Goal: Task Accomplishment & Management: Complete application form

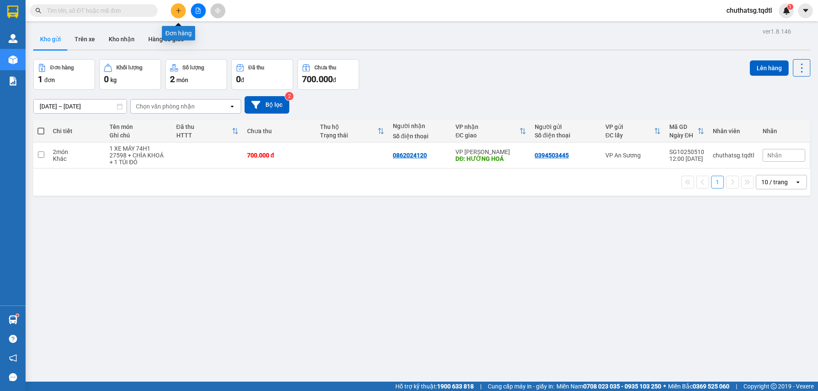
click at [177, 13] on icon "plus" at bounding box center [178, 11] width 6 height 6
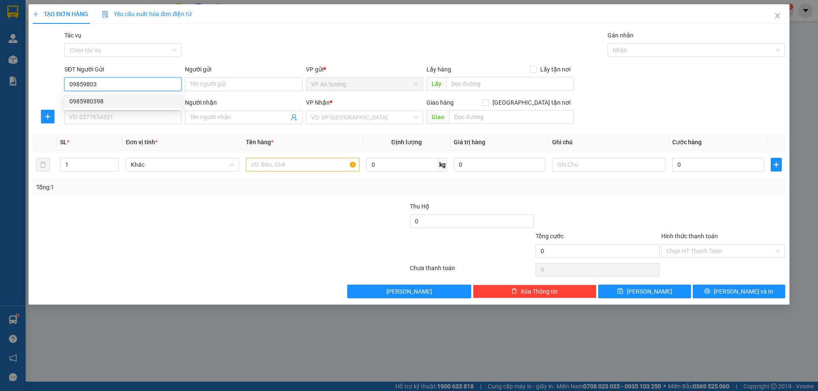
click at [113, 104] on div "0985980398" at bounding box center [122, 101] width 107 height 9
type input "0985980398"
type input "0915102501"
type input "CÂY XANG DOAN LUYẾN"
type input "5.000.000"
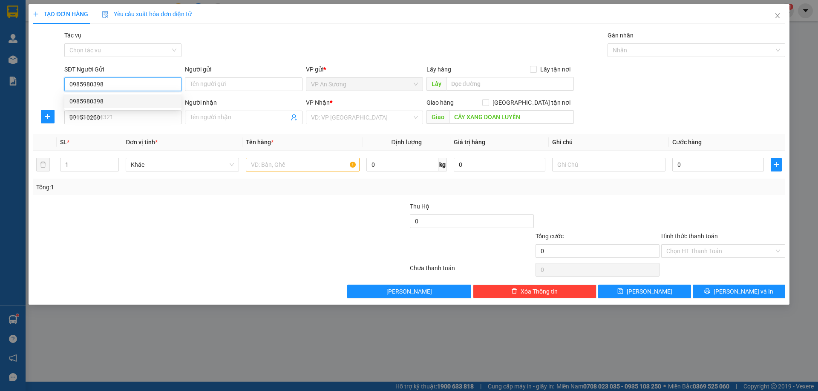
type input "5.000.000"
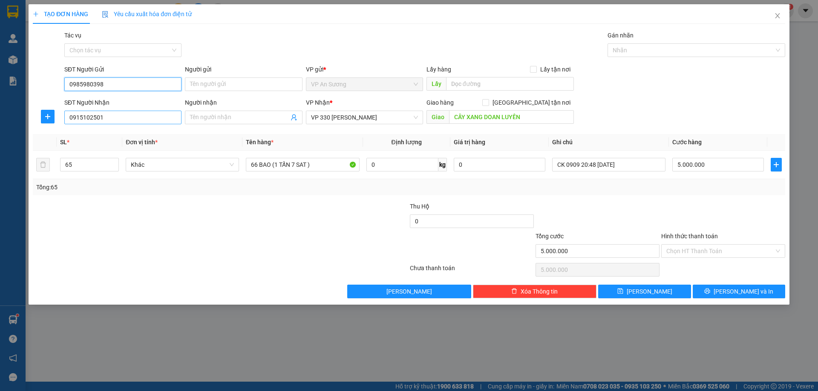
type input "0985980398"
drag, startPoint x: 109, startPoint y: 121, endPoint x: 0, endPoint y: 127, distance: 108.8
click at [0, 127] on div "TẠO ĐƠN HÀNG Yêu cầu xuất hóa đơn điện tử Transit Pickup Surcharge Ids Transit …" at bounding box center [409, 195] width 818 height 391
type input "09"
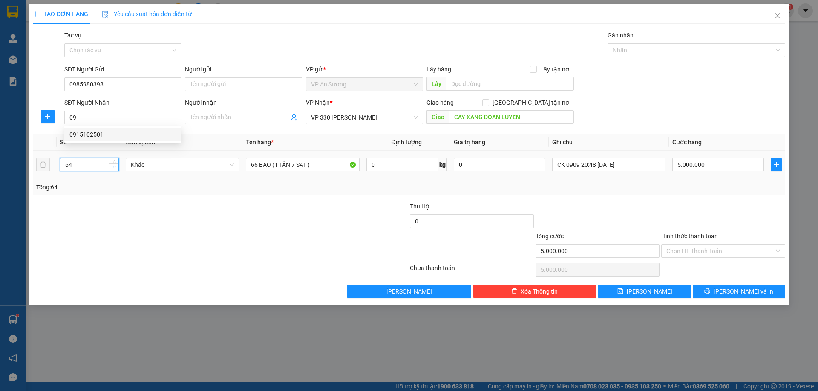
click at [112, 169] on span "down" at bounding box center [114, 167] width 5 height 5
drag, startPoint x: 83, startPoint y: 167, endPoint x: 35, endPoint y: 176, distance: 49.4
click at [35, 176] on tr "64 Khác 66 BAO (1 TẤN 7 SAT ) 0 kg 0 CK 0909 20:48 12/9/2025 5.000.000" at bounding box center [409, 165] width 752 height 29
type input "100"
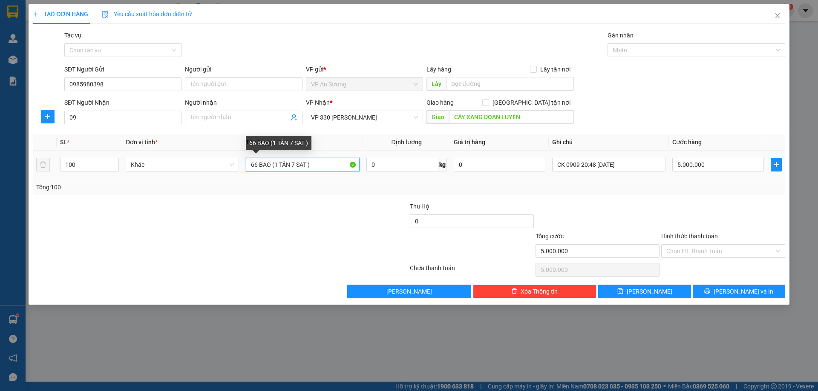
click at [257, 165] on input "66 BAO (1 TẤN 7 SAT )" at bounding box center [302, 165] width 113 height 14
click at [281, 167] on input "100 BAO (1 TẤN 7 SAT )" at bounding box center [302, 165] width 113 height 14
click at [297, 165] on input "100 BAO (2 TẤN 7 SAT )" at bounding box center [302, 165] width 113 height 14
type input "100 BAO (2 TẤN 4 SAT )"
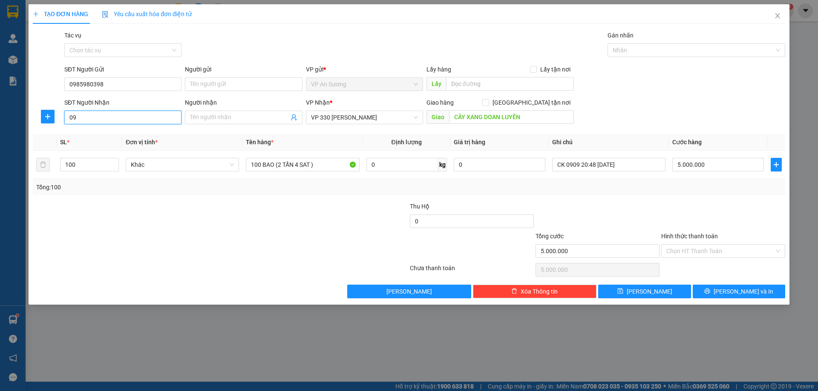
click at [130, 111] on input "09" at bounding box center [122, 118] width 117 height 14
click at [377, 112] on span "VP 330 [PERSON_NAME]" at bounding box center [364, 117] width 107 height 13
type input "0913413097"
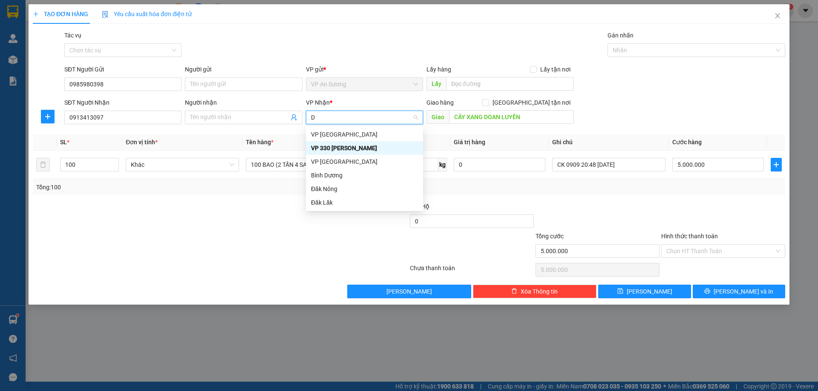
type input "DA"
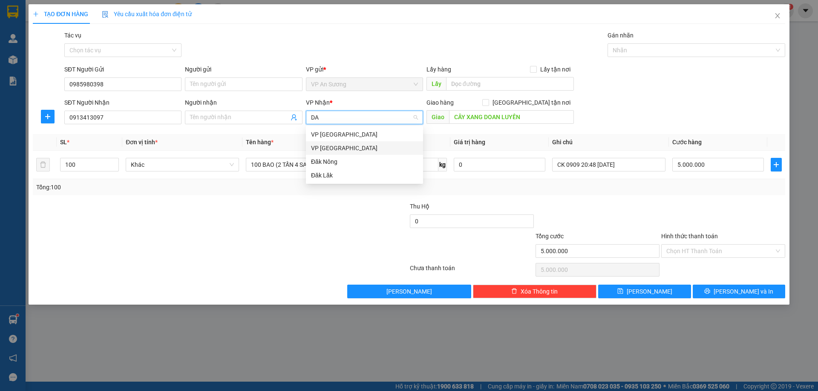
click at [358, 149] on div "VP [GEOGRAPHIC_DATA]" at bounding box center [364, 148] width 107 height 9
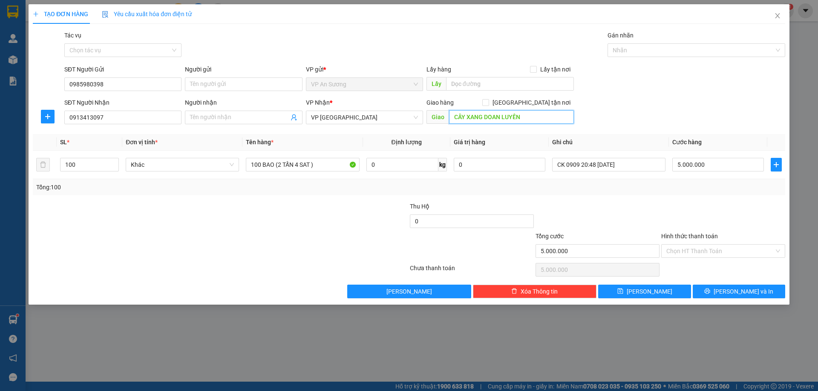
click at [533, 117] on input "CÂY XANG DOAN LUYẾN" at bounding box center [511, 117] width 125 height 14
click at [619, 116] on div "SĐT Người Nhận 0913413097 Người nhận Tên người nhận VP Nhận * VP Đà Nẵng Giao h…" at bounding box center [425, 113] width 724 height 30
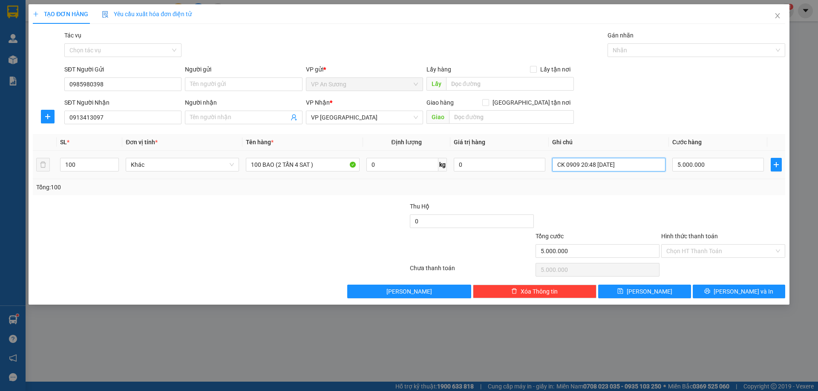
drag, startPoint x: 629, startPoint y: 164, endPoint x: 582, endPoint y: 178, distance: 49.0
click at [582, 178] on td "CK 0909 20:48 12/9/2025" at bounding box center [609, 165] width 120 height 29
type input "CK 0909"
click at [470, 118] on input "text" at bounding box center [511, 117] width 125 height 14
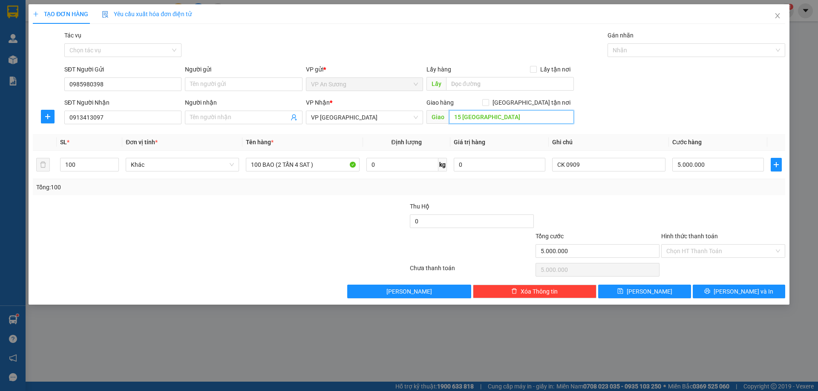
type input "15 TU MO"
click at [688, 124] on div "SĐT Người Nhận 0913413097 Người nhận Tên người nhận VP Nhận * VP Đà Nẵng Giao h…" at bounding box center [425, 113] width 724 height 30
click at [697, 173] on div "5.000.000" at bounding box center [718, 164] width 92 height 17
click at [704, 161] on input "5.000.000" at bounding box center [718, 165] width 92 height 14
type input "9"
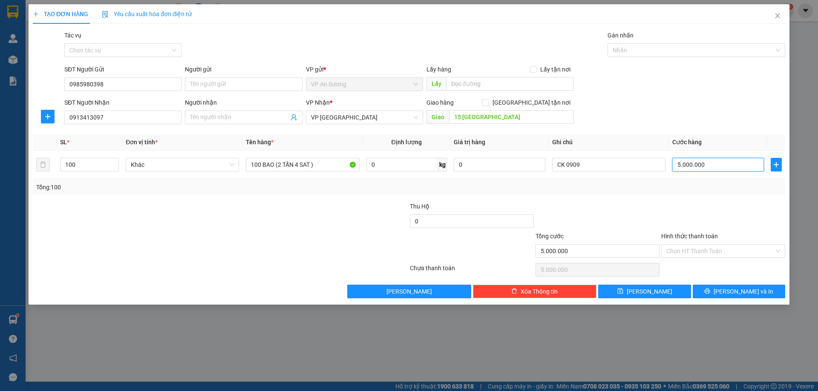
type input "9"
type input "90"
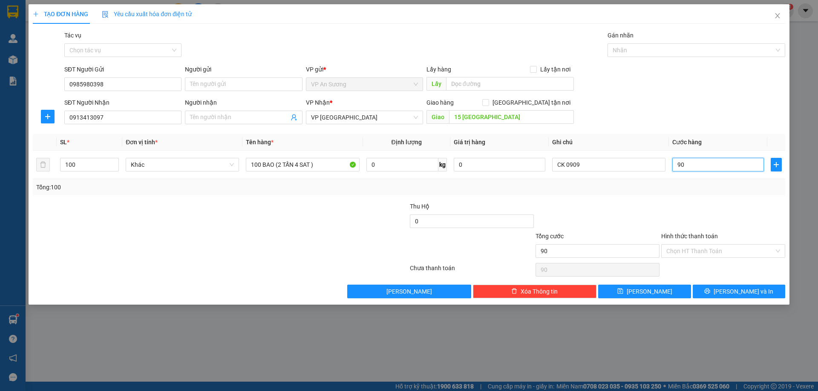
type input "900"
type input "9.000"
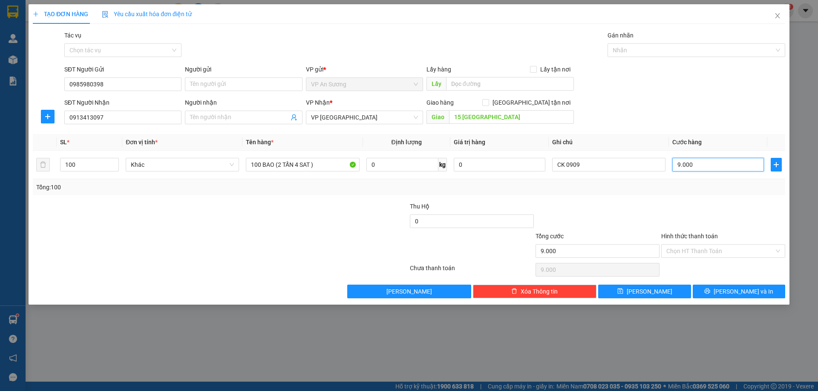
type input "9.000"
type input "9.000.000"
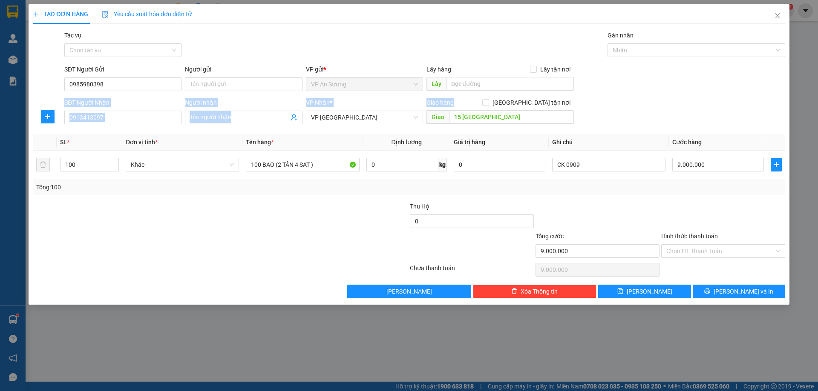
click at [721, 98] on form "SĐT Người Gửi 0985980398 Người gửi Tên người gửi VP gửi * VP An Sương Lấy hàng …" at bounding box center [409, 96] width 752 height 63
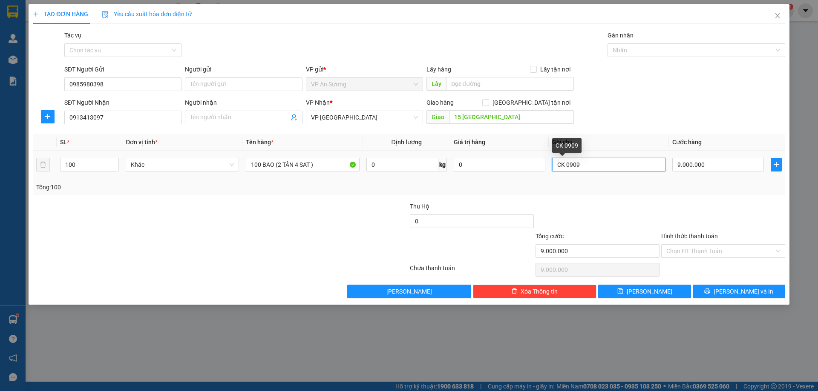
click at [613, 167] on input "CK 0909" at bounding box center [608, 165] width 113 height 14
click at [731, 158] on input "9.000.000" at bounding box center [718, 165] width 92 height 14
type input "0"
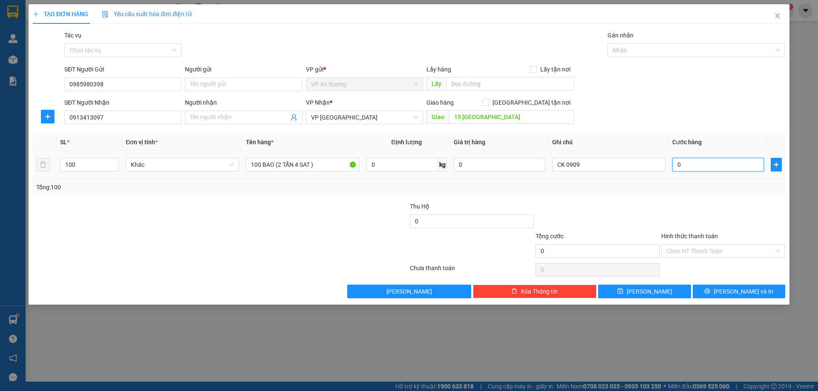
click at [705, 162] on input "0" at bounding box center [718, 165] width 92 height 14
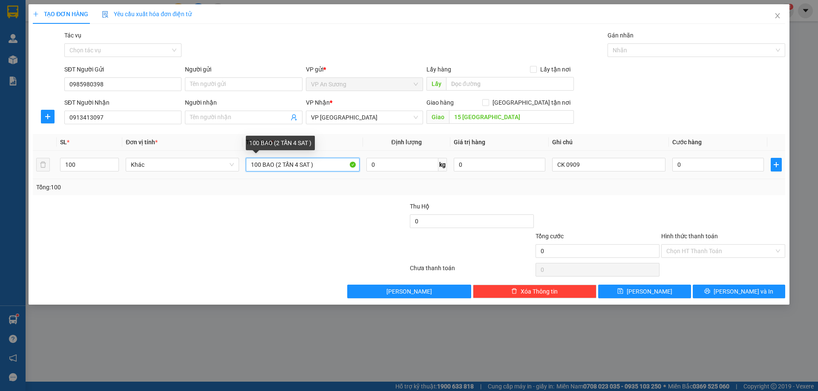
drag, startPoint x: 309, startPoint y: 162, endPoint x: 277, endPoint y: 170, distance: 32.5
click at [278, 170] on input "100 BAO (2 TẤN 4 SAT )" at bounding box center [302, 165] width 113 height 14
type input "100 BAO"
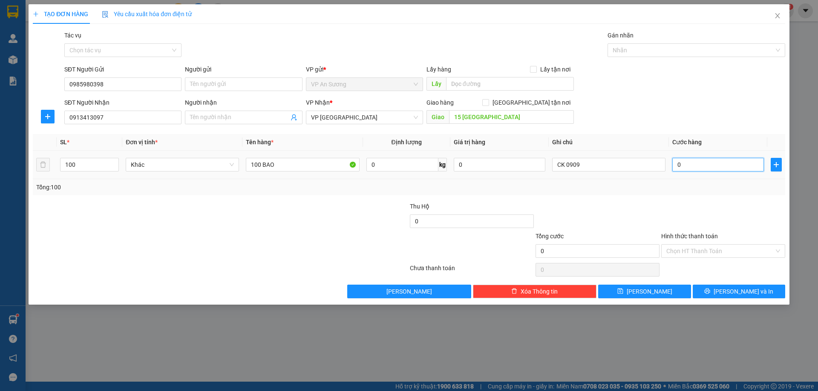
click at [701, 160] on input "0" at bounding box center [718, 165] width 92 height 14
type input "7"
type input "70"
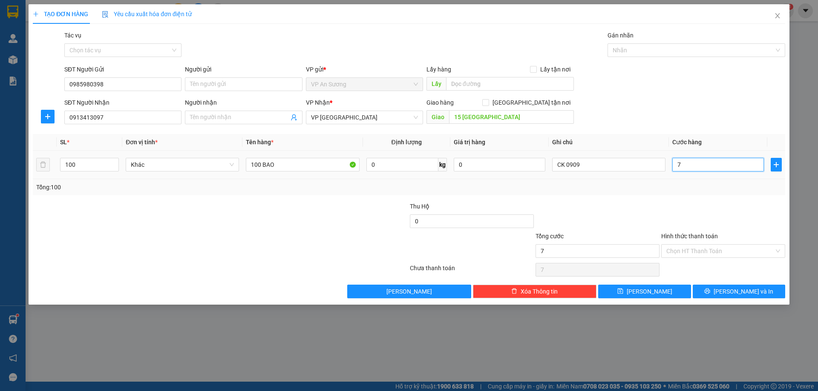
type input "70"
type input "700"
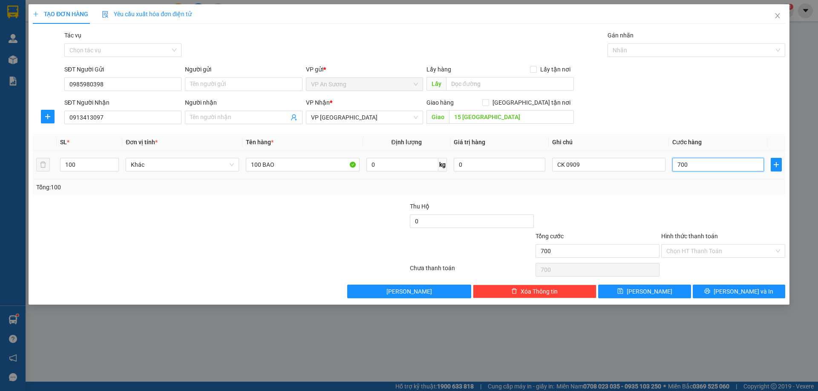
type input "7.000"
type input "7.000.000"
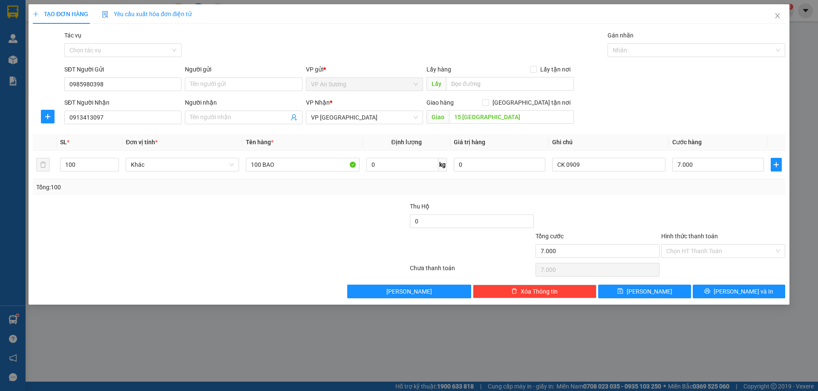
type input "7.000.000"
click at [667, 118] on div "SĐT Người Nhận 0913413097 Người nhận Tên người nhận VP Nhận * VP Đà Nẵng Giao h…" at bounding box center [425, 113] width 724 height 30
click at [623, 167] on input "CK 0909" at bounding box center [608, 165] width 113 height 14
type input "CK 0909 13/10/2025 12:01"
click at [725, 253] on input "Hình thức thanh toán" at bounding box center [720, 251] width 108 height 13
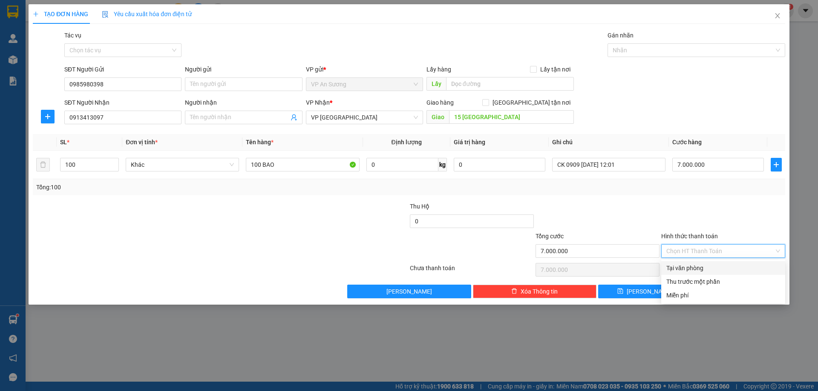
drag, startPoint x: 706, startPoint y: 271, endPoint x: 667, endPoint y: 163, distance: 114.7
click at [706, 270] on div "Tại văn phòng" at bounding box center [723, 268] width 114 height 9
type input "0"
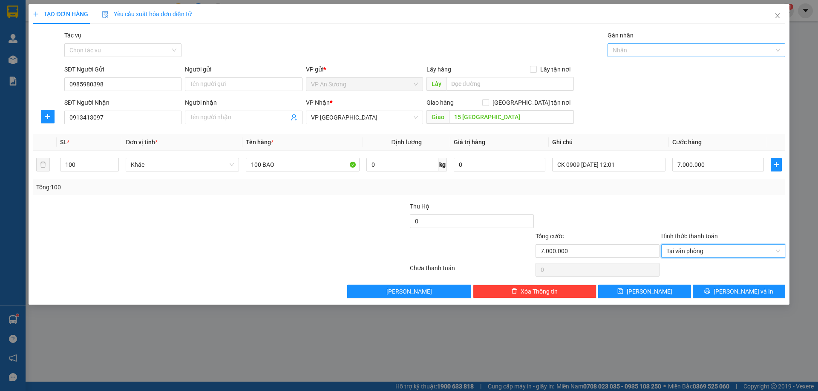
click at [627, 49] on div at bounding box center [692, 50] width 165 height 10
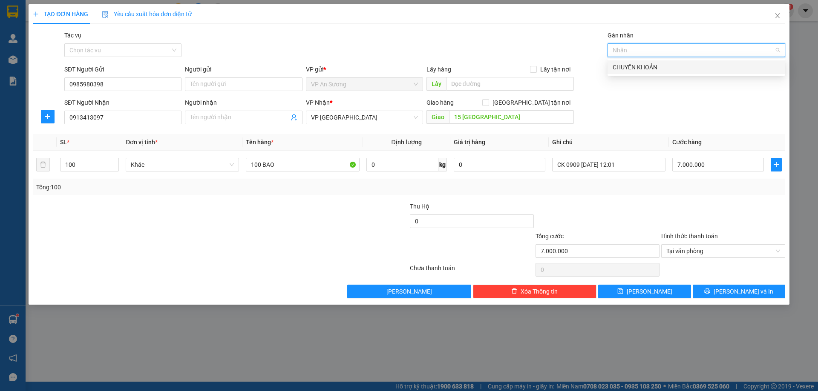
click at [637, 68] on div "CHUYỂN KHOẢN" at bounding box center [696, 67] width 167 height 9
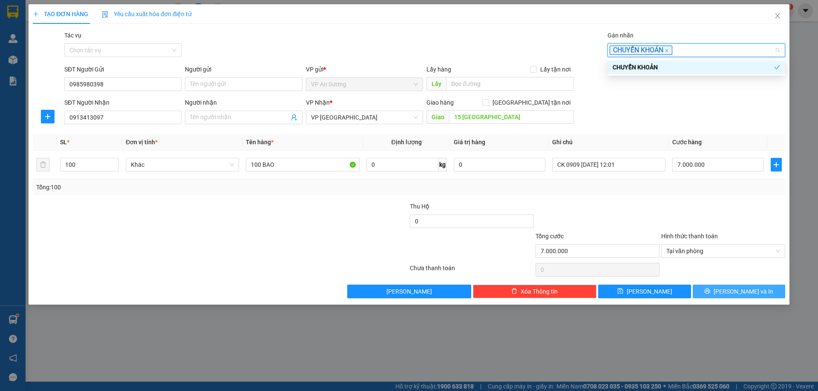
click at [730, 286] on button "[PERSON_NAME] và In" at bounding box center [739, 292] width 92 height 14
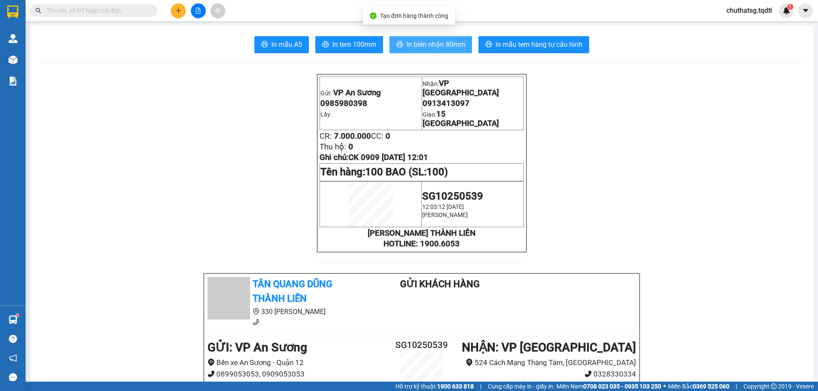
click at [427, 38] on button "In biên nhận 80mm" at bounding box center [430, 44] width 83 height 17
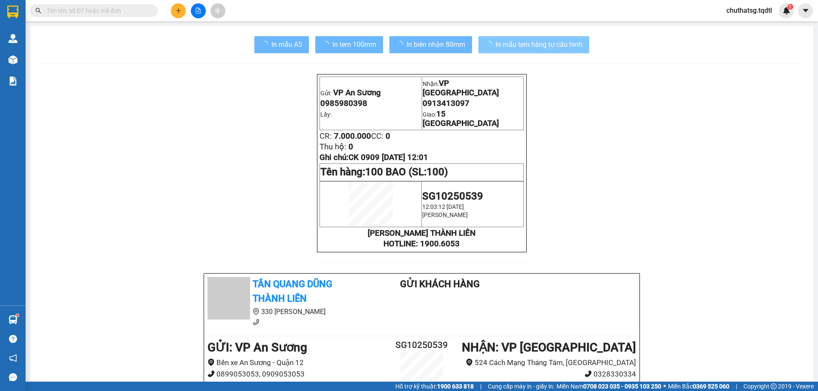
click at [553, 37] on button "In mẫu tem hàng tự cấu hình" at bounding box center [533, 44] width 111 height 17
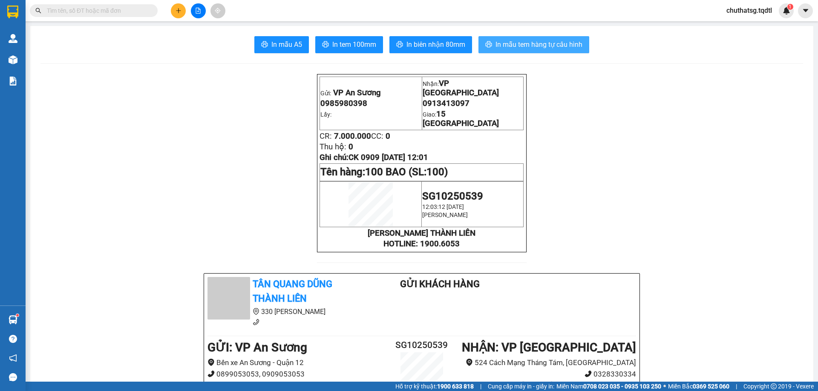
click at [543, 42] on span "In mẫu tem hàng tự cấu hình" at bounding box center [538, 44] width 87 height 11
click at [198, 6] on button at bounding box center [198, 10] width 15 height 15
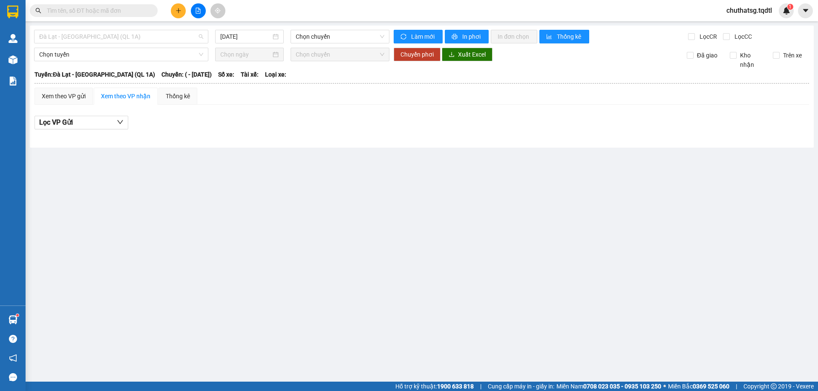
drag, startPoint x: 121, startPoint y: 33, endPoint x: 105, endPoint y: 67, distance: 37.3
click at [121, 34] on span "Đà Lạt - Sài Gòn (QL 1A)" at bounding box center [121, 36] width 164 height 13
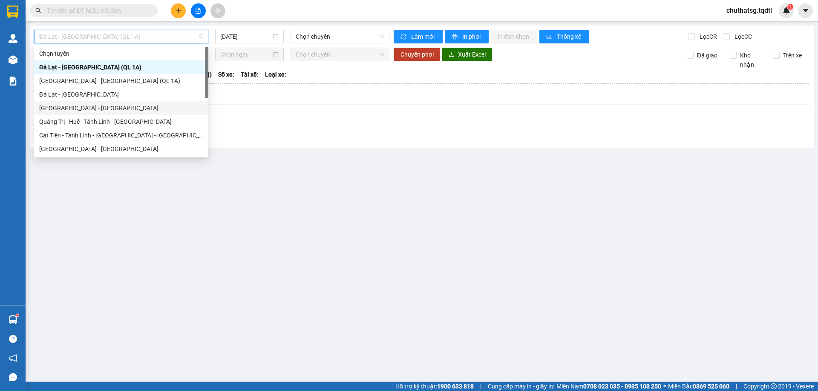
drag, startPoint x: 69, startPoint y: 146, endPoint x: 92, endPoint y: 92, distance: 58.7
click at [92, 92] on div "Chọn tuyến Đà Lạt - Sài Gòn (QL 1A) Sài Gòn - Đà Lạt (QL 1A) Đà Lạt - Sài Gòn S…" at bounding box center [121, 115] width 174 height 136
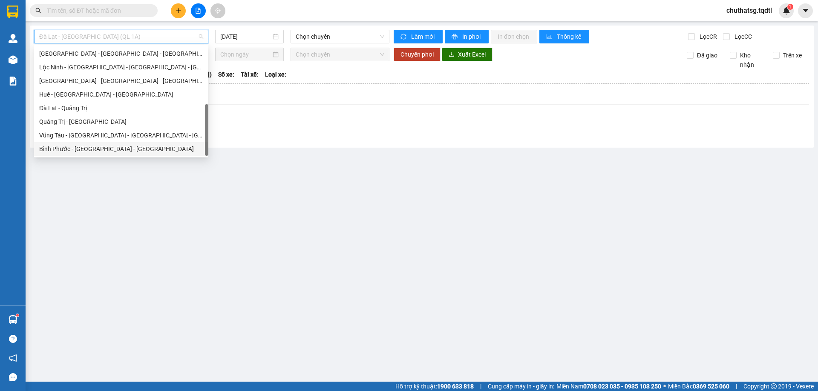
scroll to position [49, 0]
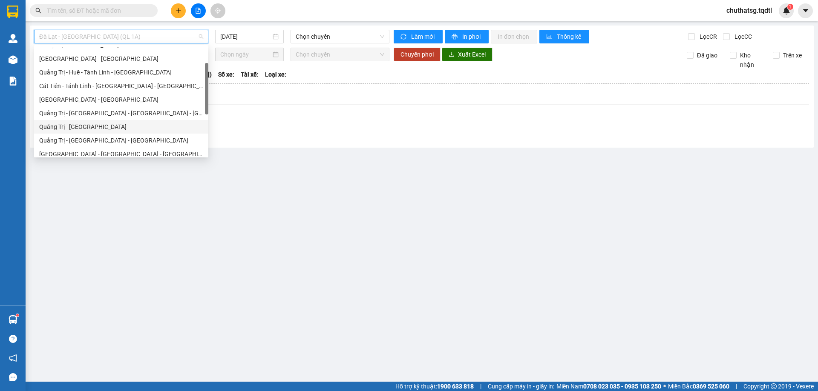
click at [60, 126] on div "Quảng Trị - Sài Gòn" at bounding box center [121, 126] width 164 height 9
type input "[DATE]"
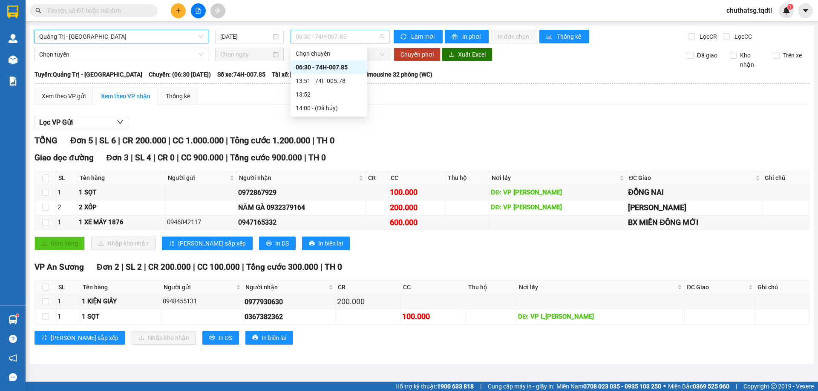
click at [319, 41] on span "06:30 - 74H-007.85" at bounding box center [340, 36] width 89 height 13
click at [336, 82] on div "13:51 - 74F-005.78" at bounding box center [329, 80] width 66 height 9
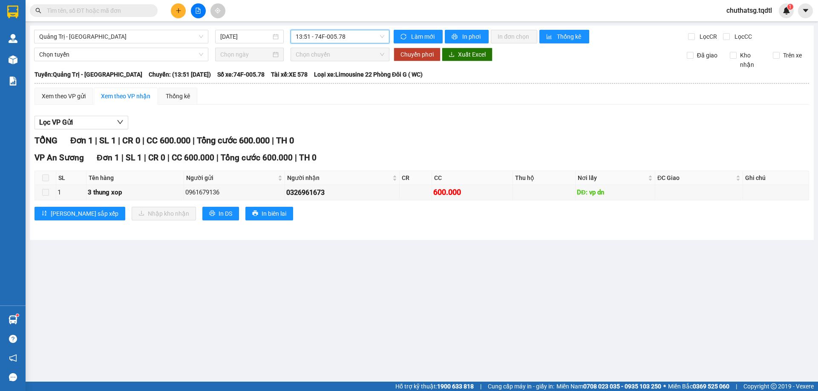
click at [335, 42] on span "13:51 - 74F-005.78" at bounding box center [340, 36] width 89 height 13
click at [328, 69] on div "06:30 - 74H-007.85" at bounding box center [329, 67] width 66 height 9
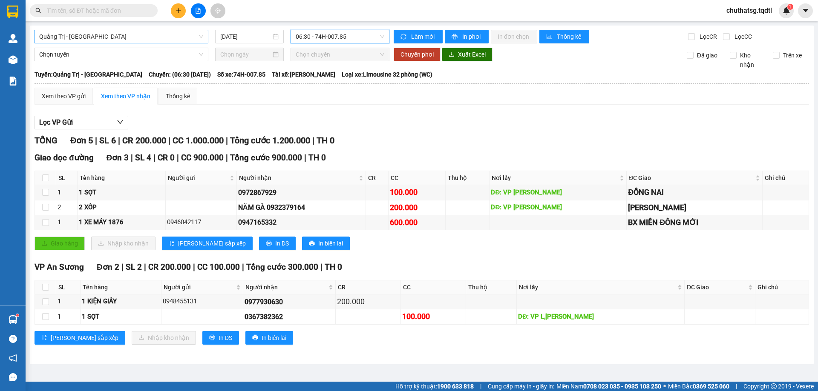
click at [139, 38] on span "Quảng Trị - Sài Gòn" at bounding box center [121, 36] width 164 height 13
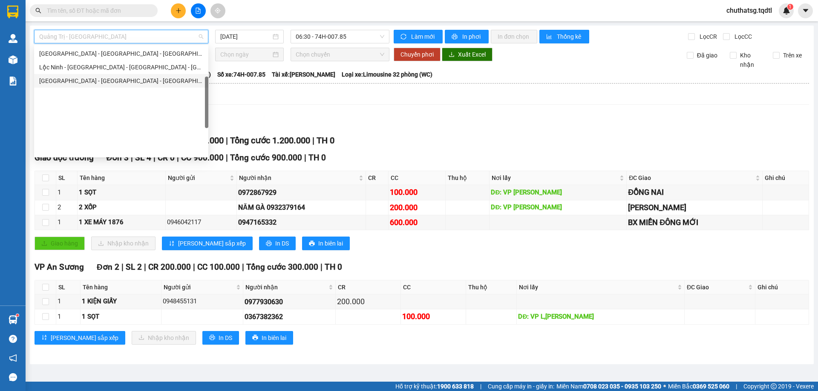
scroll to position [92, 0]
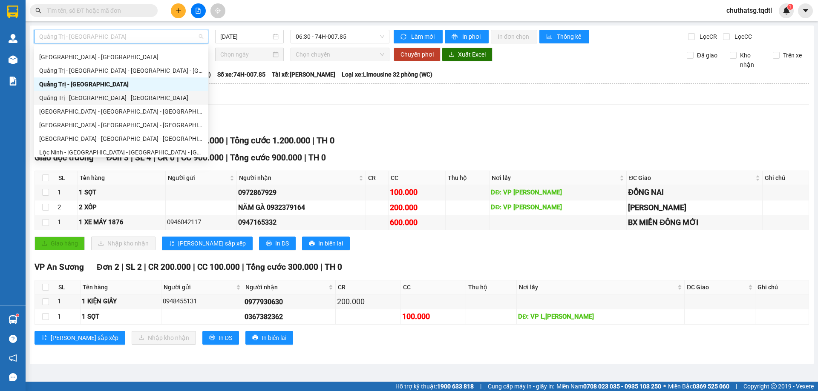
click at [94, 103] on div "Quảng Trị - Bình Dương - Bình Phước" at bounding box center [121, 98] width 174 height 14
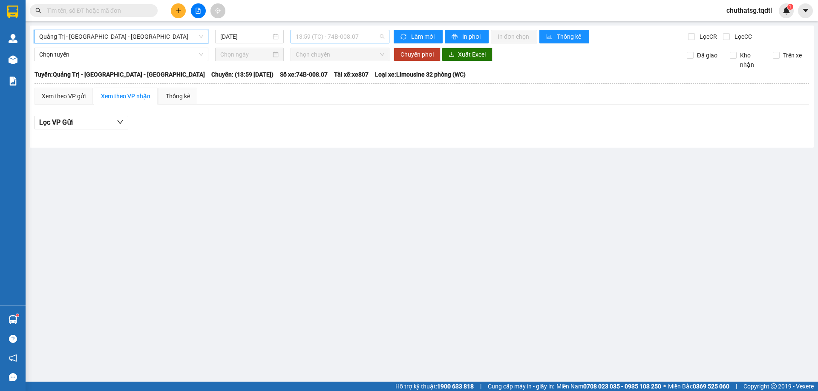
click at [334, 37] on span "13:59 (TC) - 74B-008.07" at bounding box center [340, 36] width 89 height 13
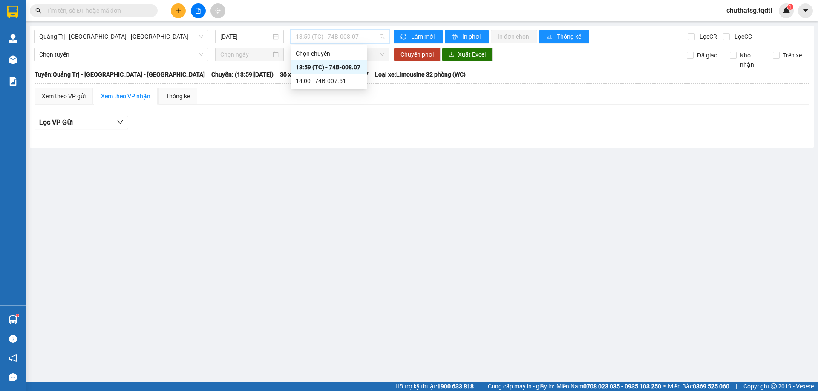
click at [334, 71] on div "13:59 (TC) - 74B-008.07" at bounding box center [329, 67] width 66 height 9
click at [332, 40] on span "13:59 (TC) - 74B-008.07" at bounding box center [340, 36] width 89 height 13
click at [329, 81] on div "14:00 - 74B-007.51" at bounding box center [329, 80] width 66 height 9
click at [327, 35] on span "14:00 - 74B-007.51" at bounding box center [340, 36] width 89 height 13
click at [235, 41] on input "[DATE]" at bounding box center [245, 36] width 51 height 9
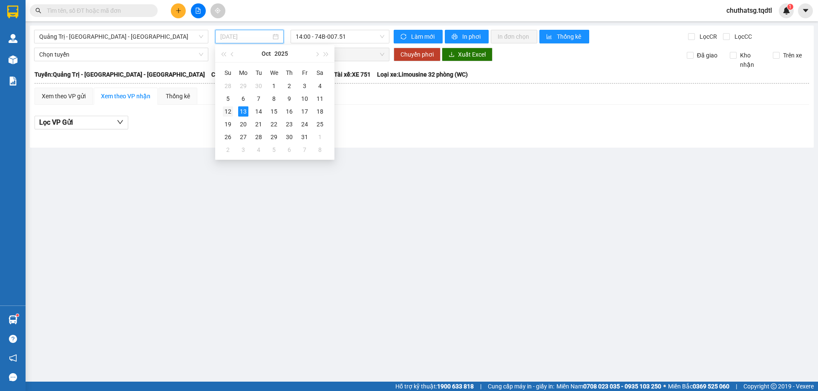
click at [232, 111] on div "12" at bounding box center [228, 111] width 10 height 10
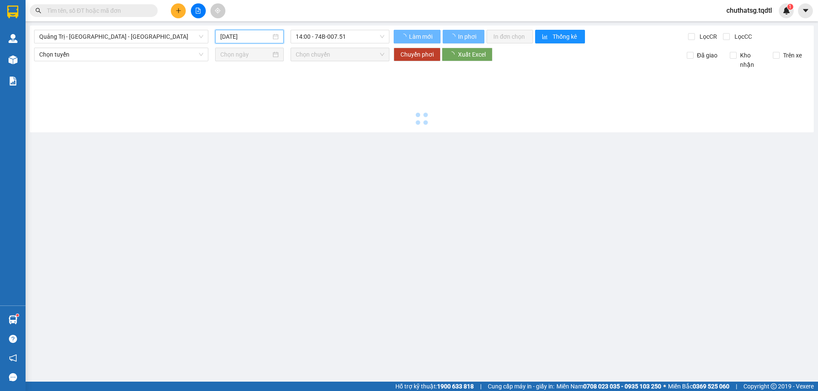
type input "12/10/2025"
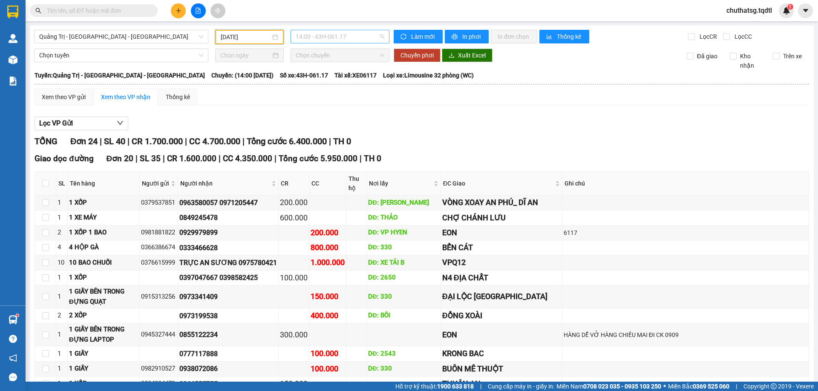
click at [328, 39] on span "14:00 - 43H-061.17" at bounding box center [340, 36] width 89 height 13
click at [156, 39] on span "Quảng Trị - Bình Dương - Bình Phước" at bounding box center [121, 36] width 164 height 13
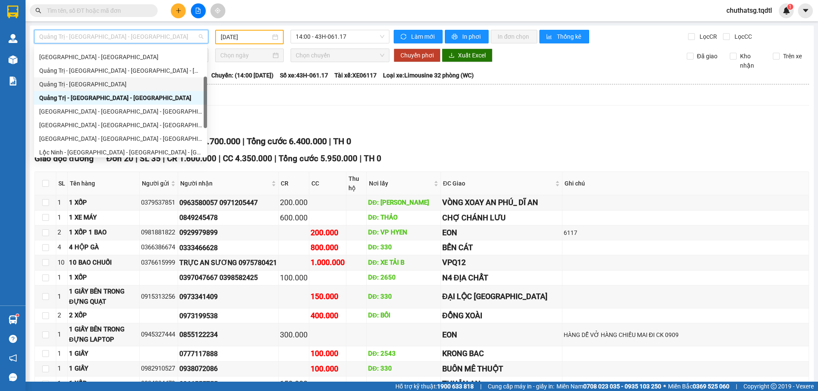
click at [79, 82] on div "Quảng Trị - Sài Gòn" at bounding box center [120, 84] width 163 height 9
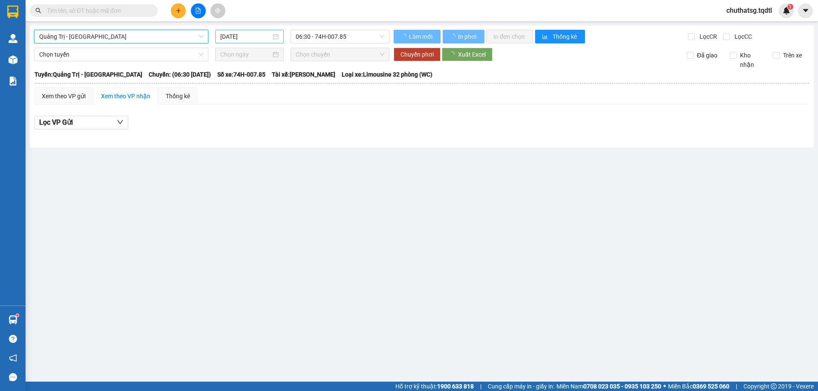
click at [263, 32] on input "[DATE]" at bounding box center [245, 36] width 51 height 9
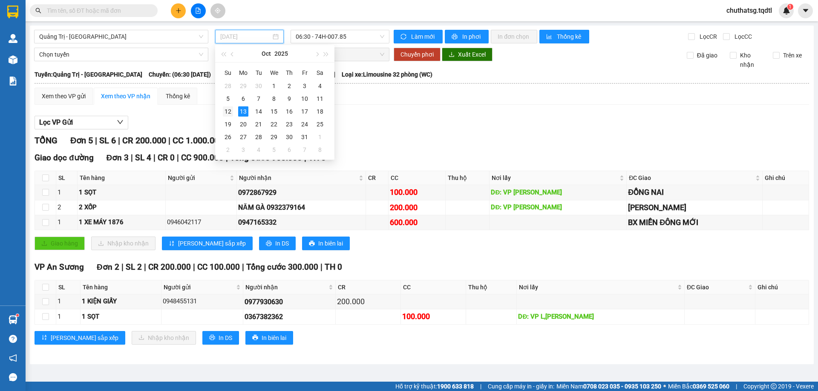
click at [226, 108] on div "12" at bounding box center [228, 111] width 10 height 10
type input "12/10/2025"
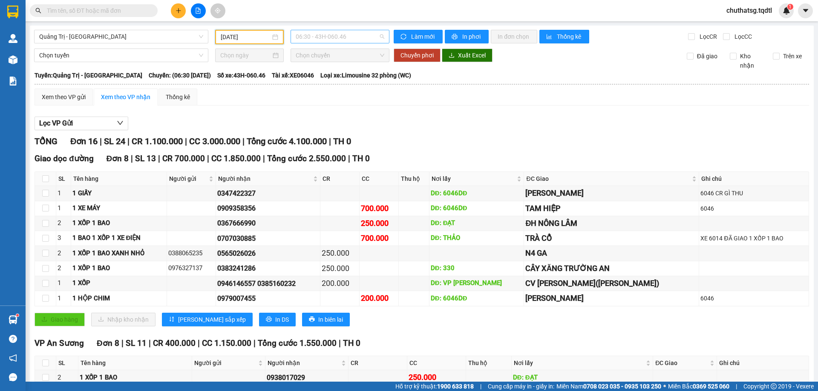
click at [319, 39] on span "06:30 - 43H-060.46" at bounding box center [340, 36] width 89 height 13
click at [323, 80] on div "13:50 - 74H-025.91" at bounding box center [326, 80] width 66 height 9
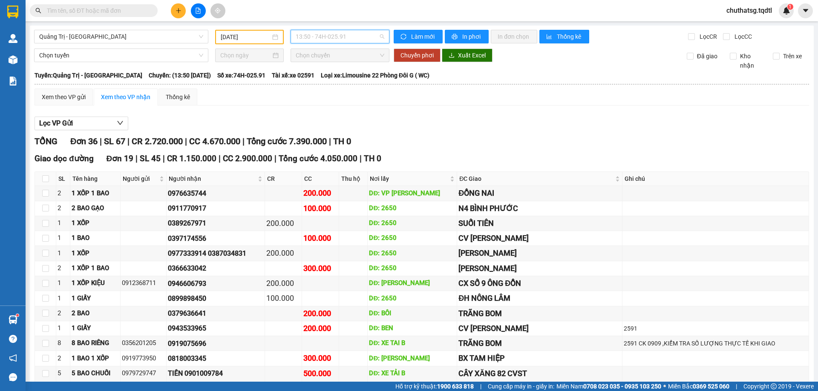
click at [309, 38] on span "13:50 - 74H-025.91" at bounding box center [340, 36] width 89 height 13
click at [168, 41] on span "Quảng Trị - Sài Gòn" at bounding box center [121, 36] width 164 height 13
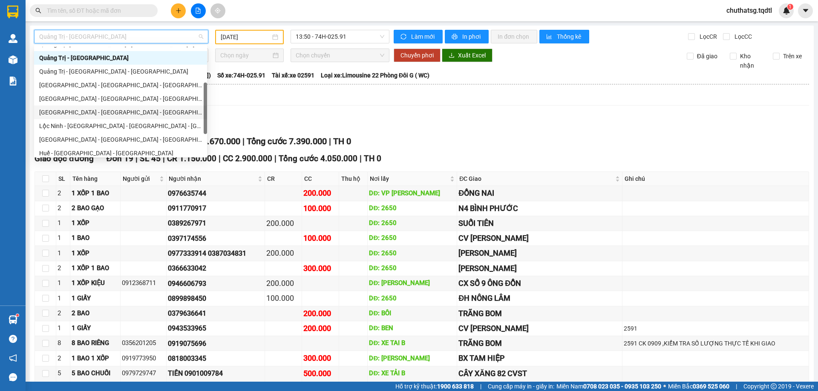
scroll to position [124, 0]
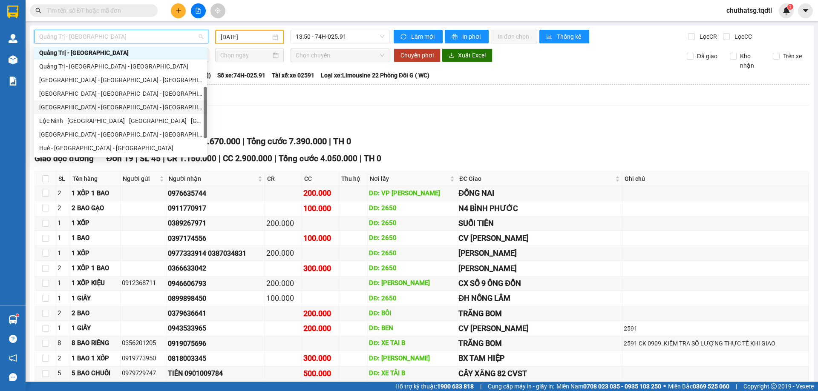
drag, startPoint x: 206, startPoint y: 109, endPoint x: 205, endPoint y: 119, distance: 10.2
click at [205, 119] on div at bounding box center [205, 113] width 3 height 52
click at [104, 69] on div "Quảng Trị - Bình Dương - Bình Phước" at bounding box center [120, 66] width 163 height 9
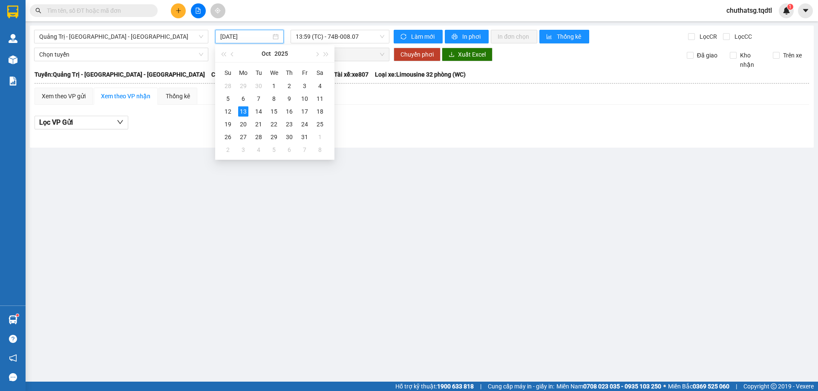
click at [226, 39] on input "[DATE]" at bounding box center [245, 36] width 51 height 9
click at [228, 108] on div "12" at bounding box center [228, 111] width 10 height 10
type input "12/10/2025"
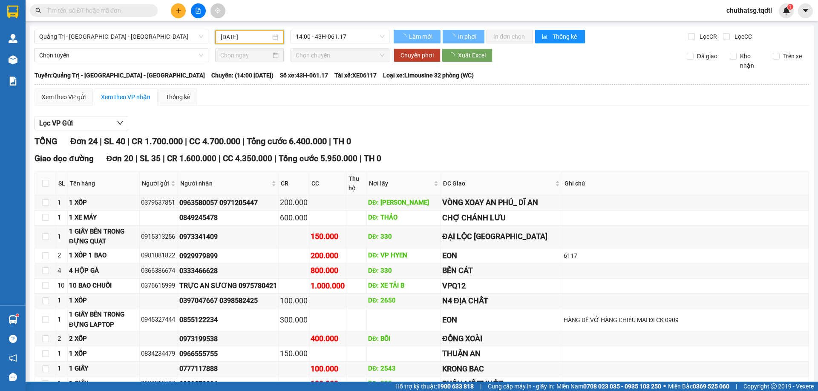
click at [341, 43] on div "14:00 - 43H-061.17" at bounding box center [339, 37] width 99 height 14
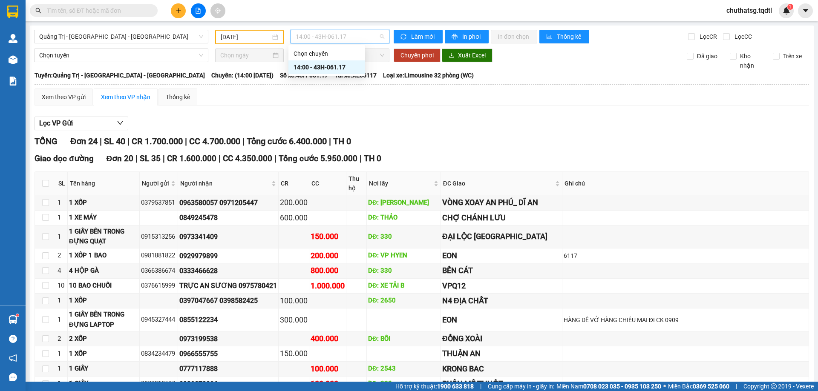
click at [346, 67] on div "14:00 - 43H-061.17" at bounding box center [326, 67] width 66 height 9
click at [94, 6] on span at bounding box center [94, 10] width 128 height 13
click at [98, 15] on input "text" at bounding box center [97, 10] width 101 height 9
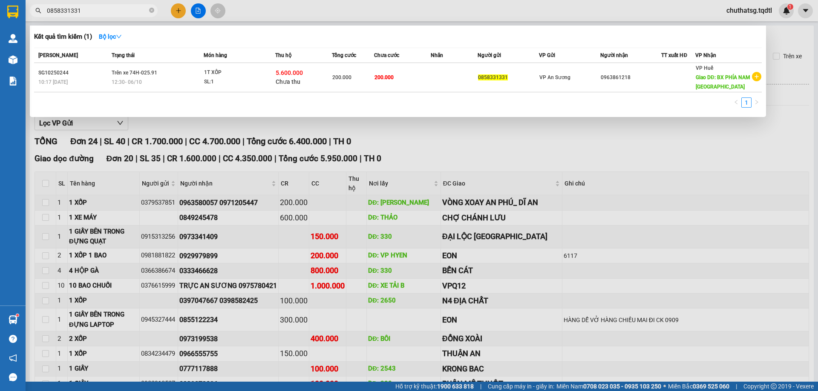
type input "0858331331"
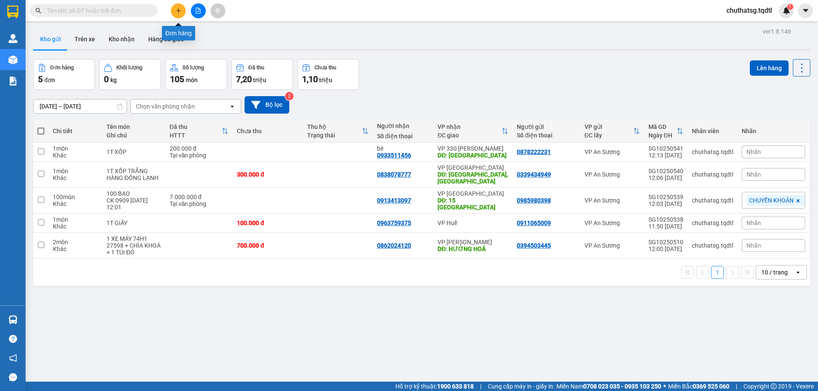
click at [181, 6] on button at bounding box center [178, 10] width 15 height 15
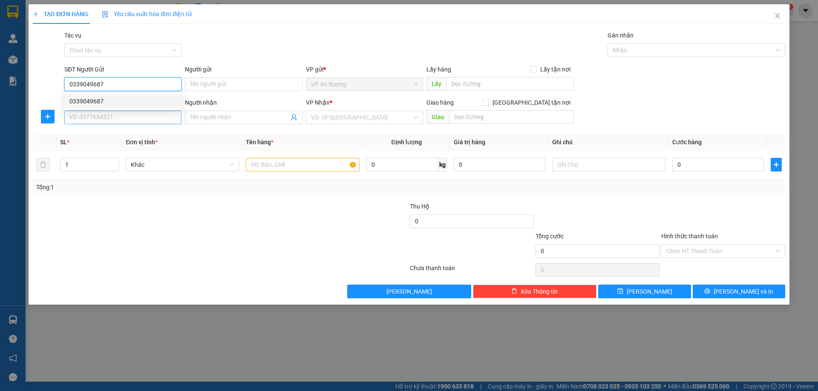
type input "0339049687"
click at [127, 118] on input "SĐT Người Nhận" at bounding box center [122, 118] width 117 height 14
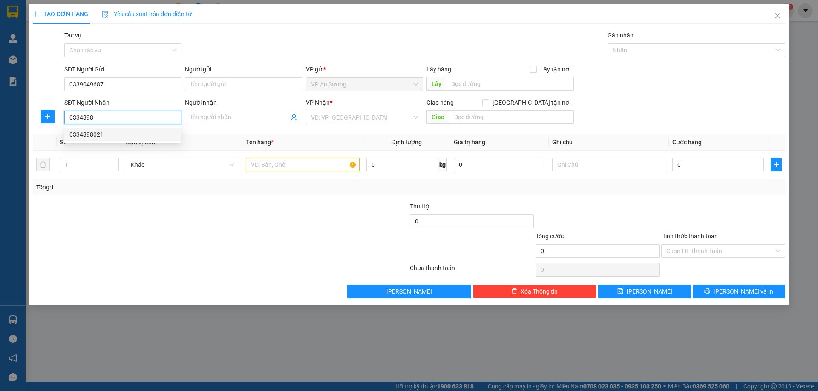
click at [169, 135] on div "0334398021" at bounding box center [122, 134] width 107 height 9
type input "0334398021"
type input "VP ĐÀ NẴNG"
type input "200.000"
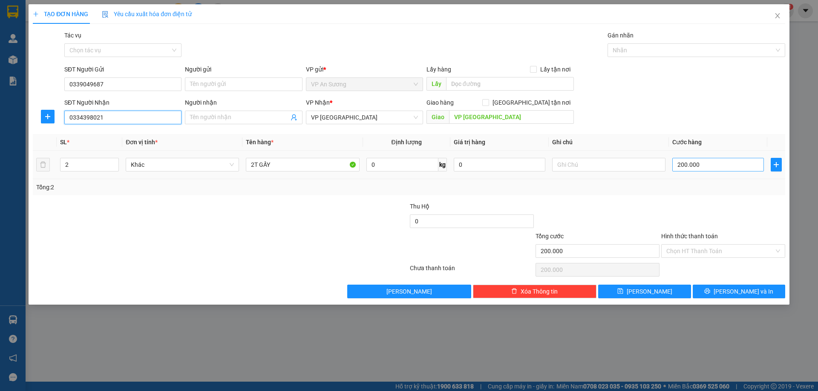
type input "0334398021"
click at [720, 167] on input "200.000" at bounding box center [718, 165] width 92 height 14
type input "3"
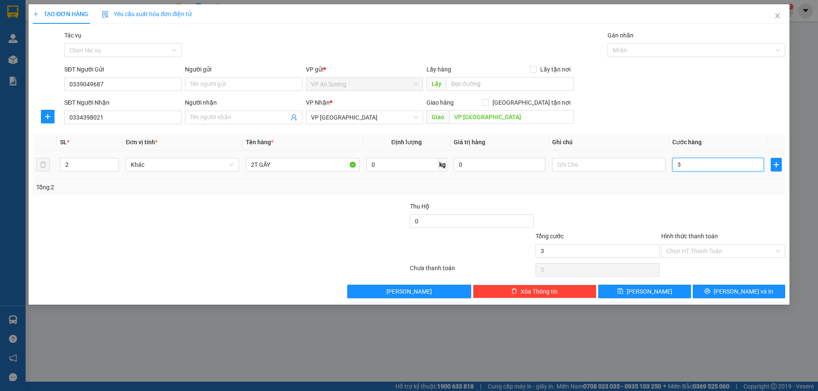
type input "30"
type input "300"
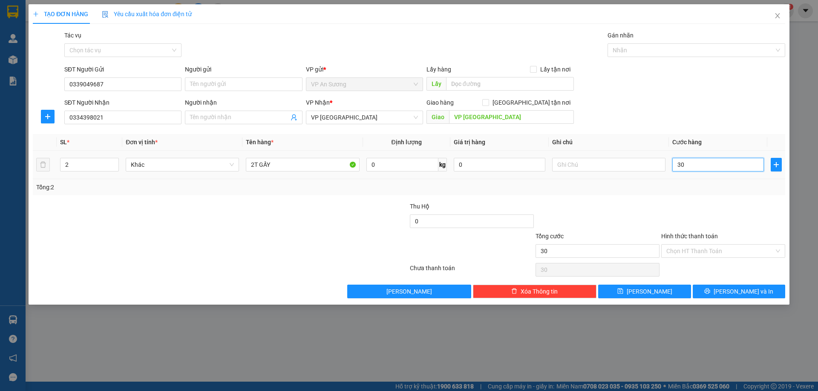
type input "300"
type input "3.000"
type input "30.000"
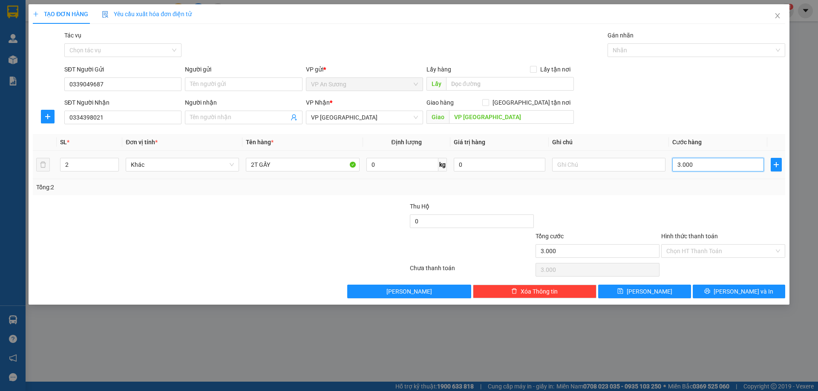
type input "30.000"
type input "300.000"
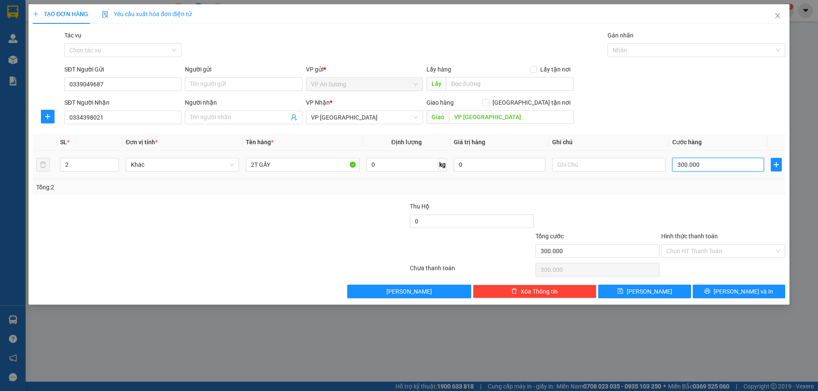
type input "3.000.000"
type input "300.000"
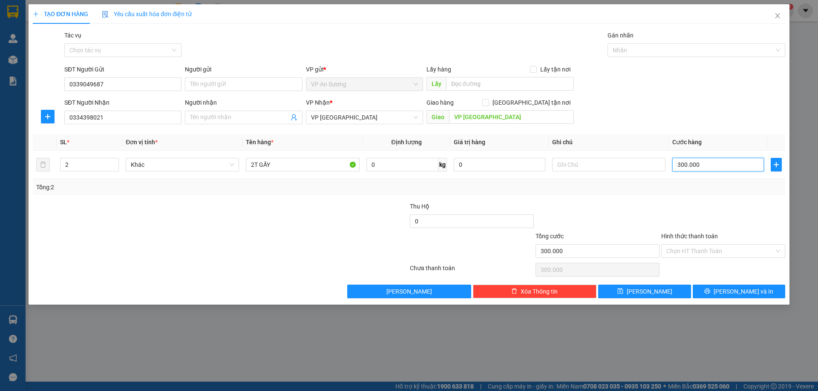
type input "300.000"
click at [720, 129] on div "Transit Pickup Surcharge Ids Transit Deliver Surcharge Ids Transit Deliver Surc…" at bounding box center [409, 165] width 752 height 268
click at [717, 248] on input "Hình thức thanh toán" at bounding box center [720, 251] width 108 height 13
click at [782, 123] on div "SĐT Người Nhận 0334398021 Người nhận Tên người nhận VP Nhận * VP Đà Nẵng Giao h…" at bounding box center [425, 113] width 724 height 30
click at [728, 285] on button "[PERSON_NAME] và In" at bounding box center [739, 292] width 92 height 14
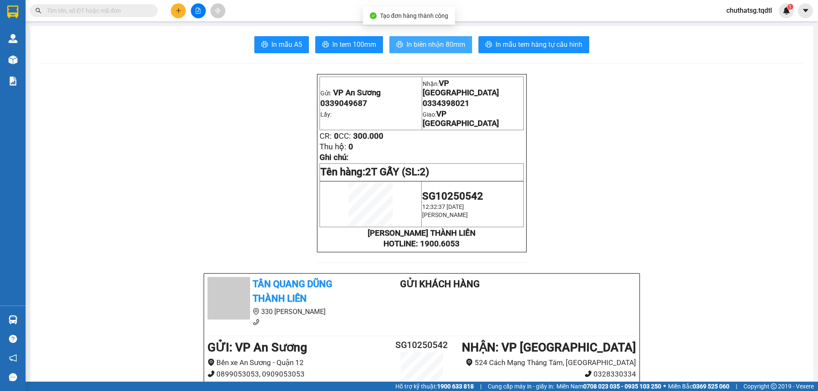
click at [440, 37] on button "In biên nhận 80mm" at bounding box center [430, 44] width 83 height 17
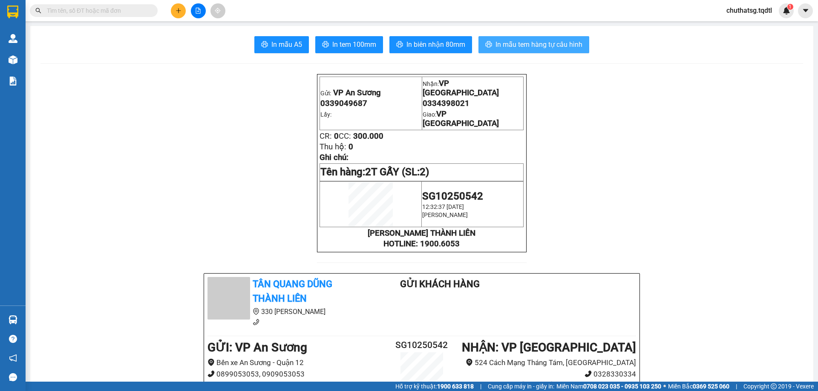
click at [551, 47] on span "In mẫu tem hàng tự cấu hình" at bounding box center [538, 44] width 87 height 11
drag, startPoint x: 608, startPoint y: 69, endPoint x: 167, endPoint y: 165, distance: 451.5
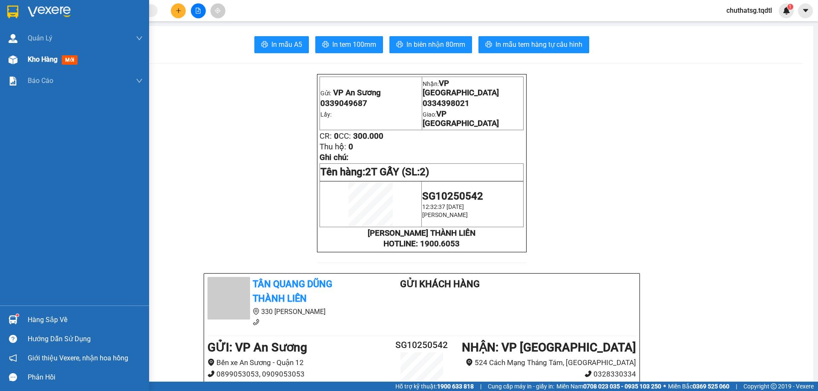
click at [39, 62] on span "Kho hàng" at bounding box center [43, 59] width 30 height 8
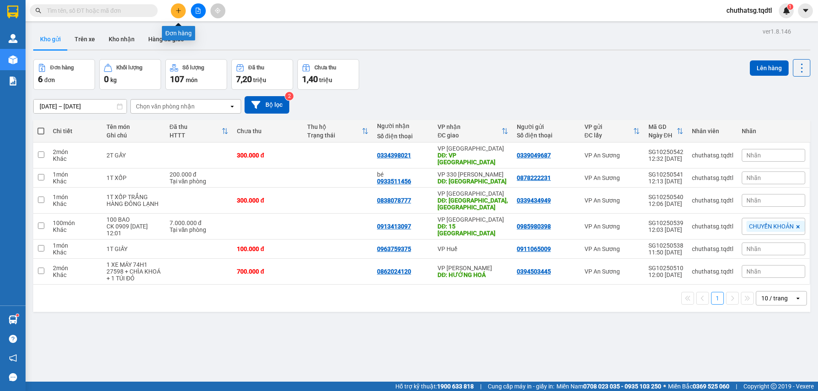
click at [181, 15] on button at bounding box center [178, 10] width 15 height 15
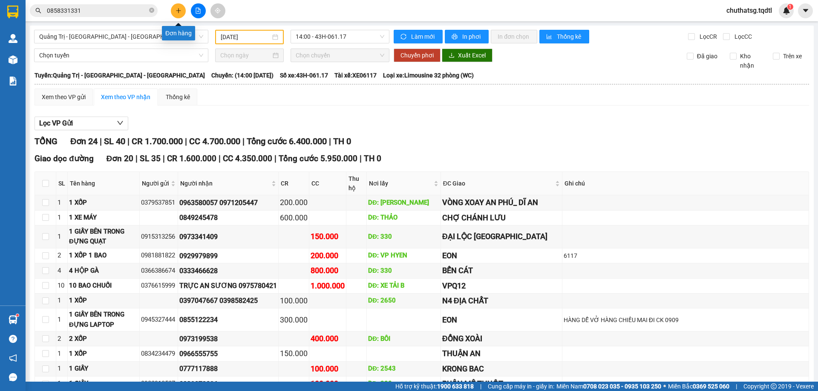
click at [179, 12] on icon "plus" at bounding box center [178, 11] width 6 height 6
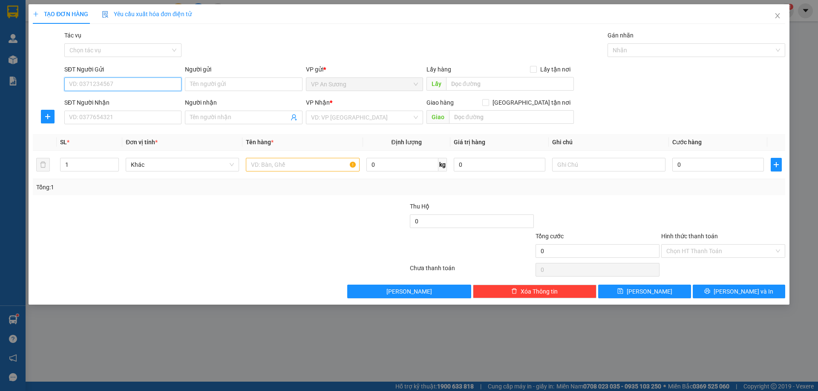
click at [132, 82] on input "SĐT Người Gửi" at bounding box center [122, 85] width 117 height 14
click at [123, 121] on input "SĐT Người Nhận" at bounding box center [122, 118] width 117 height 14
click at [77, 84] on input "0912777777" at bounding box center [122, 85] width 117 height 14
type input "0812777777"
drag, startPoint x: 99, startPoint y: 110, endPoint x: 98, endPoint y: 120, distance: 10.2
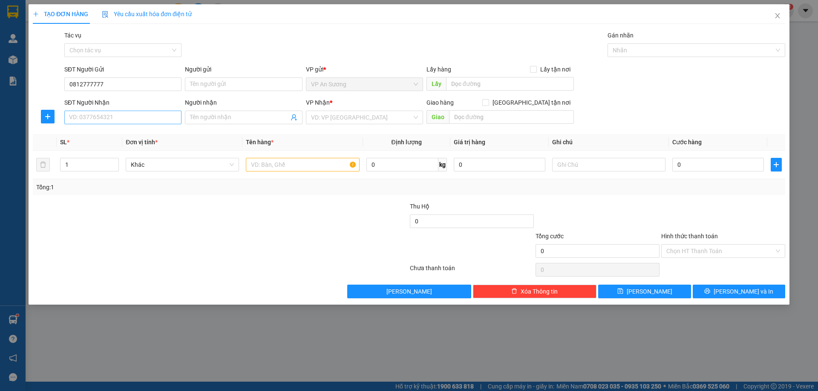
click at [98, 118] on div "SĐT Người Nhận VD: 0377654321" at bounding box center [122, 113] width 117 height 30
click at [110, 118] on input "SĐT Người Nhận" at bounding box center [122, 118] width 117 height 14
type input "0931709199"
click at [116, 129] on div "0931709199" at bounding box center [122, 135] width 117 height 14
type input "800.000"
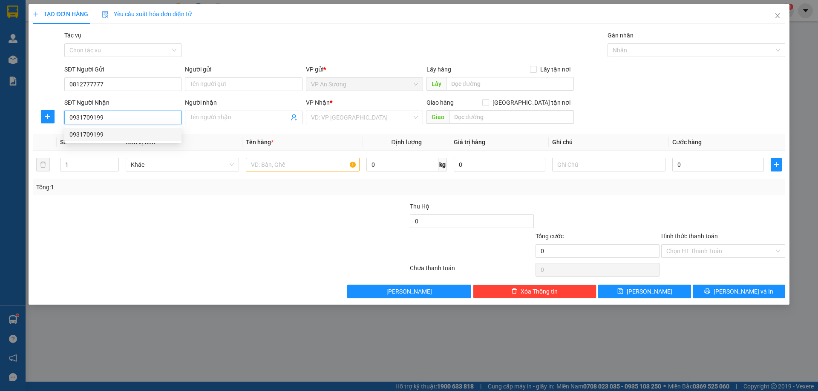
type input "800.000"
type input "0931709199"
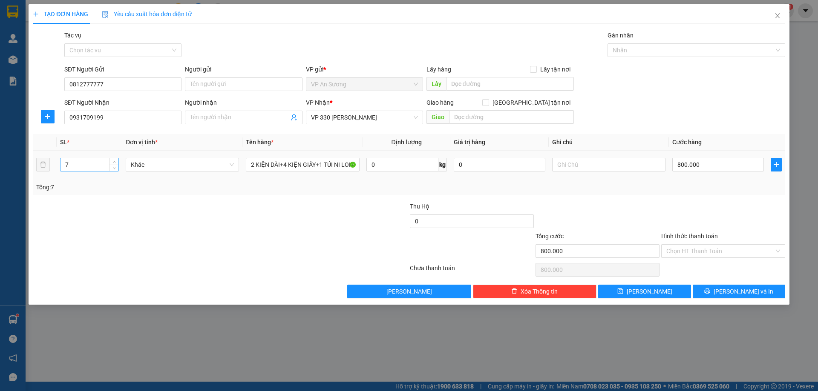
click at [76, 164] on input "7" at bounding box center [89, 164] width 58 height 13
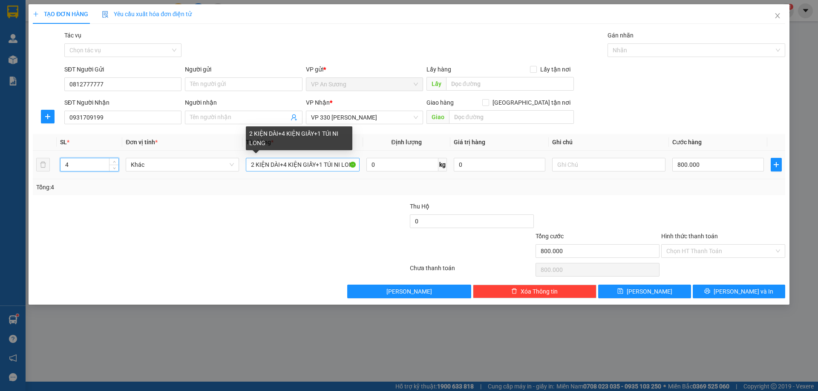
type input "4"
click at [337, 161] on input "2 KIỆN DÀI+4 KIỆN GIẤY+1 TÚI NI LONG" at bounding box center [302, 165] width 113 height 14
drag, startPoint x: 320, startPoint y: 166, endPoint x: 247, endPoint y: 166, distance: 73.7
click at [247, 166] on input "2 KIỆN DÀI+4 KIỆN GIẤY+1 TÚI NI LONG" at bounding box center [302, 165] width 113 height 14
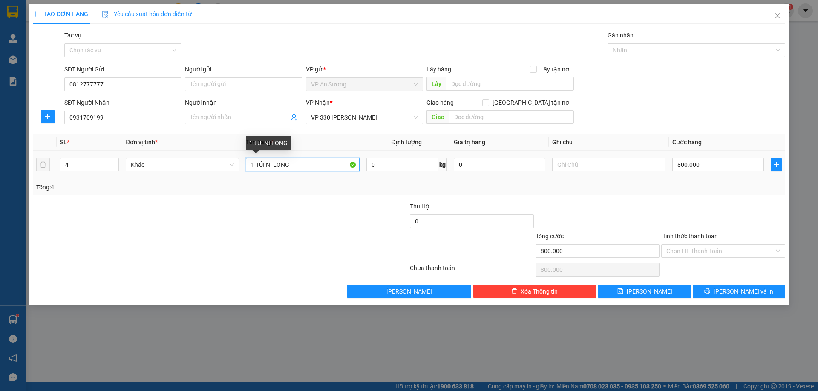
click at [300, 169] on input "1 TÚI NI LONG" at bounding box center [302, 165] width 113 height 14
type input "1"
click at [357, 120] on span "VP 330 [PERSON_NAME]" at bounding box center [364, 117] width 107 height 13
type input "4 KIỆN GHẾ"
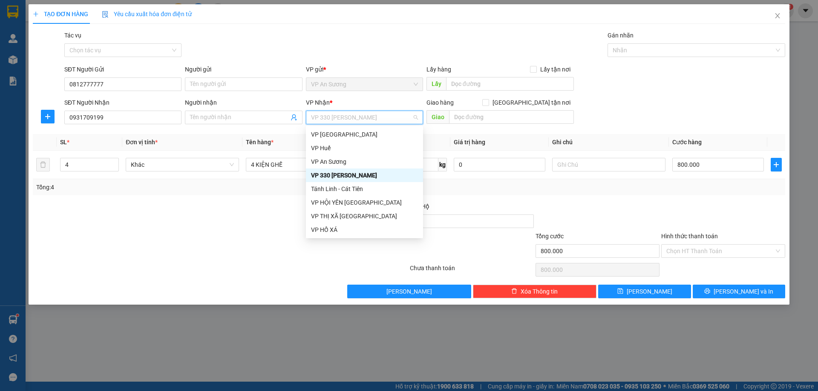
click at [334, 171] on div "VP 330 [PERSON_NAME]" at bounding box center [364, 175] width 107 height 9
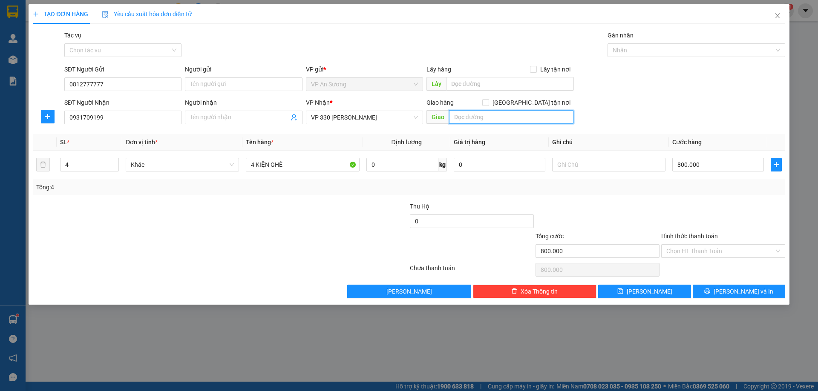
click at [487, 117] on input "text" at bounding box center [511, 117] width 125 height 14
type input "GIO LINH"
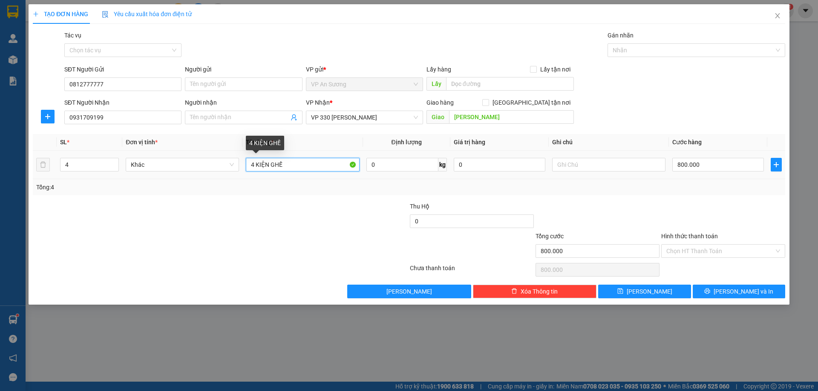
click at [298, 158] on input "4 KIỆN GHẾ" at bounding box center [302, 165] width 113 height 14
type input "4 KIỆN GHẾ BỌC MILON MÀU TRẮNG"
click at [710, 167] on input "800.000" at bounding box center [718, 165] width 92 height 14
type input "2"
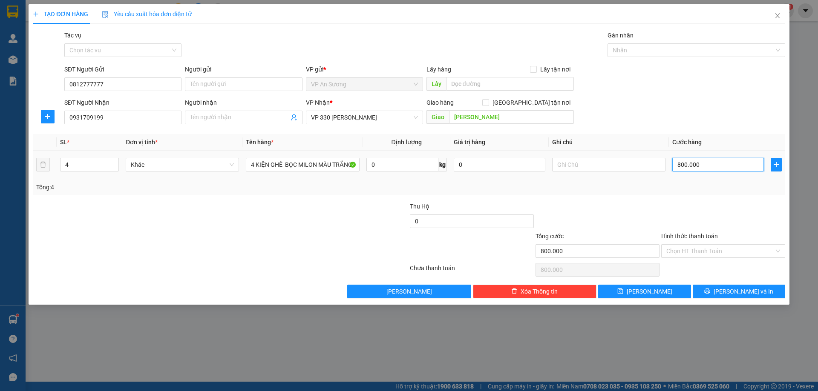
type input "2"
type input "20"
type input "200"
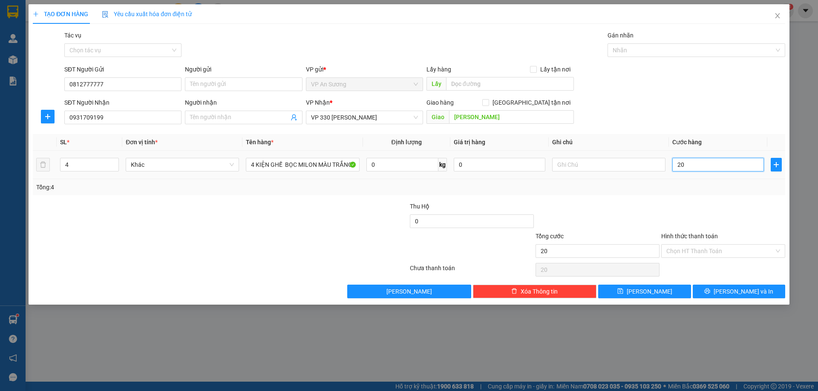
type input "200"
type input "2.000"
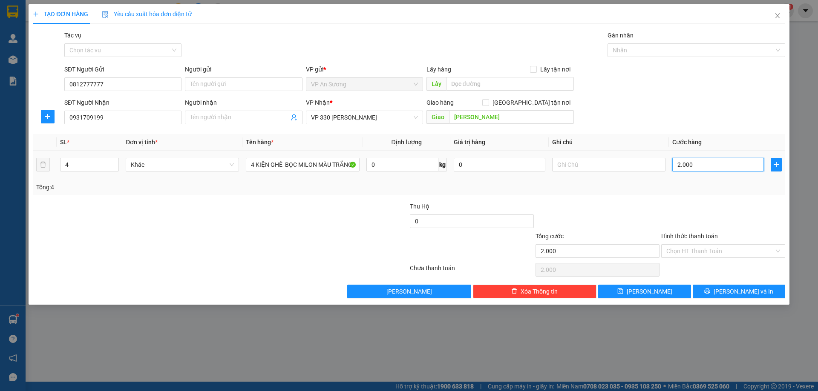
type input "20.000"
type input "200.000"
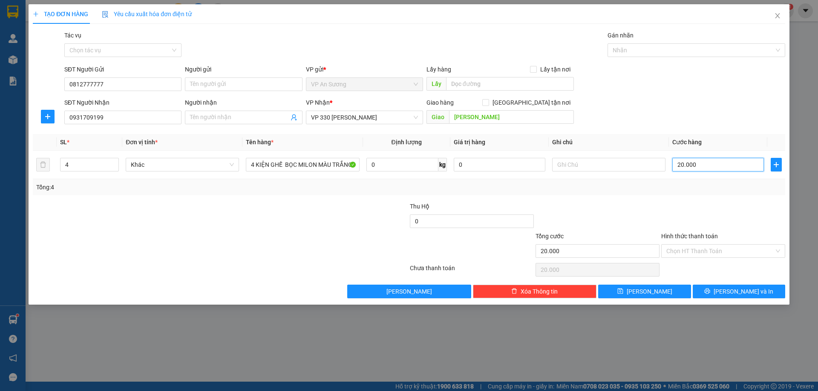
type input "200.000"
type input "2.000.000"
click at [748, 136] on th "Cước hàng" at bounding box center [718, 142] width 98 height 17
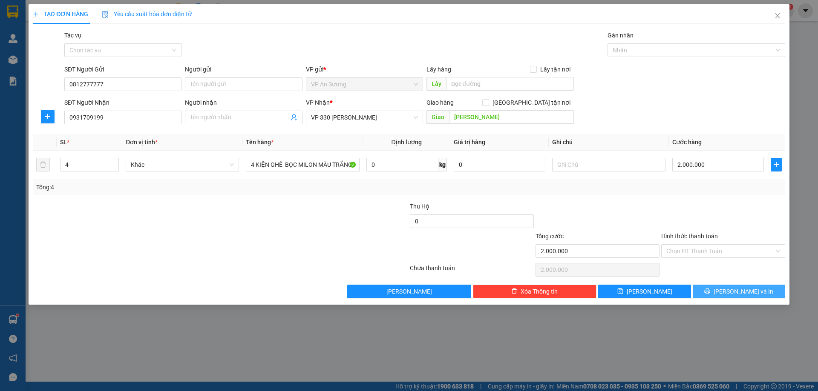
click at [710, 291] on icon "printer" at bounding box center [707, 291] width 6 height 6
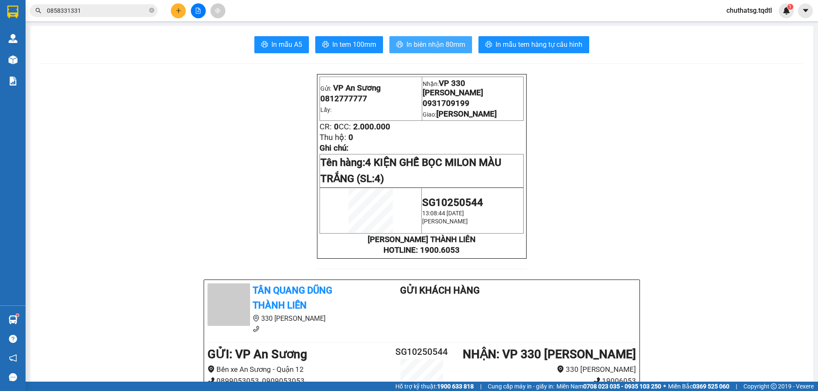
click at [429, 44] on span "In biên nhận 80mm" at bounding box center [435, 44] width 59 height 11
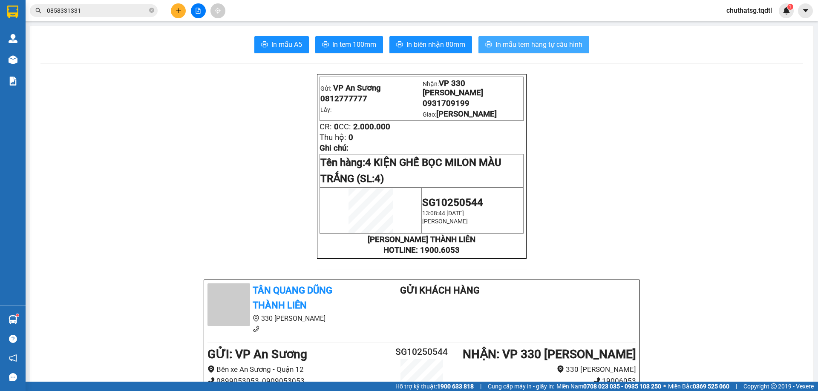
click at [548, 37] on button "In mẫu tem hàng tự cấu hình" at bounding box center [533, 44] width 111 height 17
click at [173, 5] on div at bounding box center [198, 10] width 64 height 15
click at [176, 9] on icon "plus" at bounding box center [178, 11] width 6 height 6
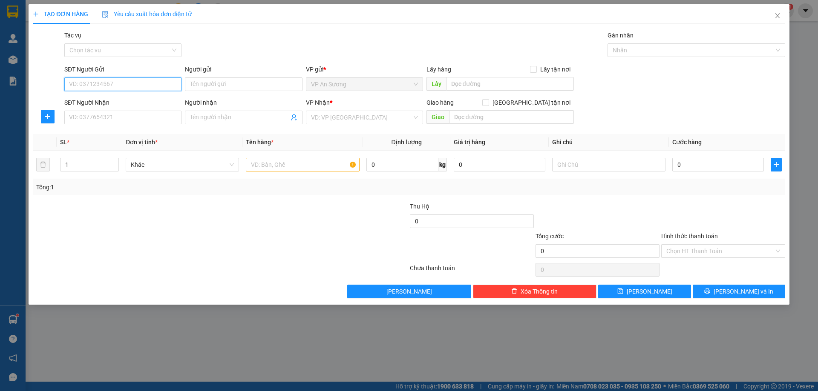
click at [82, 83] on input "SĐT Người Gửi" at bounding box center [122, 85] width 117 height 14
click at [111, 101] on div "0358963733" at bounding box center [122, 101] width 107 height 9
type input "0358963733"
type input "0917497399"
type input "ĐÔNG HÀ"
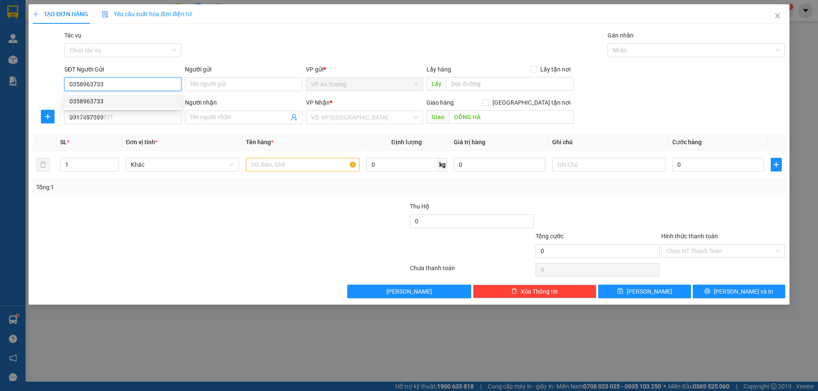
type input "100.000"
type input "0358963733"
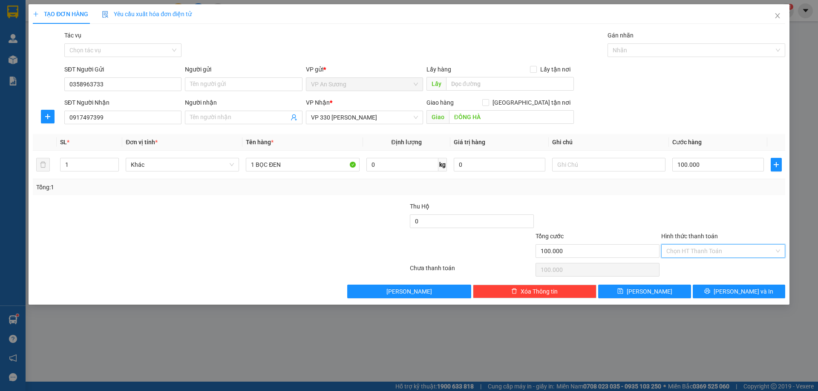
click at [753, 251] on input "Hình thức thanh toán" at bounding box center [720, 251] width 108 height 13
drag, startPoint x: 741, startPoint y: 224, endPoint x: 745, endPoint y: 246, distance: 22.8
click at [742, 224] on div at bounding box center [723, 217] width 126 height 30
click at [741, 291] on span "[PERSON_NAME] và In" at bounding box center [743, 291] width 60 height 9
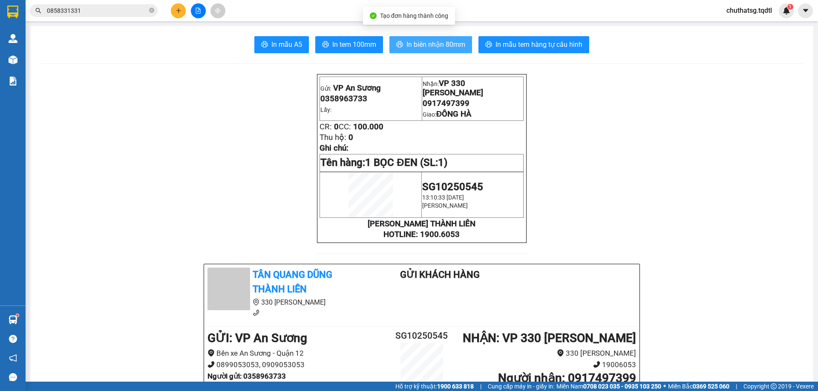
click at [450, 45] on span "In biên nhận 80mm" at bounding box center [435, 44] width 59 height 11
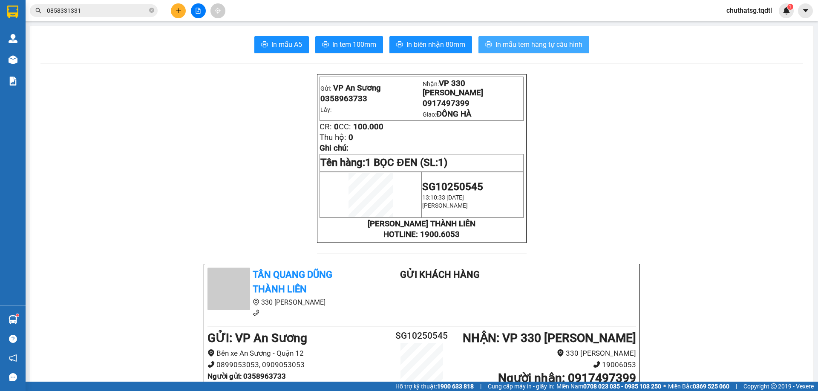
click at [535, 42] on span "In mẫu tem hàng tự cấu hình" at bounding box center [538, 44] width 87 height 11
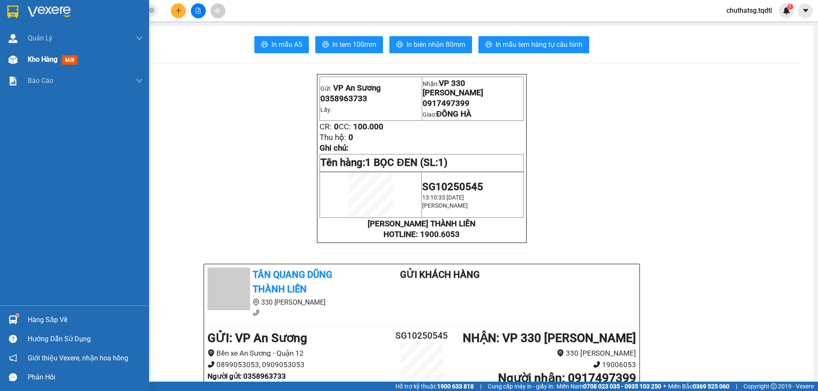
click at [47, 54] on div "Kho hàng mới" at bounding box center [54, 59] width 53 height 11
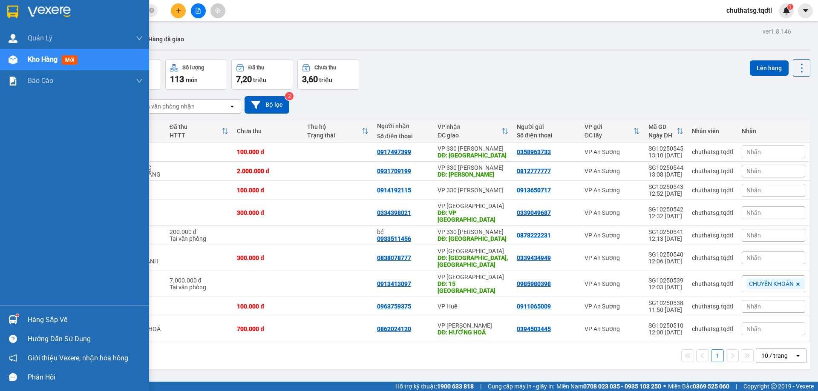
click at [59, 55] on div "Kho hàng mới" at bounding box center [54, 59] width 53 height 11
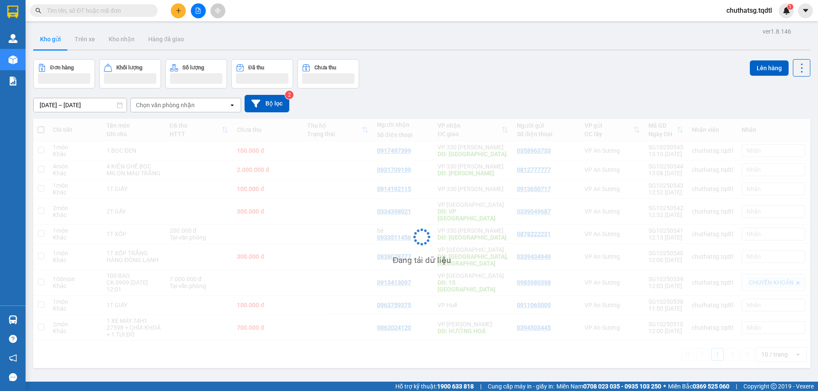
click at [179, 7] on button at bounding box center [178, 10] width 15 height 15
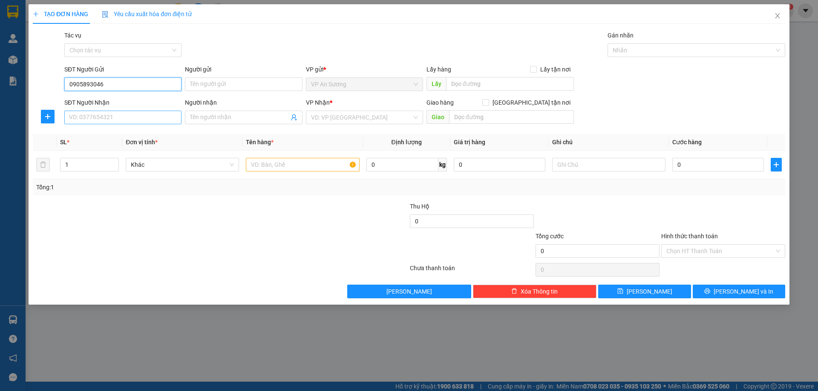
type input "0905893046"
click at [163, 122] on input "SĐT Người Nhận" at bounding box center [122, 118] width 117 height 14
type input "0"
type input "0795550555"
click at [260, 166] on input "text" at bounding box center [302, 165] width 113 height 14
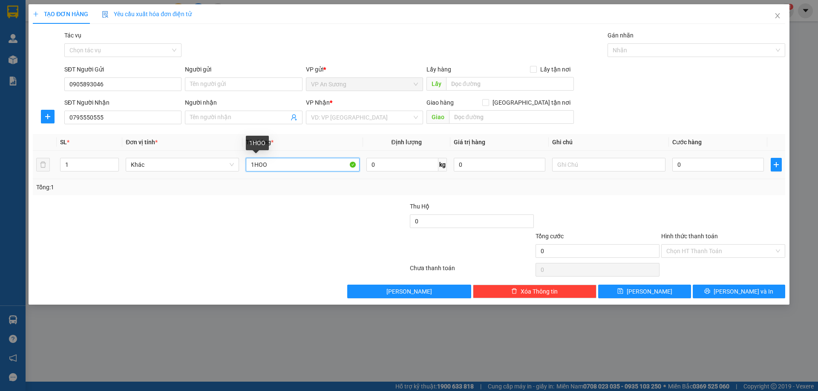
click at [283, 170] on input "1HOO" at bounding box center [302, 165] width 113 height 14
type input "1 HỘP GIẤY NHỎ"
click at [706, 161] on input "0" at bounding box center [718, 165] width 92 height 14
type input "1"
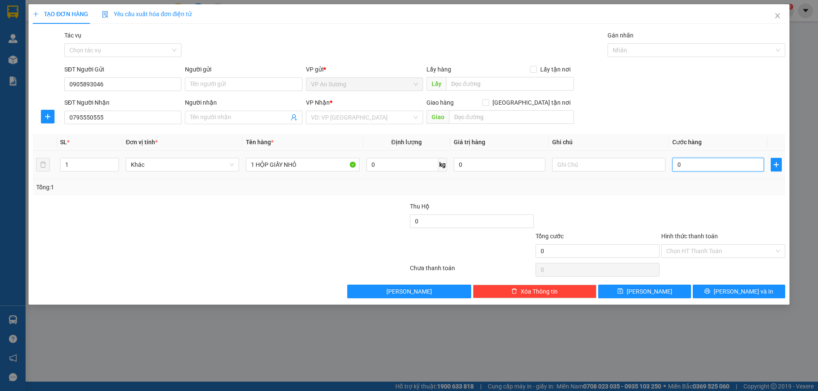
type input "1"
type input "10"
type input "100"
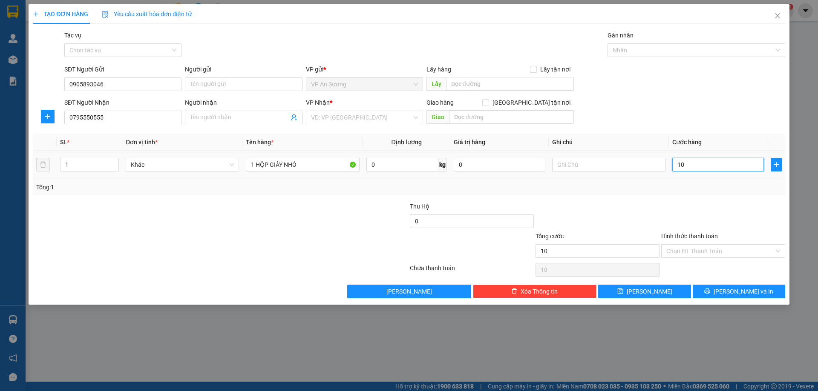
type input "100"
type input "1.000"
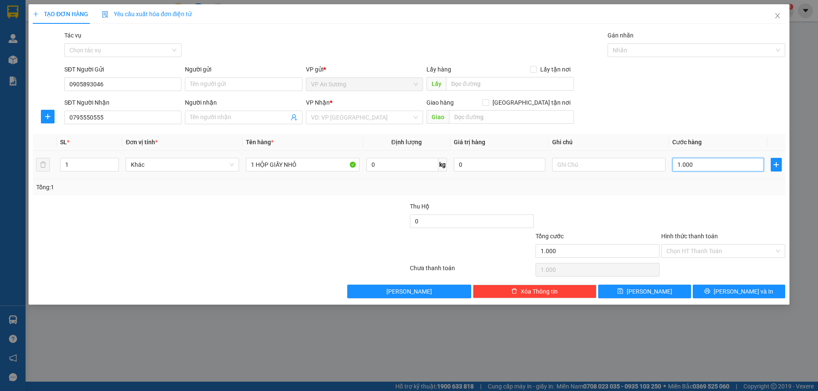
type input "10.000"
type input "100.000"
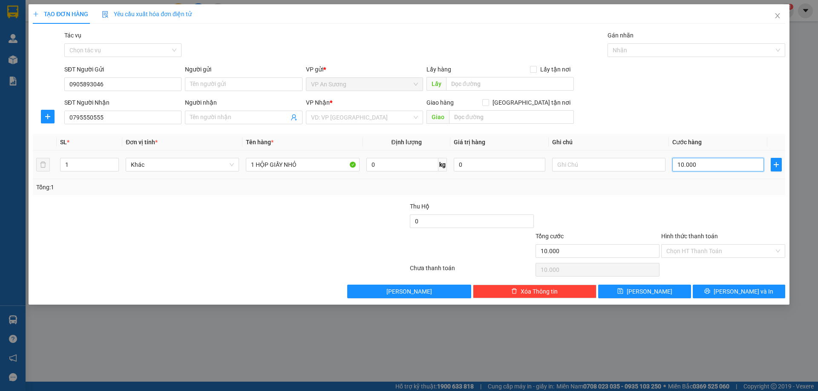
type input "100.000"
click at [385, 114] on input "search" at bounding box center [361, 117] width 101 height 13
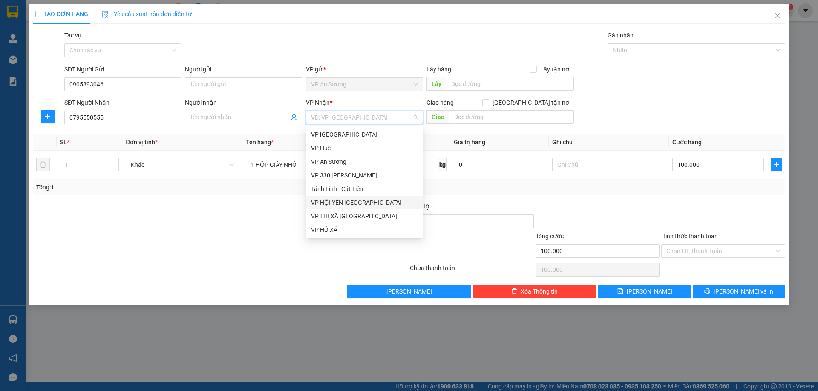
type input "V"
click at [352, 176] on div "VP 330 [PERSON_NAME]" at bounding box center [364, 175] width 107 height 9
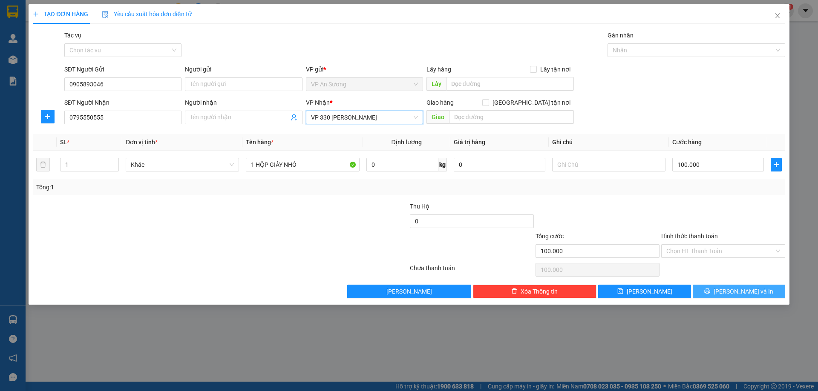
drag, startPoint x: 758, startPoint y: 288, endPoint x: 748, endPoint y: 272, distance: 19.3
click at [756, 288] on button "[PERSON_NAME] và In" at bounding box center [739, 292] width 92 height 14
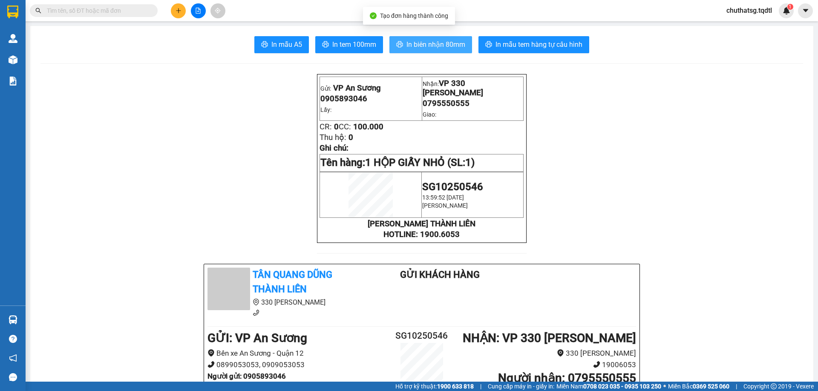
click at [459, 43] on span "In biên nhận 80mm" at bounding box center [435, 44] width 59 height 11
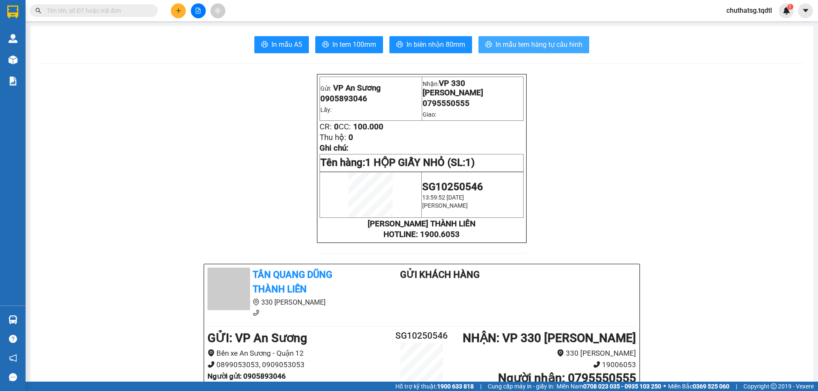
click at [568, 37] on button "In mẫu tem hàng tự cấu hình" at bounding box center [533, 44] width 111 height 17
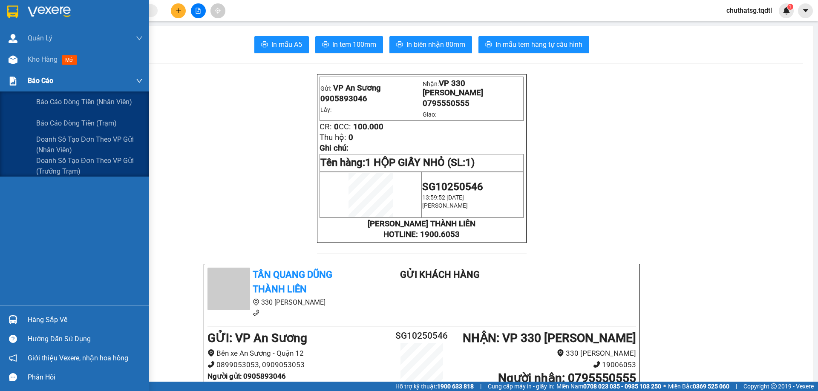
click at [39, 83] on span "Báo cáo" at bounding box center [41, 80] width 26 height 11
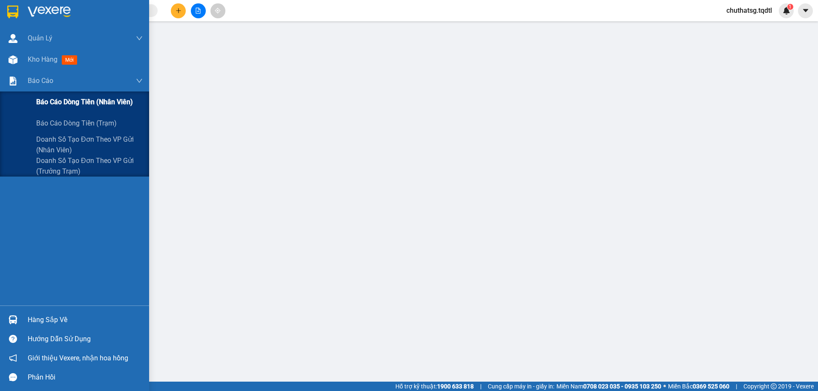
click at [74, 102] on span "Báo cáo dòng tiền (nhân viên)" at bounding box center [84, 102] width 97 height 11
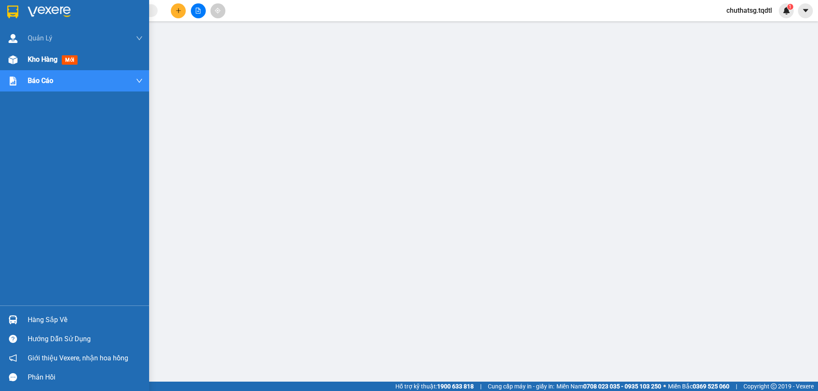
click at [40, 55] on span "Kho hàng" at bounding box center [43, 59] width 30 height 8
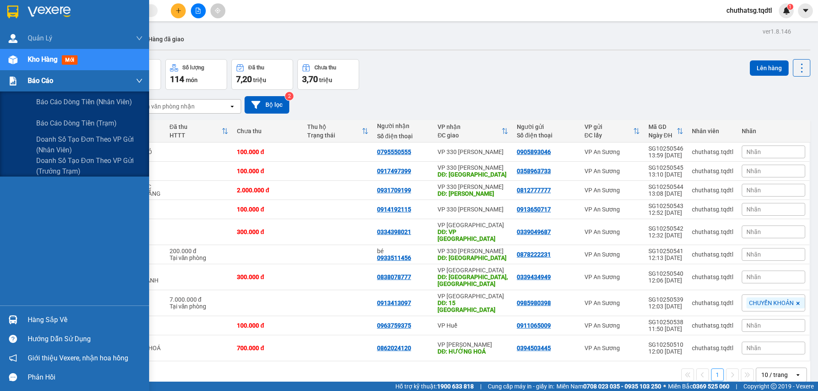
click at [29, 72] on div "Báo cáo" at bounding box center [85, 80] width 115 height 21
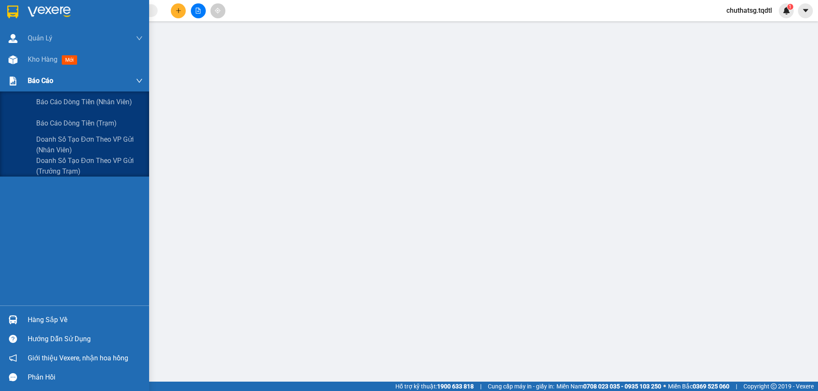
click at [37, 81] on span "Báo cáo" at bounding box center [41, 80] width 26 height 11
click at [63, 146] on span "Doanh số tạo đơn theo VP gửi (nhân viên)" at bounding box center [89, 144] width 106 height 21
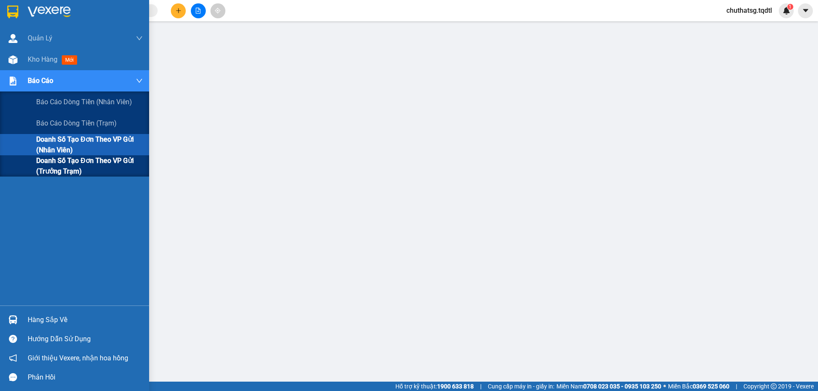
click at [57, 162] on span "Doanh số tạo đơn theo VP gửi (trưởng trạm)" at bounding box center [89, 165] width 106 height 21
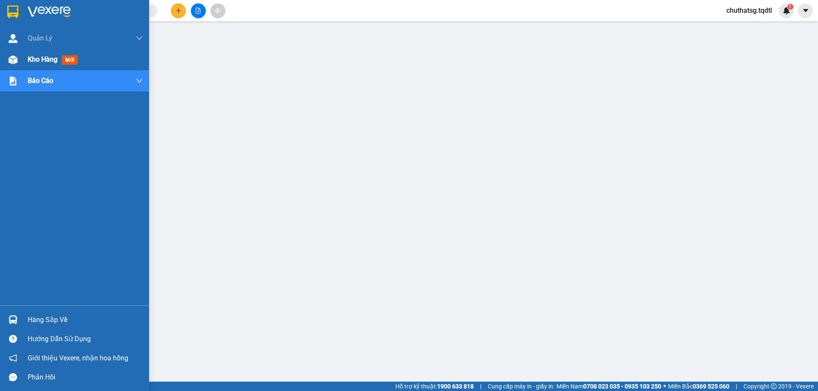
click at [65, 58] on span "mới" at bounding box center [70, 59] width 16 height 9
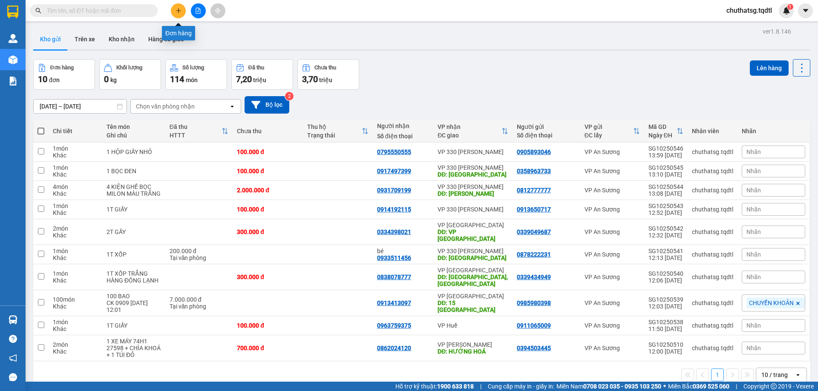
click at [177, 4] on button at bounding box center [178, 10] width 15 height 15
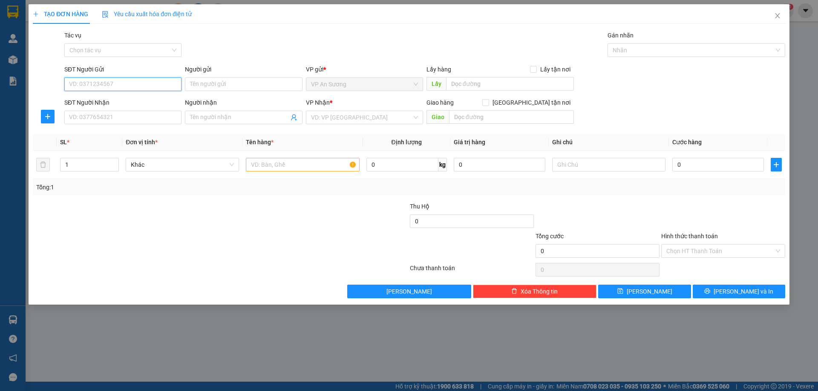
click at [105, 88] on input "SĐT Người Gửi" at bounding box center [122, 85] width 117 height 14
click at [112, 83] on input "SĐT Người Gửi" at bounding box center [122, 85] width 117 height 14
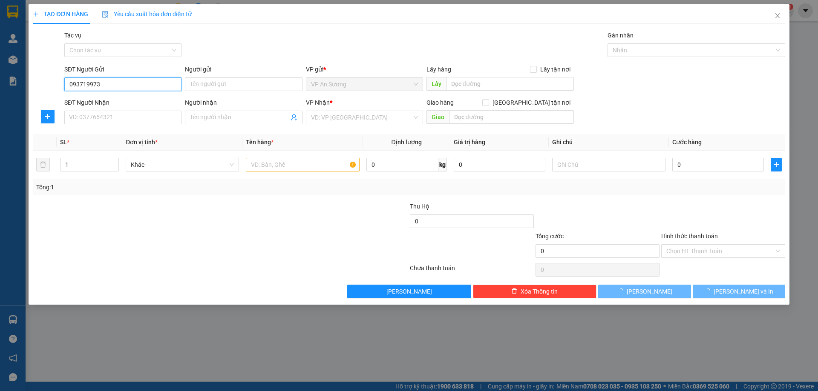
type input "0937199739"
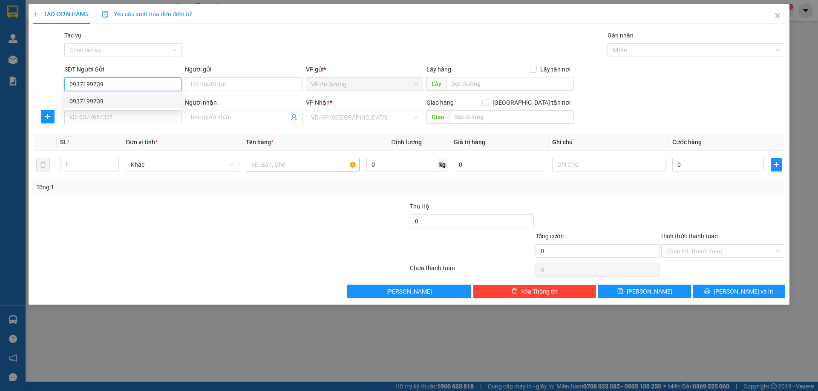
click at [108, 98] on div "0937199739" at bounding box center [122, 101] width 107 height 9
type input "0905018889"
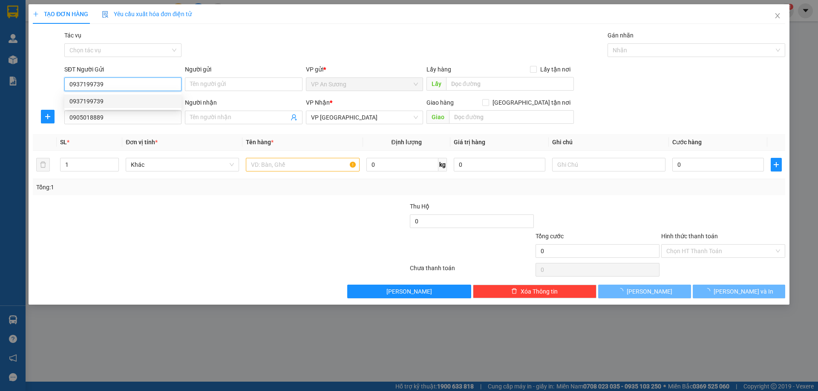
type input "300.000"
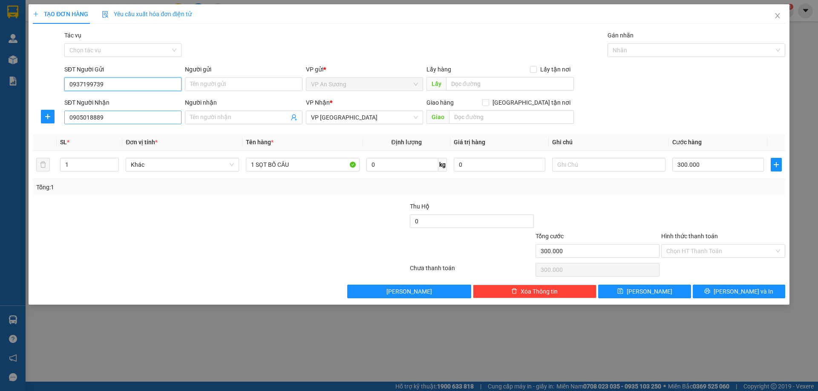
type input "0937199739"
click at [112, 117] on input "0905018889" at bounding box center [122, 118] width 117 height 14
click at [231, 138] on th "Đơn vị tính *" at bounding box center [182, 142] width 120 height 17
click at [711, 294] on button "[PERSON_NAME] và In" at bounding box center [739, 292] width 92 height 14
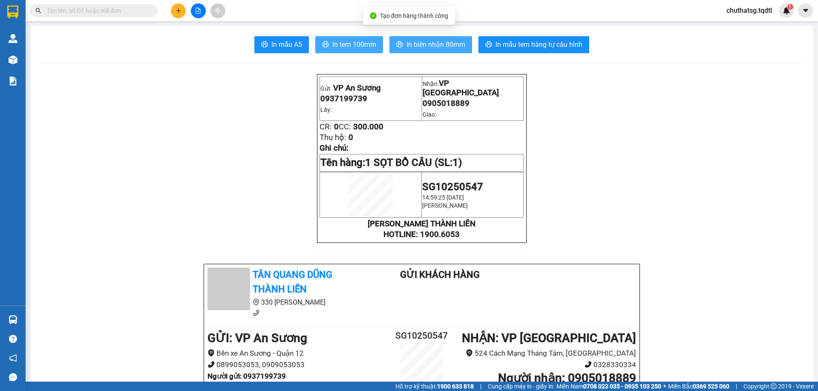
drag, startPoint x: 446, startPoint y: 48, endPoint x: 351, endPoint y: 50, distance: 94.2
click at [445, 48] on span "In biên nhận 80mm" at bounding box center [435, 44] width 59 height 11
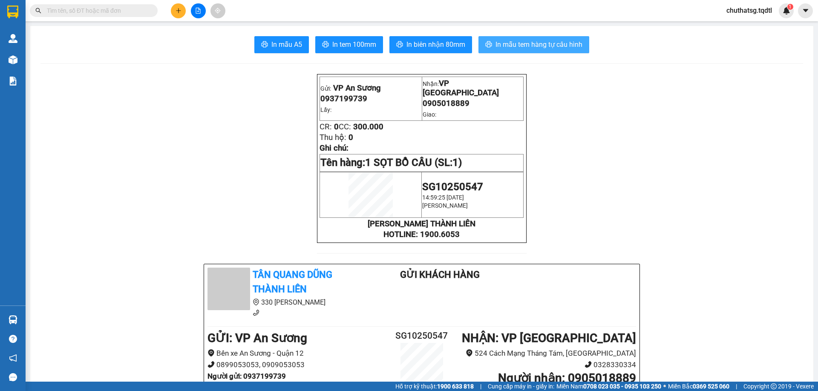
click at [559, 40] on span "In mẫu tem hàng tự cấu hình" at bounding box center [538, 44] width 87 height 11
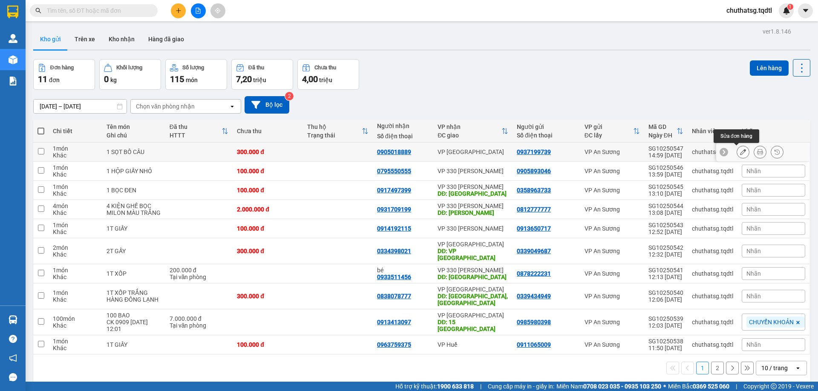
click at [740, 151] on icon at bounding box center [743, 152] width 6 height 6
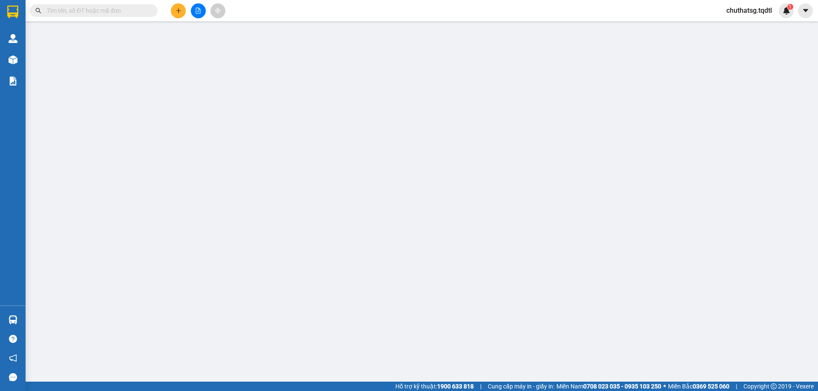
type input "0937199739"
type input "0905018889"
type input "300.000"
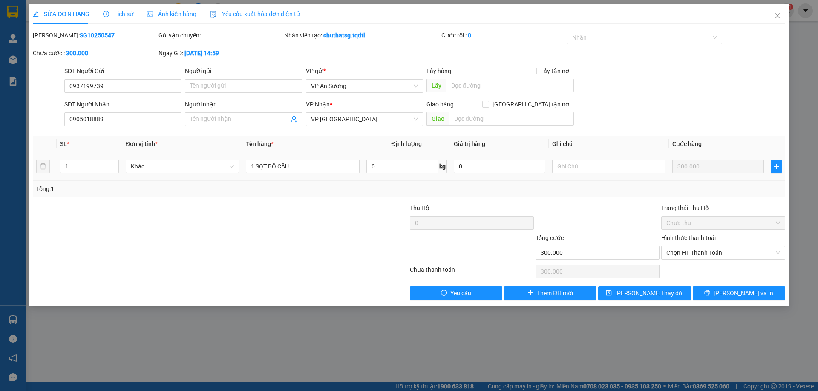
click at [325, 158] on div "1 SỌT BỒ CÂU" at bounding box center [302, 166] width 113 height 17
click at [315, 167] on input "1 SỌT BỒ CÂU" at bounding box center [302, 167] width 113 height 14
click at [780, 17] on icon "close" at bounding box center [777, 15] width 7 height 7
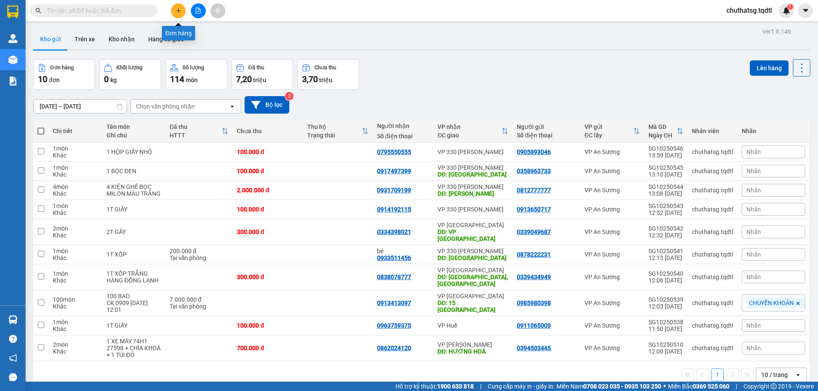
click at [181, 10] on button at bounding box center [178, 10] width 15 height 15
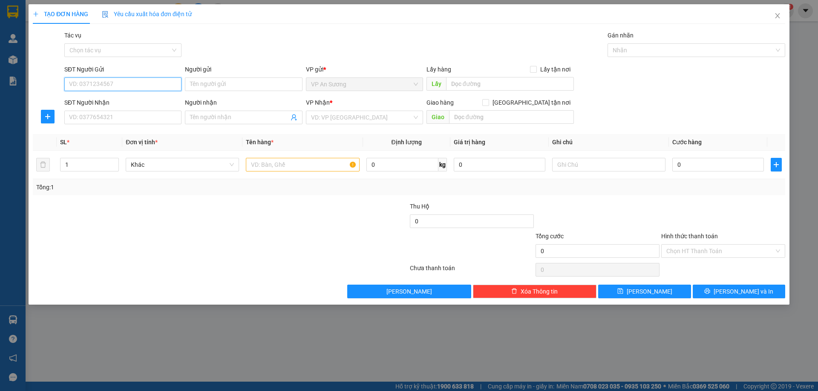
click at [115, 81] on input "SĐT Người Gửi" at bounding box center [122, 85] width 117 height 14
click at [92, 80] on input "SĐT Người Gửi" at bounding box center [122, 85] width 117 height 14
type input "0797625062"
click at [96, 115] on input "SĐT Người Nhận" at bounding box center [122, 118] width 117 height 14
type input "0931120333"
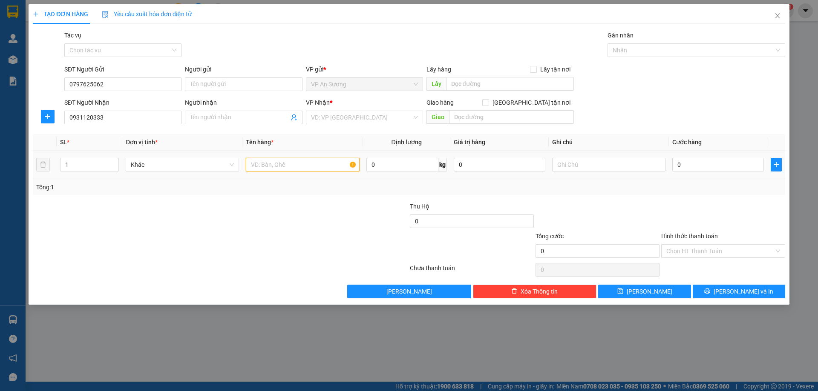
click at [271, 163] on input "text" at bounding box center [302, 165] width 113 height 14
type input "2 KIỆN GIẤY DÀI +1 MÁY QUẠT"
drag, startPoint x: 66, startPoint y: 161, endPoint x: 66, endPoint y: 165, distance: 4.3
click at [66, 164] on input "1" at bounding box center [89, 164] width 58 height 13
click at [68, 167] on input "1" at bounding box center [89, 164] width 58 height 13
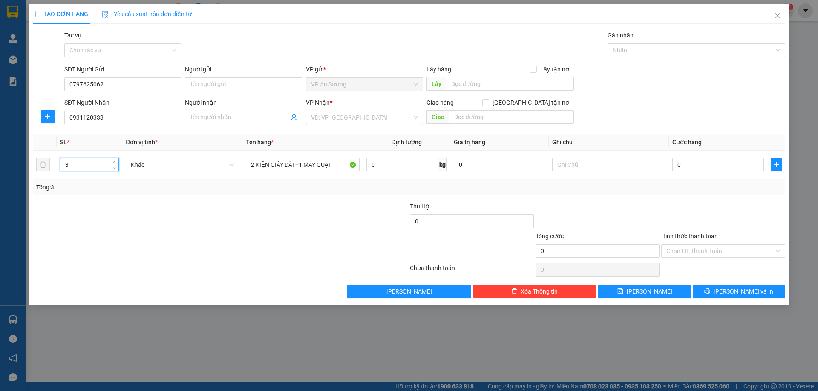
type input "3"
click at [362, 115] on input "search" at bounding box center [361, 117] width 101 height 13
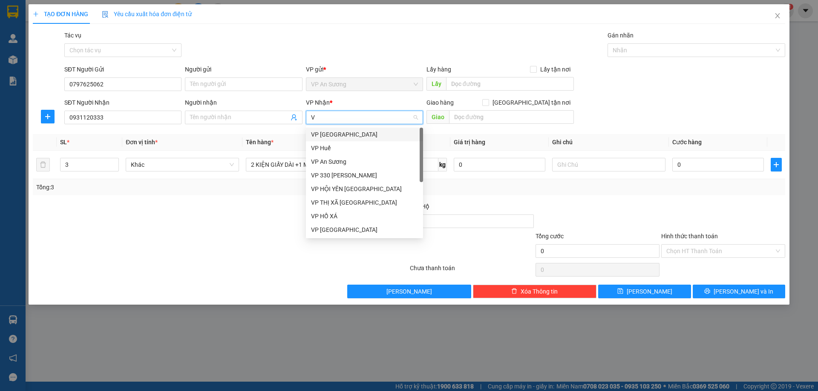
type input "VP"
click at [332, 177] on div "VP 330 [PERSON_NAME]" at bounding box center [364, 175] width 107 height 9
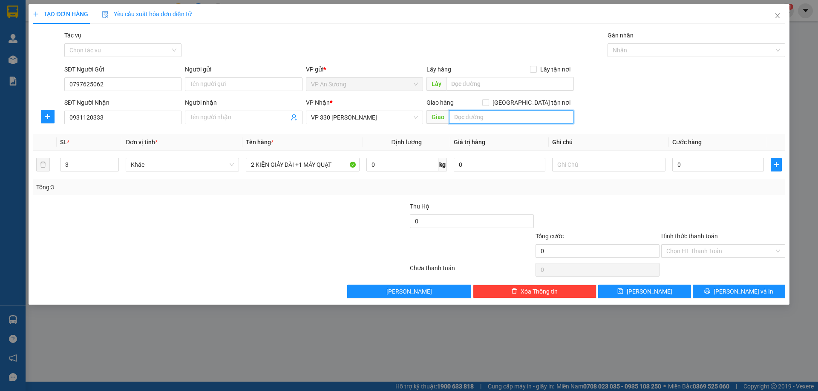
click at [488, 111] on input "text" at bounding box center [511, 117] width 125 height 14
click at [497, 120] on input "text" at bounding box center [511, 117] width 125 height 14
click at [704, 164] on input "0" at bounding box center [718, 165] width 92 height 14
type input "5"
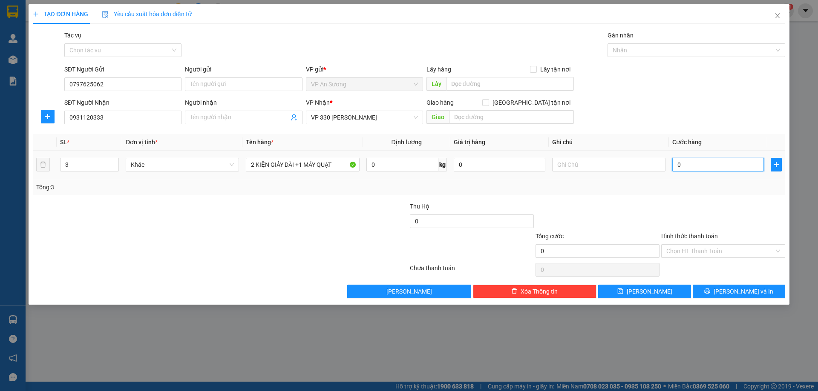
type input "5"
type input "50"
type input "500"
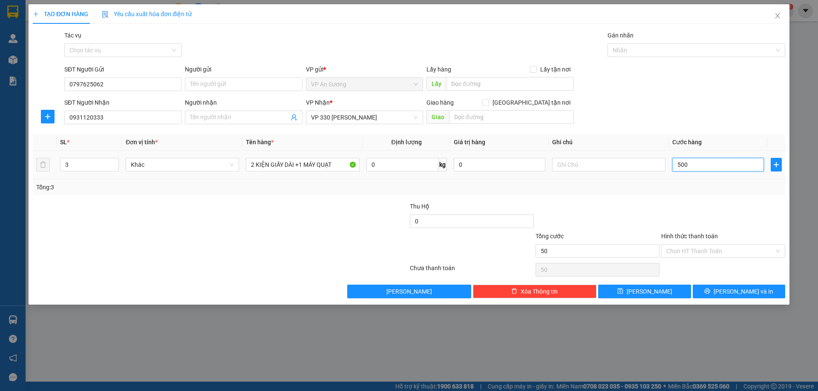
type input "500"
type input "5.000"
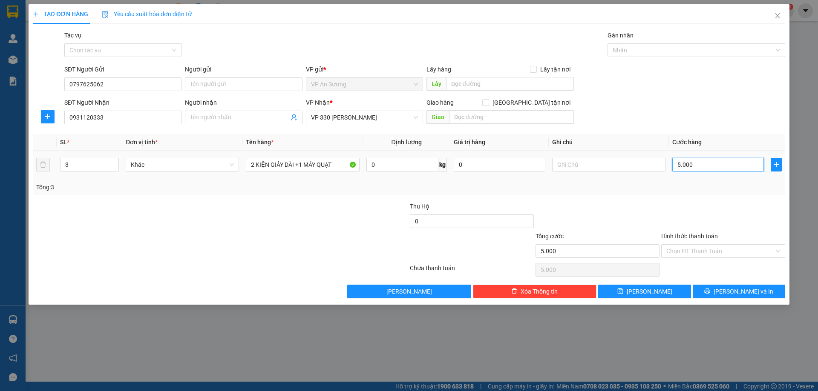
type input "50.000"
type input "500.000"
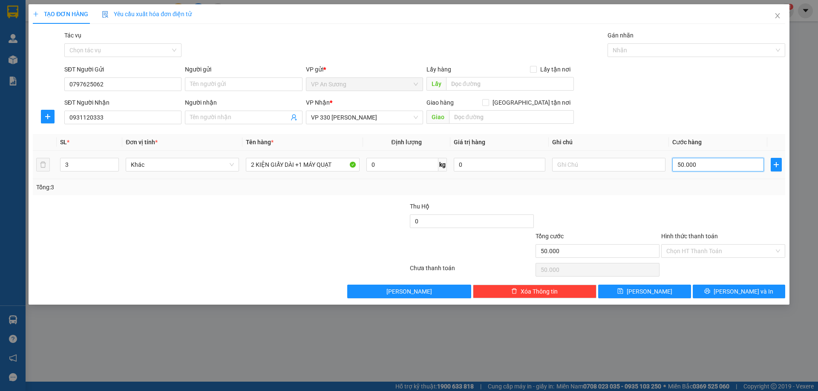
type input "500.000"
click at [707, 165] on input "500.000" at bounding box center [718, 165] width 92 height 14
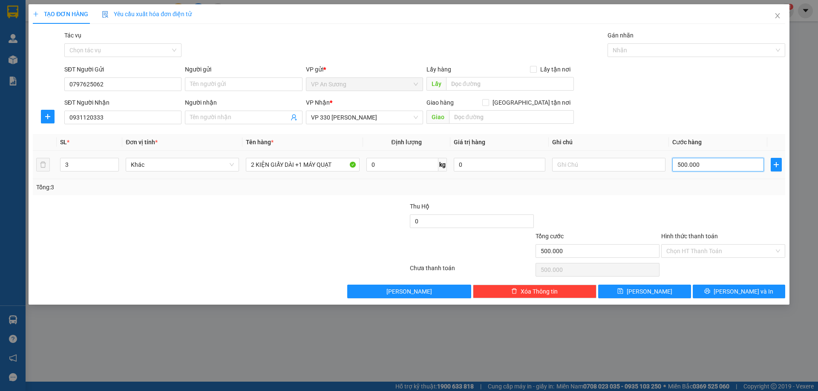
click at [707, 165] on input "500.000" at bounding box center [718, 165] width 92 height 14
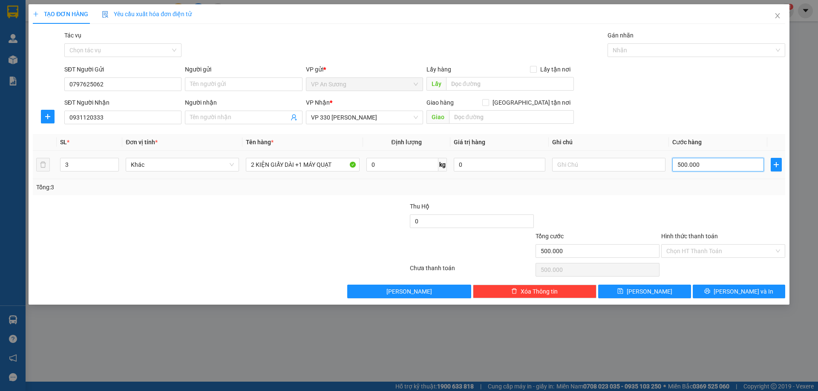
click at [707, 165] on input "500.000" at bounding box center [718, 165] width 92 height 14
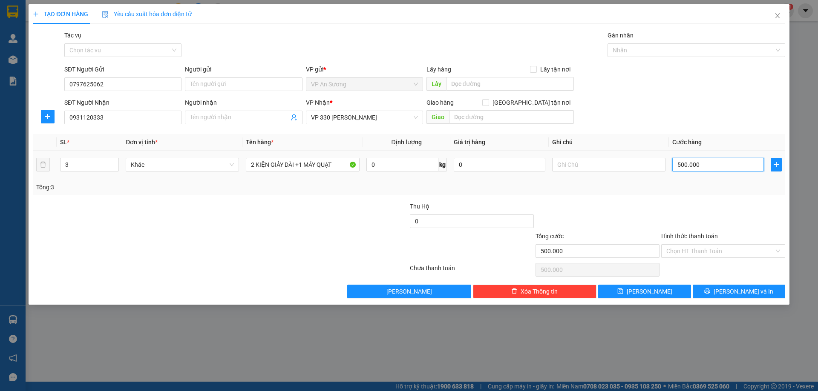
click at [707, 165] on input "500.000" at bounding box center [718, 165] width 92 height 14
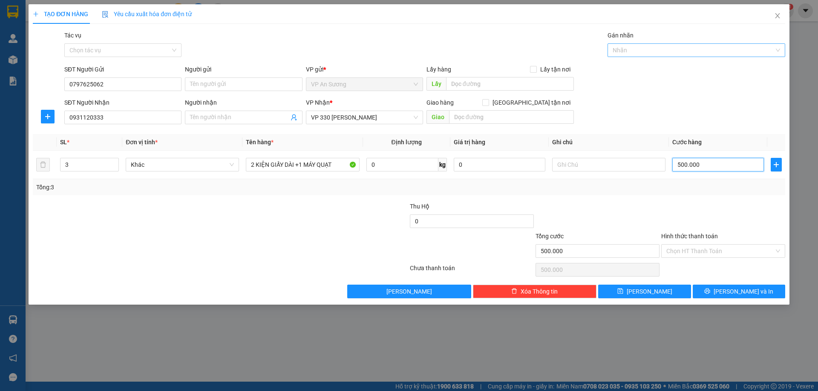
click at [699, 54] on div at bounding box center [692, 50] width 165 height 10
type input "500.000"
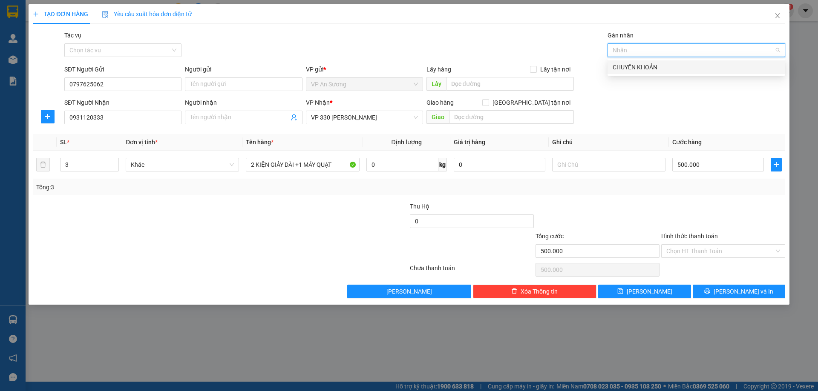
click at [654, 70] on div "CHUYỂN KHOẢN" at bounding box center [696, 67] width 167 height 9
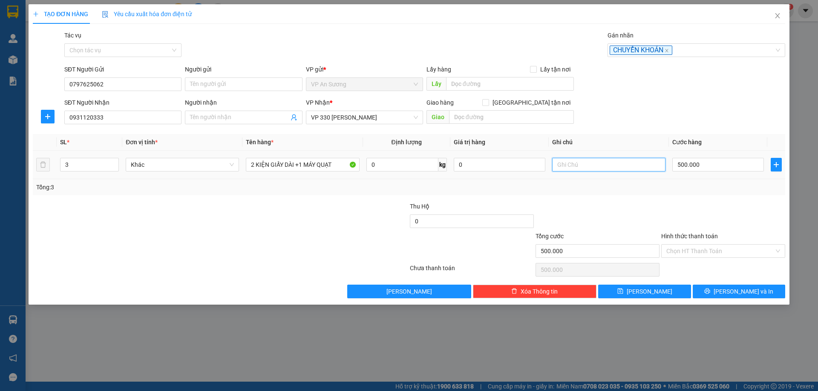
click at [583, 163] on input "text" at bounding box center [608, 165] width 113 height 14
type input "CK 0909 ACB 10/13/2025 15:13"
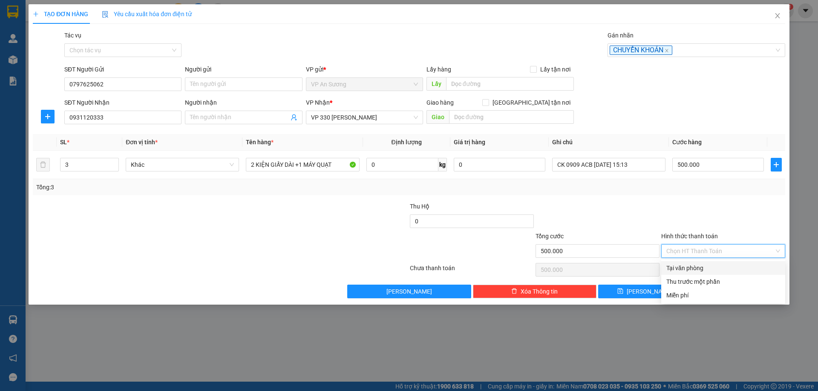
drag, startPoint x: 718, startPoint y: 250, endPoint x: 697, endPoint y: 254, distance: 21.8
click at [718, 250] on input "Hình thức thanh toán" at bounding box center [720, 251] width 108 height 13
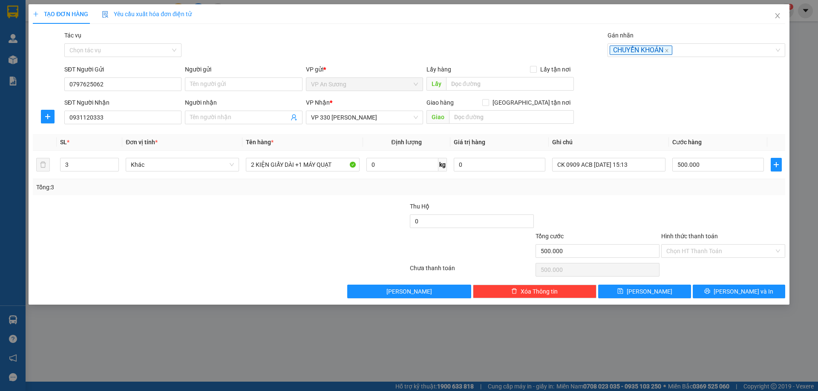
click at [736, 212] on div at bounding box center [723, 217] width 126 height 30
click at [694, 251] on input "Hình thức thanh toán" at bounding box center [720, 251] width 108 height 13
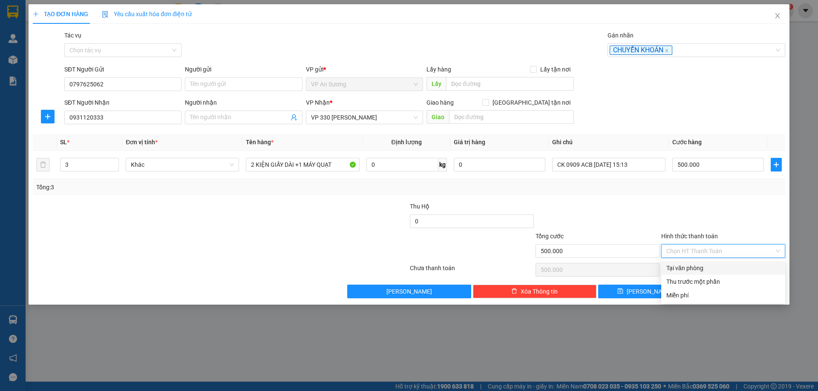
click at [696, 265] on div "Tại văn phòng" at bounding box center [723, 268] width 114 height 9
type input "0"
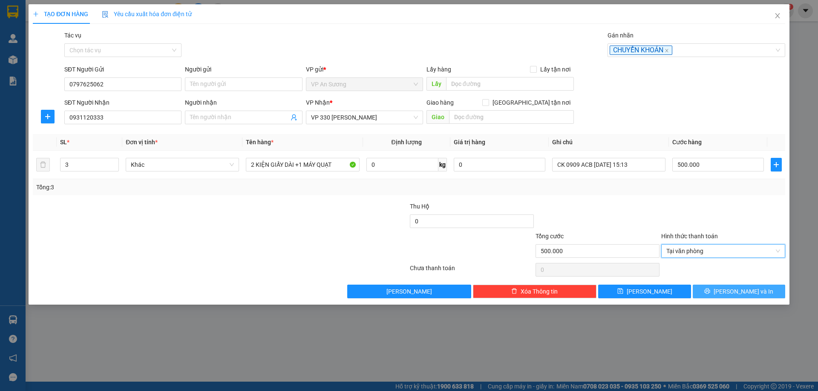
drag, startPoint x: 723, startPoint y: 290, endPoint x: 702, endPoint y: 285, distance: 22.3
click at [710, 290] on icon "printer" at bounding box center [707, 291] width 6 height 6
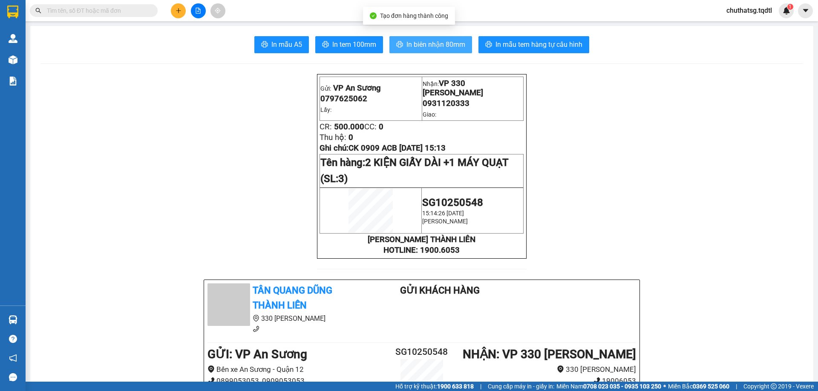
click at [440, 46] on span "In biên nhận 80mm" at bounding box center [435, 44] width 59 height 11
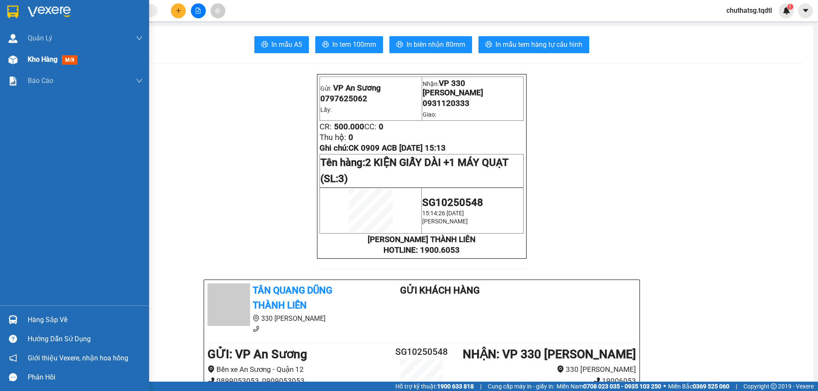
click at [40, 59] on span "Kho hàng" at bounding box center [43, 59] width 30 height 8
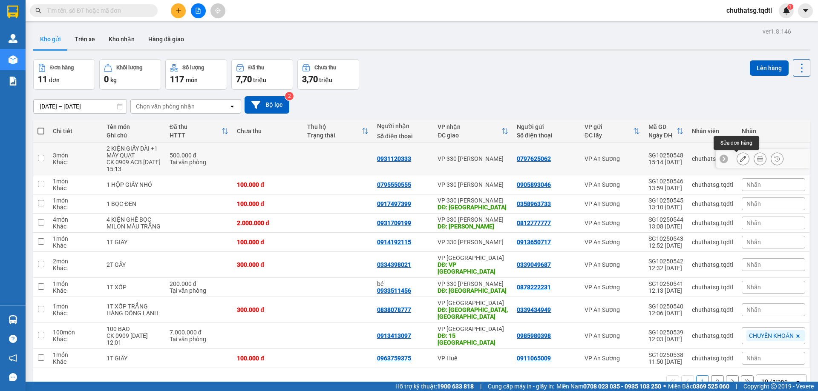
click at [740, 158] on icon at bounding box center [743, 159] width 6 height 6
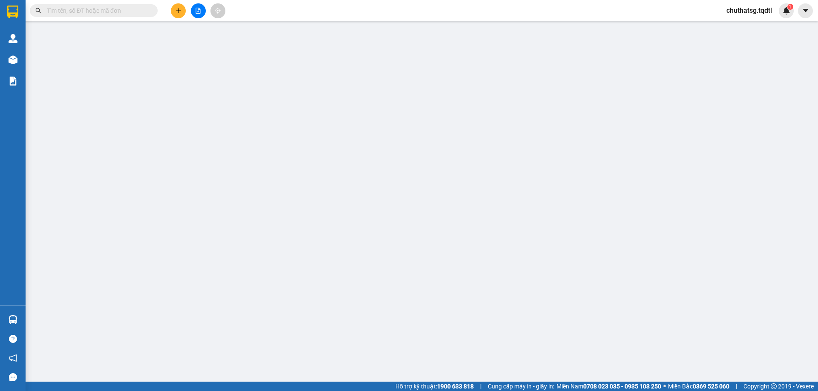
type input "0797625062"
type input "0931120333"
type input "500.000"
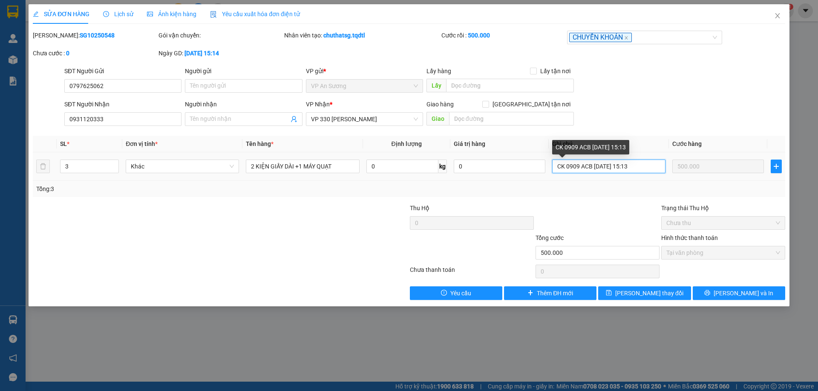
click at [608, 167] on input "CK 0909 ACB 10/13/2025 15:13" at bounding box center [608, 167] width 113 height 14
click at [599, 166] on input "CK 0909 ACB 10/10/2025 15:13" at bounding box center [608, 167] width 113 height 14
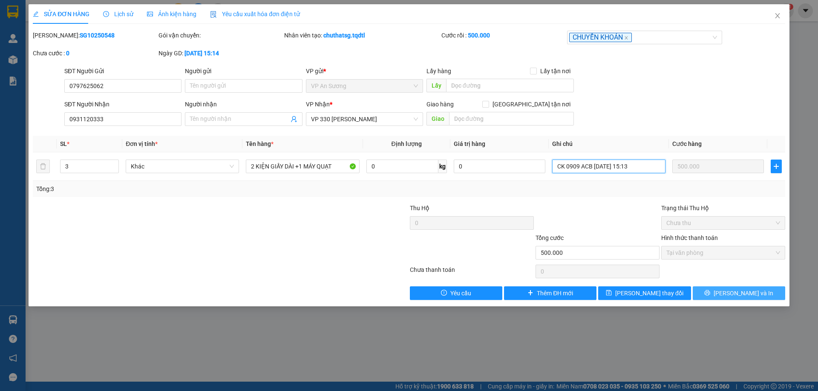
type input "CK 0909 ACB 13/10/2025 15:13"
click at [733, 293] on span "[PERSON_NAME] và In" at bounding box center [743, 293] width 60 height 9
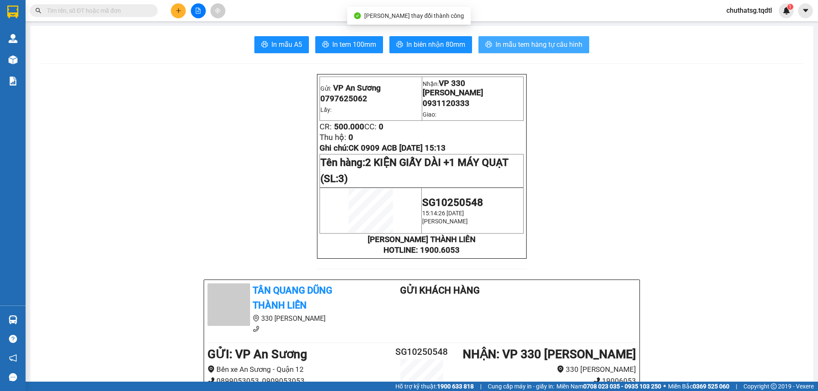
click at [529, 43] on span "In mẫu tem hàng tự cấu hình" at bounding box center [538, 44] width 87 height 11
click at [550, 41] on span "In mẫu tem hàng tự cấu hình" at bounding box center [538, 44] width 87 height 11
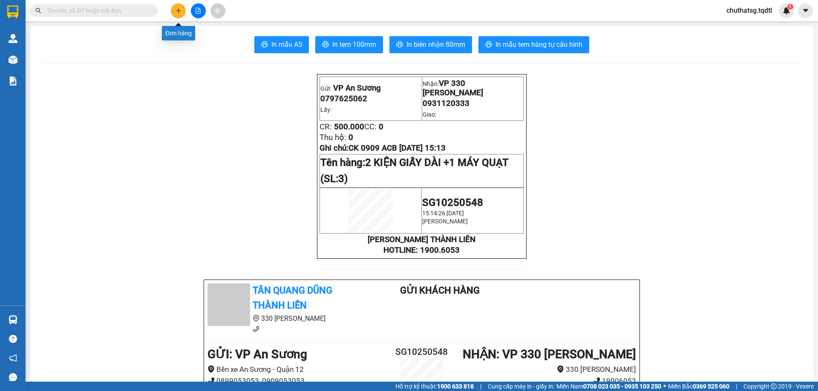
click at [174, 11] on button at bounding box center [178, 10] width 15 height 15
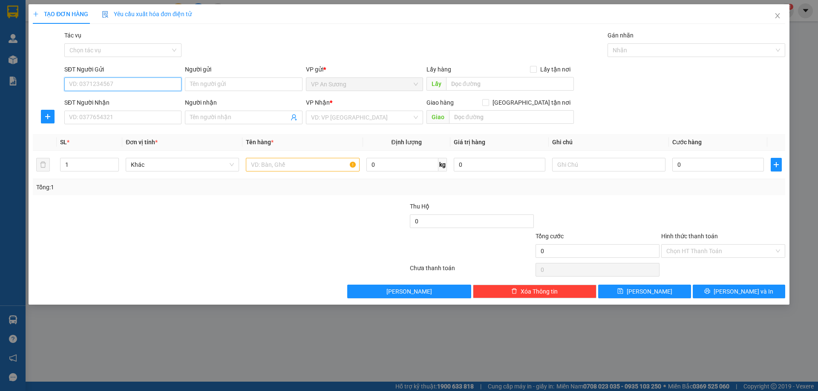
click at [110, 84] on input "SĐT Người Gửi" at bounding box center [122, 85] width 117 height 14
type input "0345869050"
click at [87, 120] on input "SĐT Người Nhận" at bounding box center [122, 118] width 117 height 14
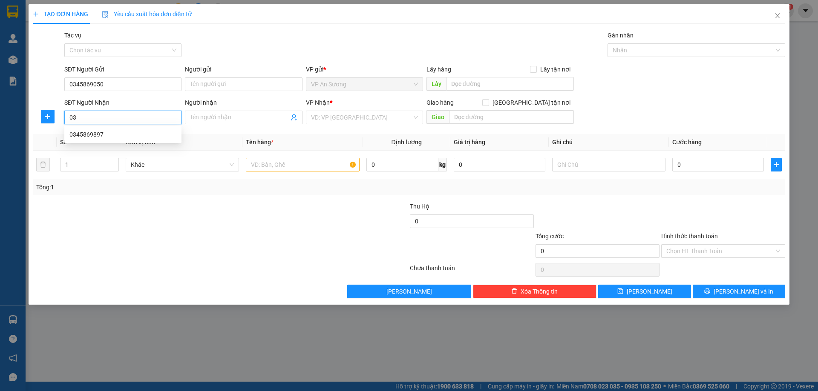
type input "0"
click at [89, 201] on div "Transit Pickup Surcharge Ids Transit Deliver Surcharge Ids Transit Deliver Surc…" at bounding box center [409, 165] width 752 height 268
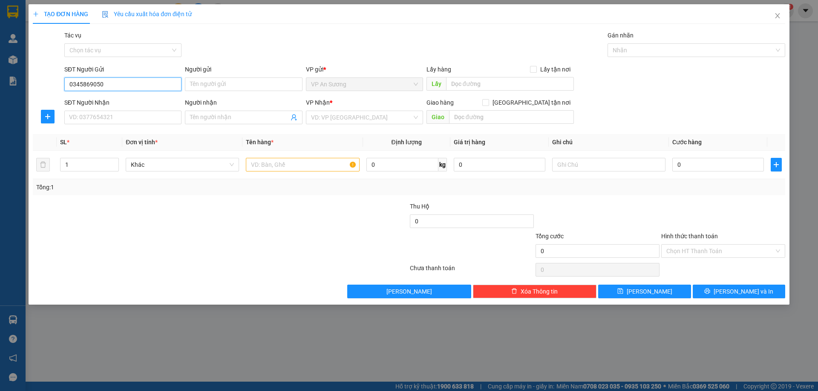
click at [85, 86] on input "0345869050" at bounding box center [122, 85] width 117 height 14
click at [106, 116] on input "SĐT Người Nhận" at bounding box center [122, 118] width 117 height 14
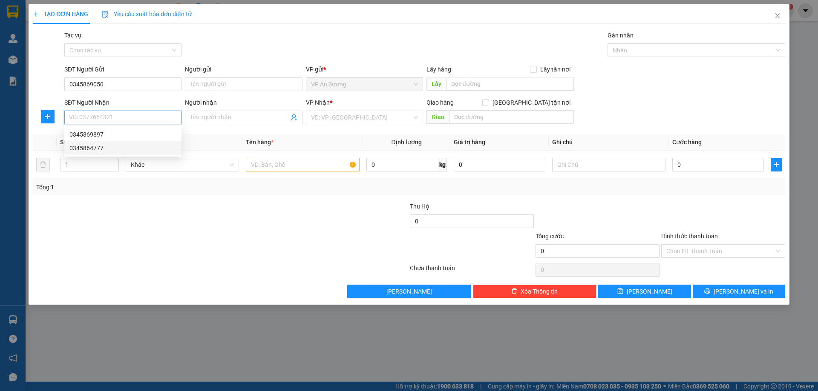
paste input "0345869050"
type input "0345869050"
click at [112, 92] on div "SĐT Người Gửi 0345869050" at bounding box center [122, 80] width 117 height 30
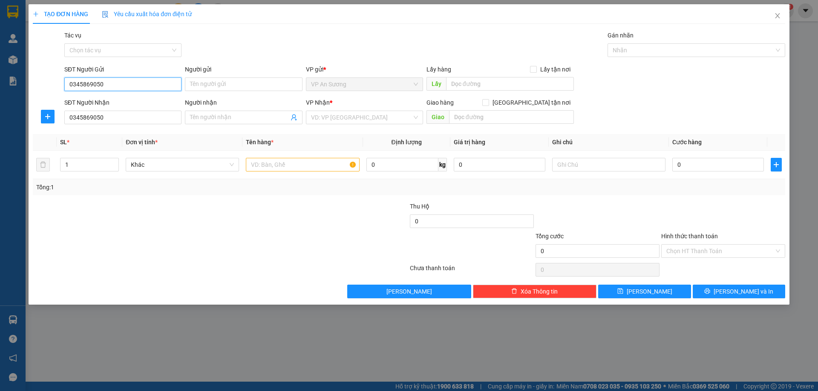
click at [112, 89] on input "0345869050" at bounding box center [122, 85] width 117 height 14
click at [342, 118] on input "search" at bounding box center [361, 117] width 101 height 13
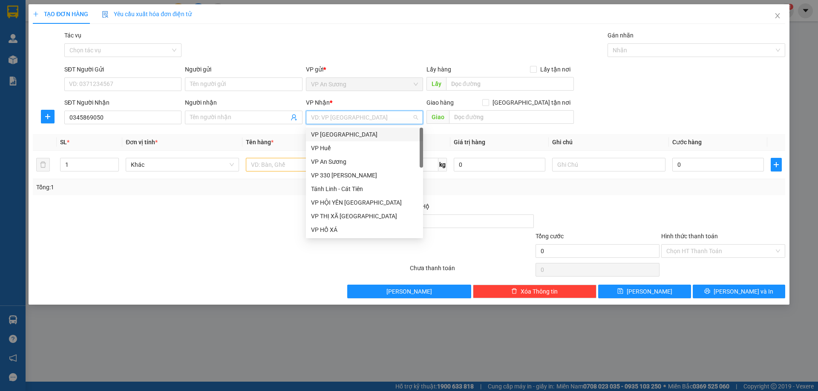
type input "L"
click at [324, 185] on div "VP [PERSON_NAME]" at bounding box center [364, 188] width 107 height 9
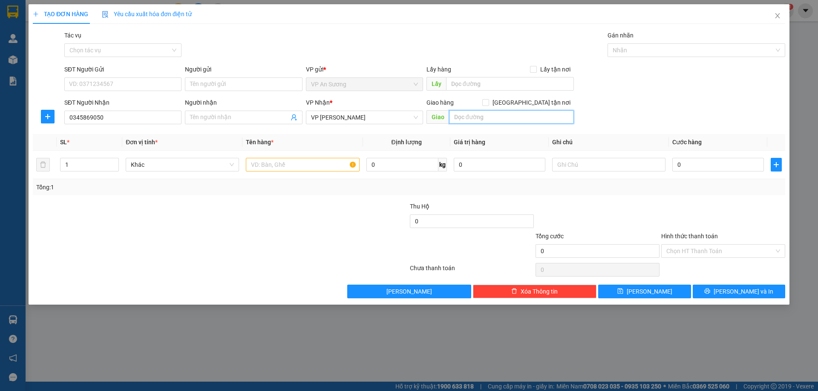
click at [471, 112] on input "text" at bounding box center [511, 117] width 125 height 14
type input "HƯỚNG HÓA"
click at [308, 171] on input "text" at bounding box center [302, 165] width 113 height 14
click at [95, 81] on input "SĐT Người Gửi" at bounding box center [122, 85] width 117 height 14
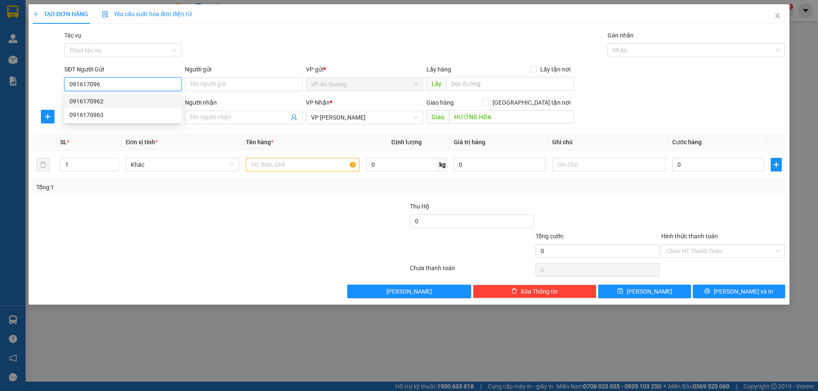
click at [95, 98] on div "0916170962" at bounding box center [122, 101] width 107 height 9
type input "0916170962"
type input "200.000"
type input "0916170962"
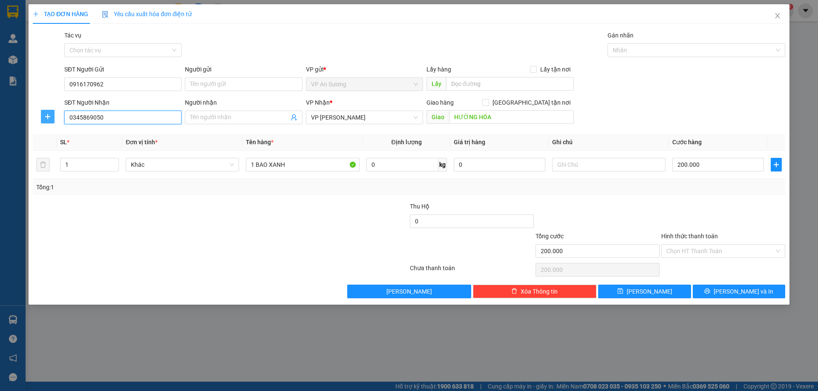
drag, startPoint x: 115, startPoint y: 115, endPoint x: 41, endPoint y: 112, distance: 73.7
click at [41, 112] on div "SĐT Người Nhận 0345869050 0345869050 Người nhận Tên người nhận VP Nhận * VP Lao…" at bounding box center [409, 113] width 754 height 30
type input "0941584139"
drag, startPoint x: 109, startPoint y: 137, endPoint x: 169, endPoint y: 170, distance: 68.8
click at [109, 138] on div "0941584139" at bounding box center [122, 134] width 107 height 9
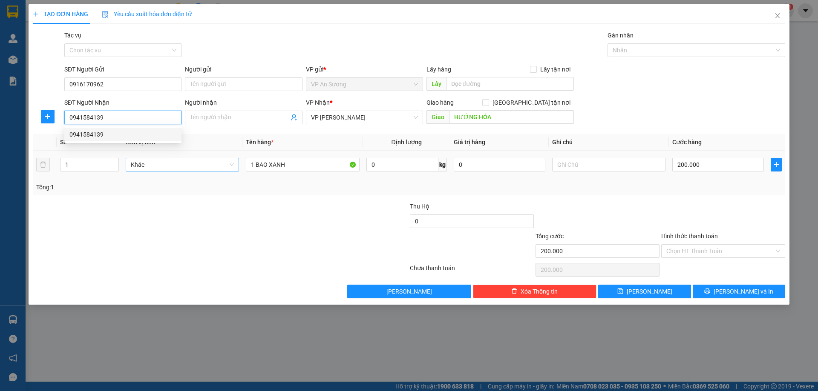
type input "CAM LỘ"
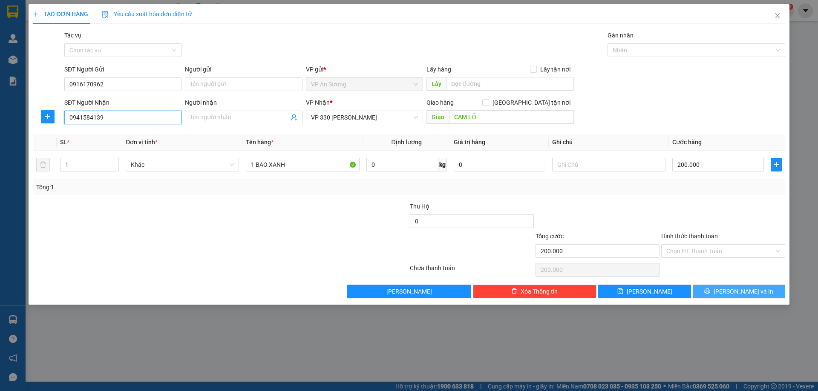
type input "0941584139"
click at [743, 285] on button "[PERSON_NAME] và In" at bounding box center [739, 292] width 92 height 14
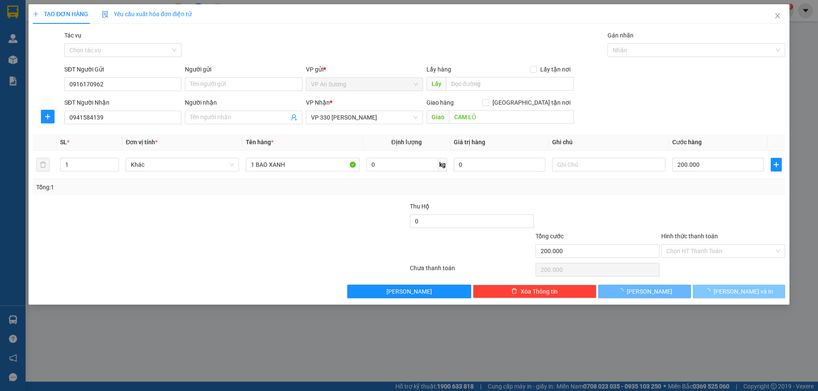
click at [743, 285] on button "[PERSON_NAME] và In" at bounding box center [739, 292] width 92 height 14
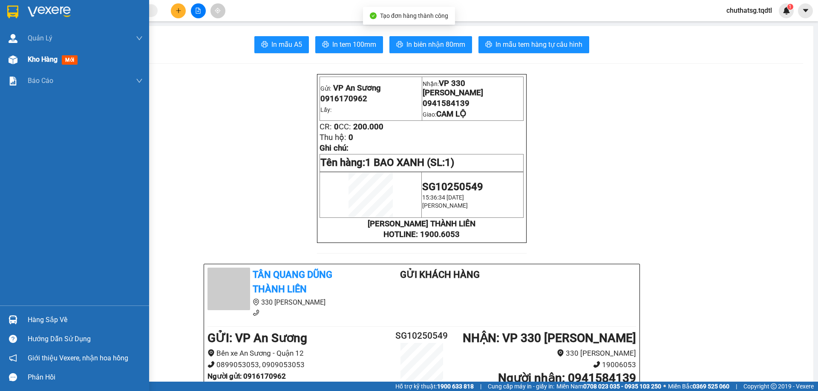
click at [28, 58] on span "Kho hàng" at bounding box center [43, 59] width 30 height 8
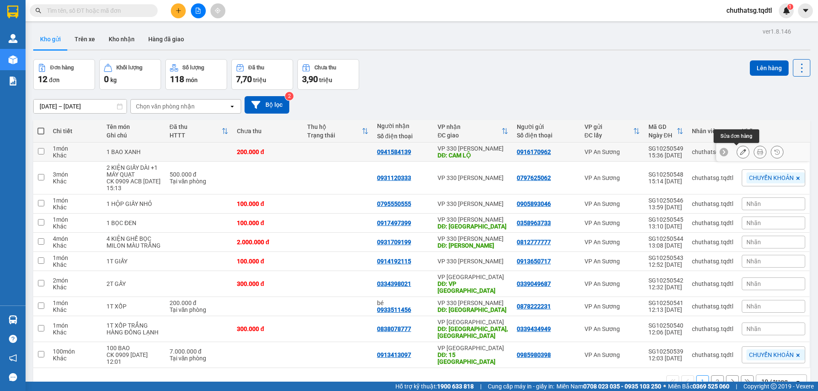
click at [740, 152] on icon at bounding box center [743, 152] width 6 height 6
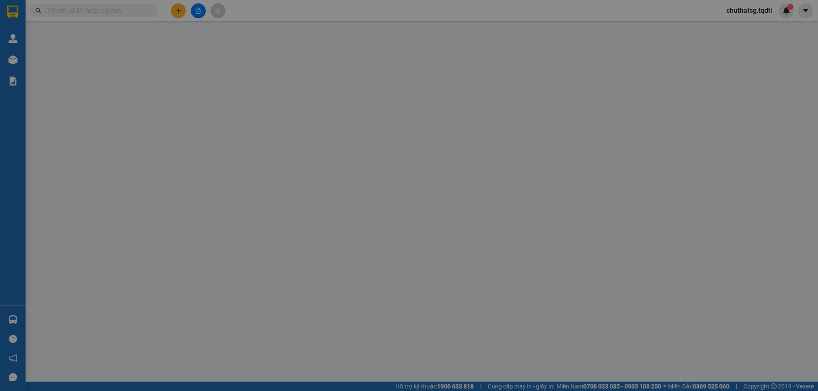
type input "0916170962"
type input "0941584139"
type input "CAM LỘ"
type input "200.000"
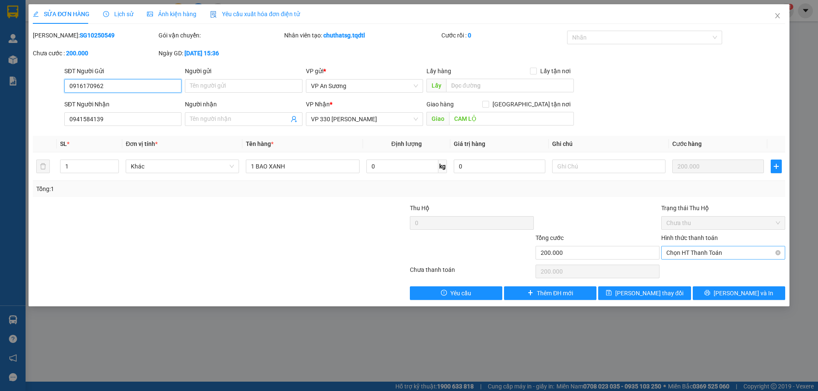
click at [700, 255] on span "Chọn HT Thanh Toán" at bounding box center [723, 253] width 114 height 13
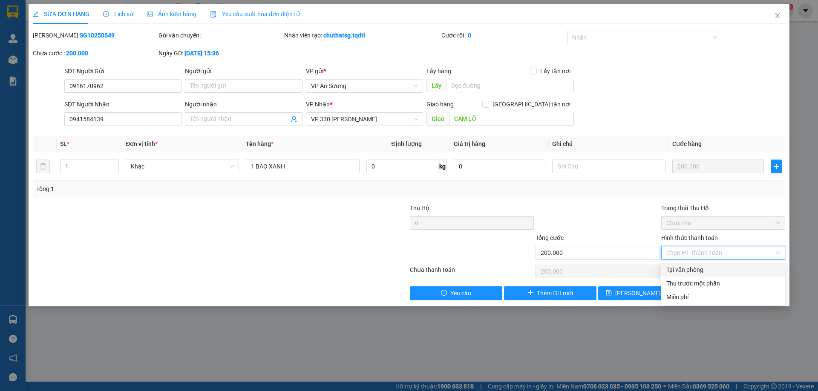
click at [704, 269] on div "Tại văn phòng" at bounding box center [723, 269] width 114 height 9
type input "0"
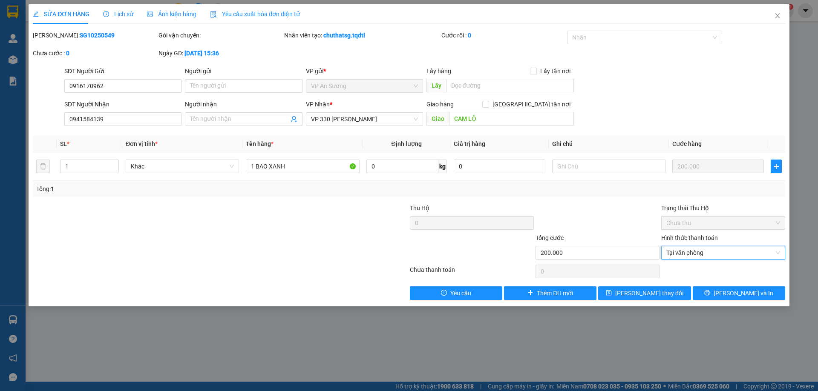
click at [705, 283] on div "Total Paid Fee 0 Total UnPaid Fee 200.000 Cash Collection Total Fee Mã ĐH: SG10…" at bounding box center [409, 166] width 752 height 270
click at [706, 285] on div "Total Paid Fee 0 Total UnPaid Fee 200.000 Cash Collection Total Fee Mã ĐH: SG10…" at bounding box center [409, 166] width 752 height 270
click at [710, 292] on button "[PERSON_NAME] và In" at bounding box center [739, 294] width 92 height 14
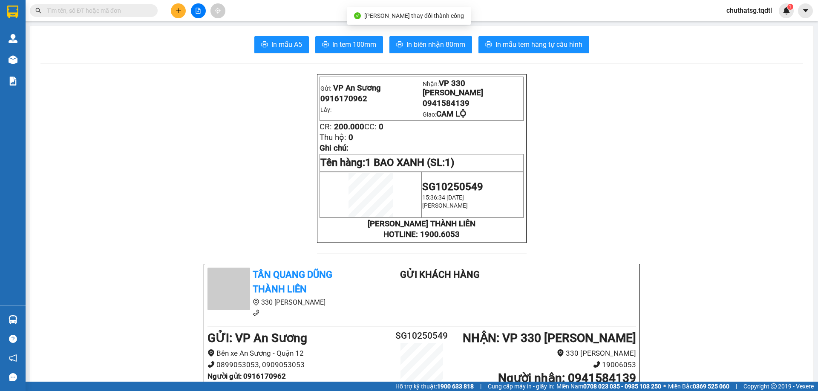
click at [492, 51] on button "In mẫu tem hàng tự cấu hình" at bounding box center [533, 44] width 111 height 17
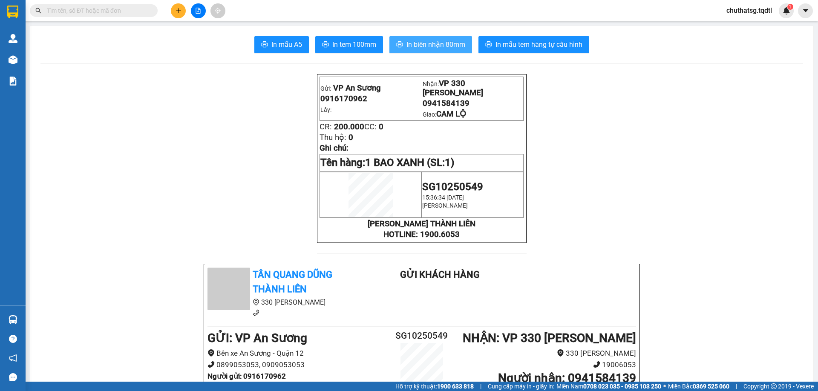
drag, startPoint x: 451, startPoint y: 45, endPoint x: 454, endPoint y: 43, distance: 4.6
click at [451, 44] on span "In biên nhận 80mm" at bounding box center [435, 44] width 59 height 11
click at [173, 14] on button at bounding box center [178, 10] width 15 height 15
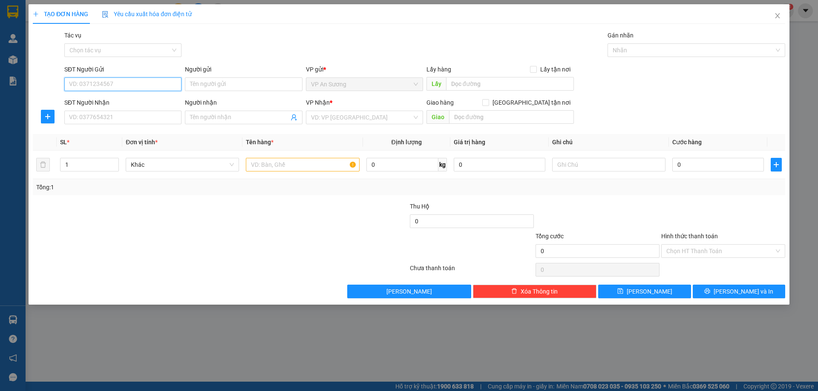
type input "0"
click at [122, 114] on input "SĐT Người Nhận" at bounding box center [122, 118] width 117 height 14
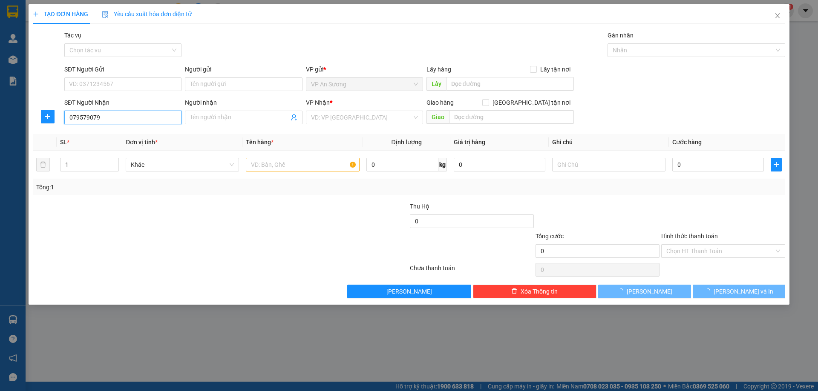
type input "0795790790"
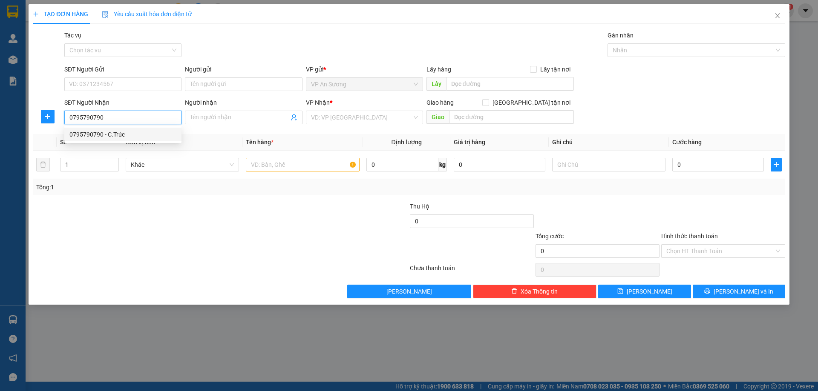
click at [130, 140] on div "0795790790 - C.Trúc" at bounding box center [122, 135] width 117 height 14
type input "C.Trúc"
type input "200.000"
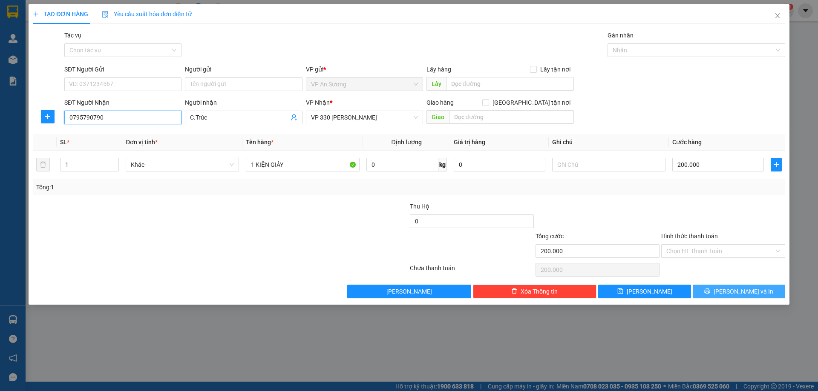
type input "0795790790"
click at [758, 287] on button "[PERSON_NAME] và In" at bounding box center [739, 292] width 92 height 14
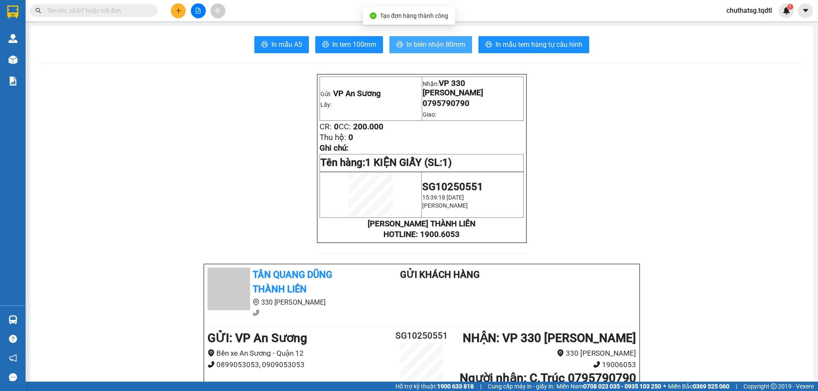
click at [436, 38] on button "In biên nhận 80mm" at bounding box center [430, 44] width 83 height 17
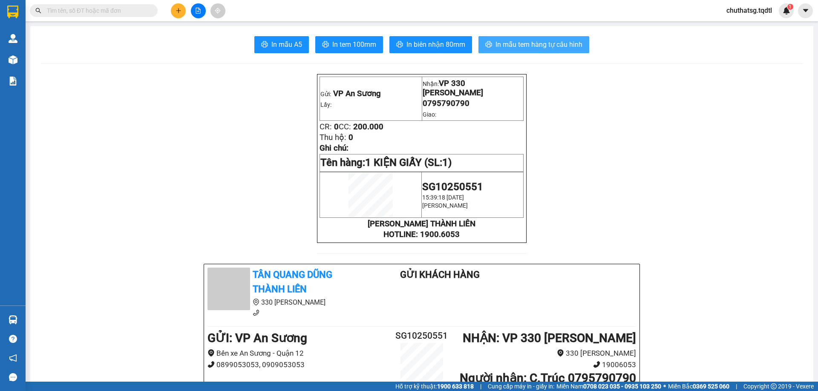
click at [544, 40] on span "In mẫu tem hàng tự cấu hình" at bounding box center [538, 44] width 87 height 11
click at [171, 9] on button at bounding box center [178, 10] width 15 height 15
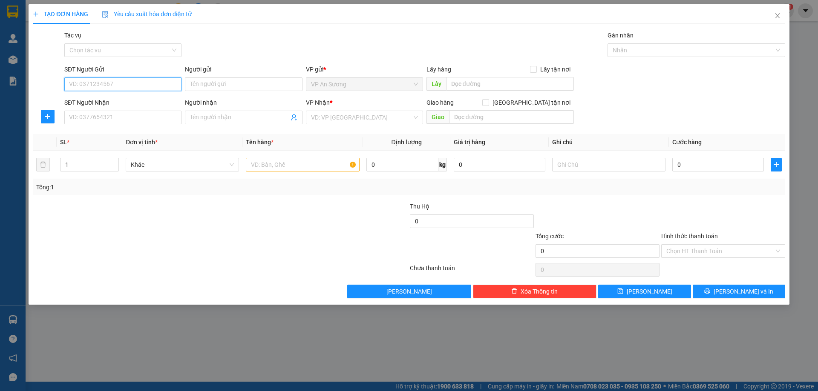
click at [129, 85] on input "SĐT Người Gửi" at bounding box center [122, 85] width 117 height 14
click at [118, 103] on div "0909167333" at bounding box center [122, 101] width 107 height 9
type input "0909167333"
type input "0949186125"
type input "0847392268"
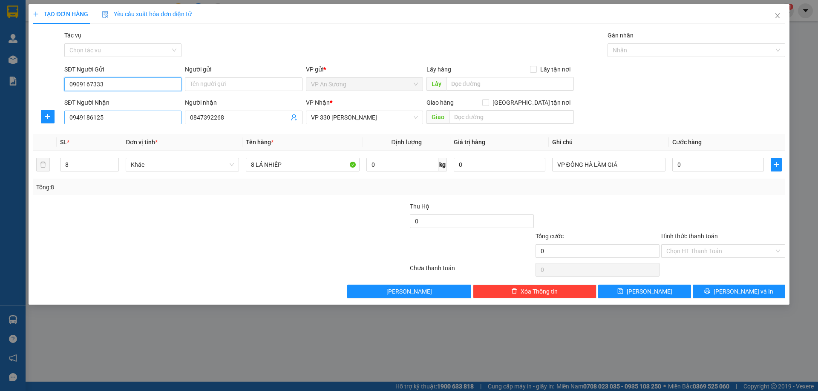
type input "0909167333"
click at [140, 118] on input "0949186125" at bounding box center [122, 118] width 117 height 14
type input "0345869050"
click at [233, 114] on input "0847392268" at bounding box center [239, 117] width 98 height 9
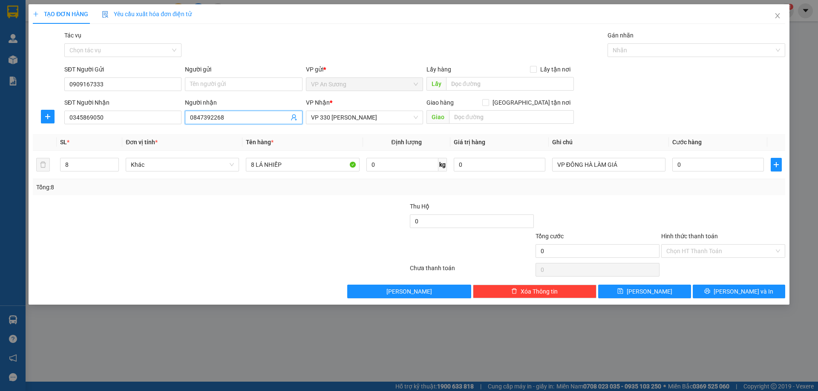
click at [233, 114] on input "0847392268" at bounding box center [239, 117] width 98 height 9
click at [91, 164] on input "8" at bounding box center [89, 164] width 58 height 13
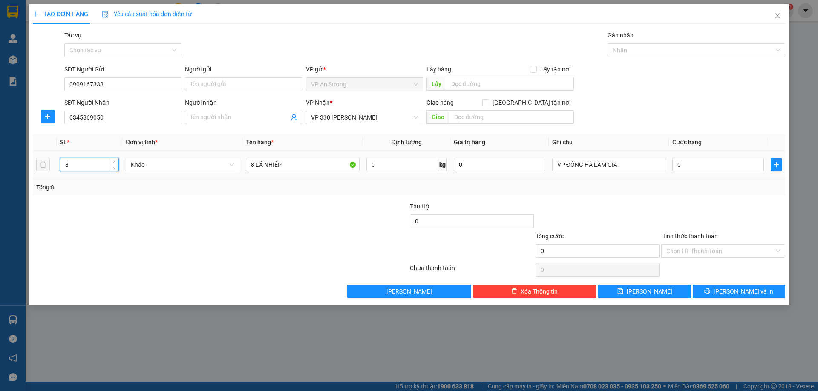
click at [91, 164] on input "8" at bounding box center [89, 164] width 58 height 13
type input "5"
click at [305, 166] on input "8 LÁ NHIẾP" at bounding box center [302, 165] width 113 height 14
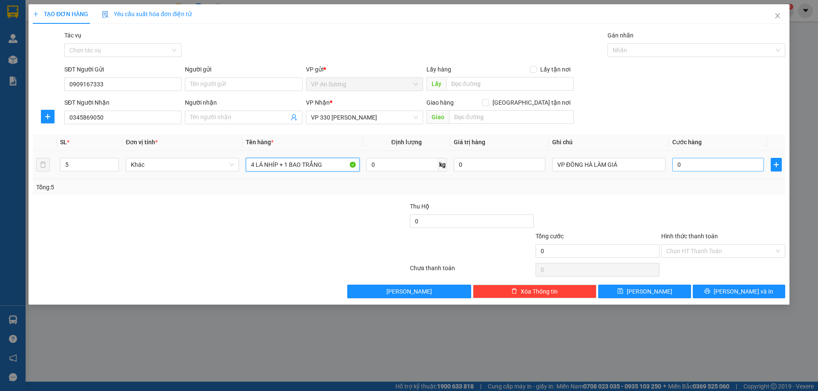
type input "4 LÁ NHÍP + 1 BAO TRẮNG"
click at [706, 169] on input "0" at bounding box center [718, 165] width 92 height 14
drag, startPoint x: 706, startPoint y: 168, endPoint x: 650, endPoint y: 161, distance: 55.9
click at [650, 161] on tr "5 Khác 4 LÁ NHÍP + 1 BAO TRẮNG 0 kg 0 VP ĐÔNG HÀ LÀM GIÁ NHỎ" at bounding box center [409, 165] width 752 height 29
type input "0"
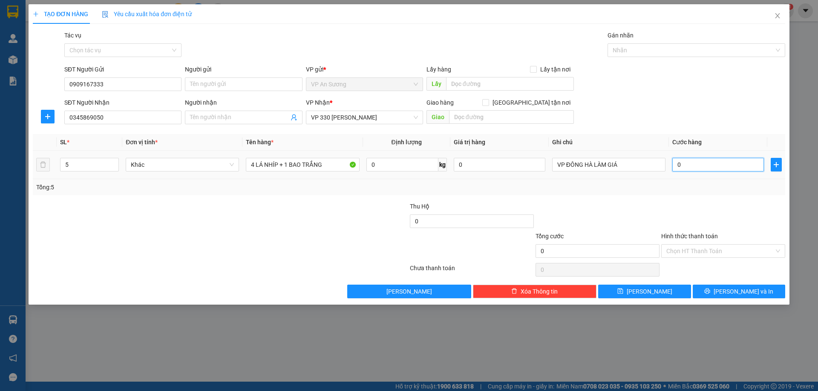
click at [691, 159] on input "0" at bounding box center [718, 165] width 92 height 14
click at [682, 161] on input "0" at bounding box center [718, 165] width 92 height 14
type input "9"
type input "09"
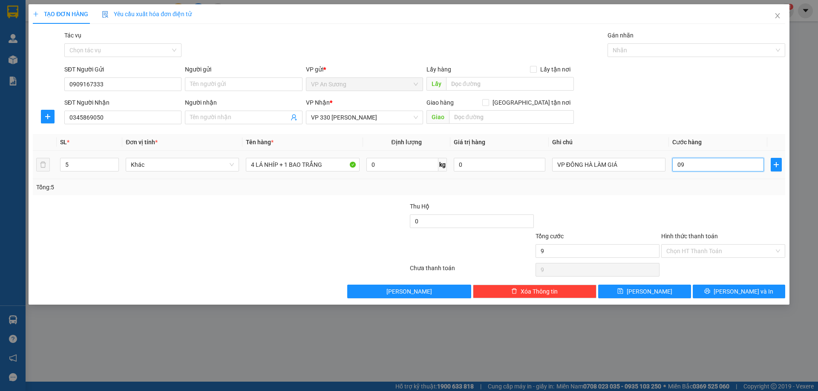
type input "90"
type input "090"
type input "900"
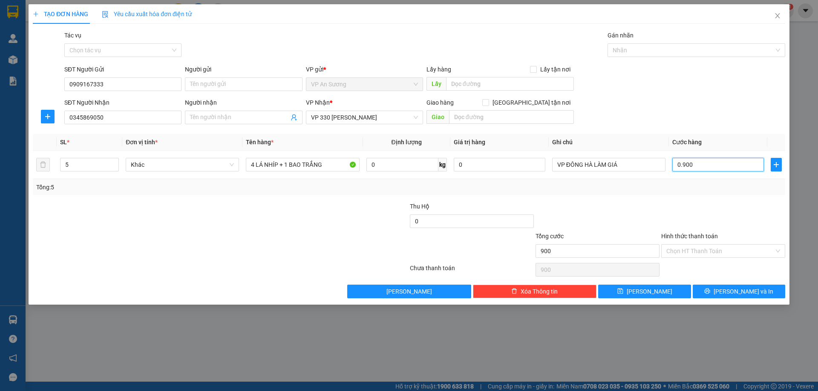
type input "0.900"
type input "900.000"
click at [722, 121] on div "SĐT Người Nhận 0345869050 Người nhận Tên người nhận VP Nhận * VP 330 Lê Duẫn Gi…" at bounding box center [425, 113] width 724 height 30
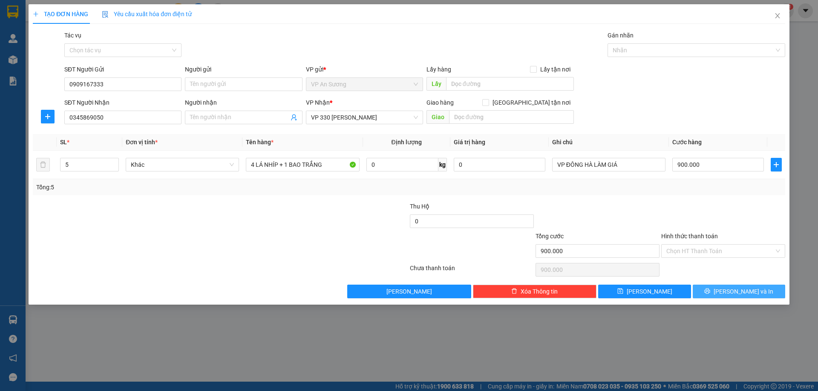
click at [721, 293] on button "[PERSON_NAME] và In" at bounding box center [739, 292] width 92 height 14
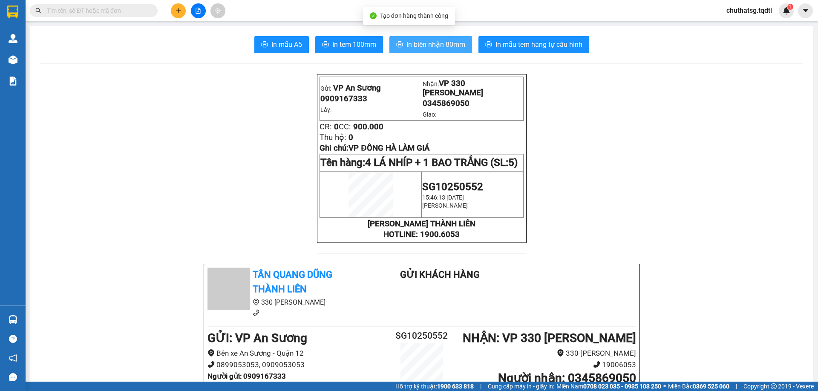
drag, startPoint x: 431, startPoint y: 48, endPoint x: 437, endPoint y: 44, distance: 7.5
click at [433, 46] on span "In biên nhận 80mm" at bounding box center [435, 44] width 59 height 11
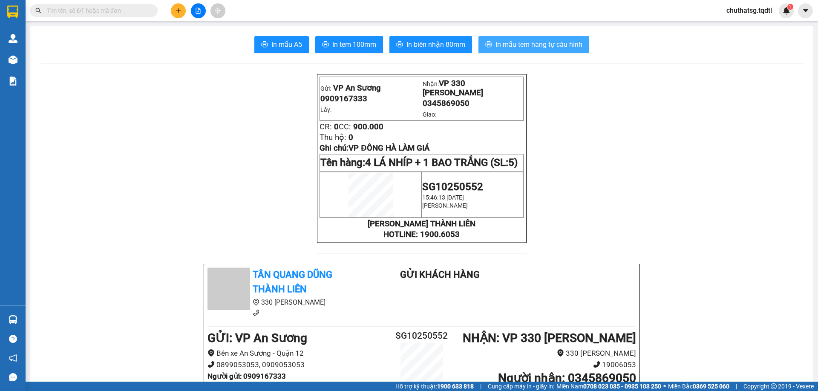
click at [545, 40] on span "In mẫu tem hàng tự cấu hình" at bounding box center [538, 44] width 87 height 11
click at [554, 52] on button "In mẫu tem hàng tự cấu hình" at bounding box center [533, 44] width 111 height 17
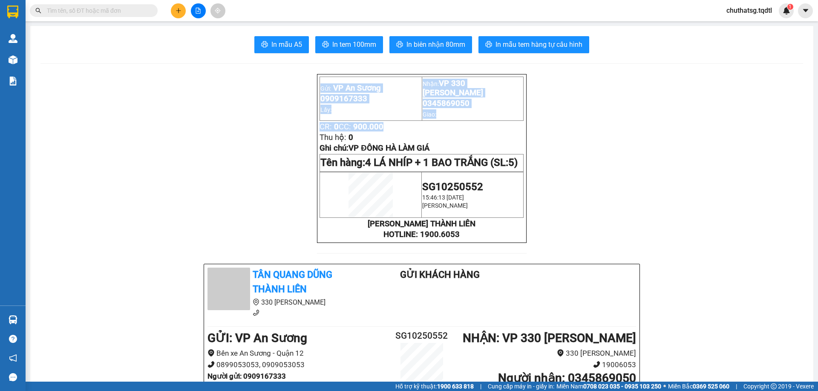
drag, startPoint x: 245, startPoint y: 68, endPoint x: 285, endPoint y: 114, distance: 60.7
click at [320, 81] on td "Gửi: VP An Sương 0909167333 Lấy:" at bounding box center [371, 99] width 102 height 44
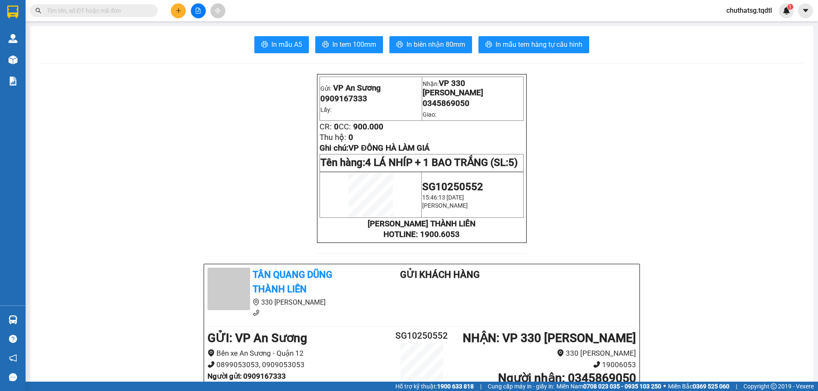
click at [320, 83] on p "Gửi: VP An Sương" at bounding box center [370, 87] width 101 height 9
drag, startPoint x: 318, startPoint y: 81, endPoint x: 381, endPoint y: 94, distance: 64.4
click at [381, 94] on td "Gửi: VP An Sương 0909167333 Lấy:" at bounding box center [371, 99] width 102 height 44
drag, startPoint x: 421, startPoint y: 83, endPoint x: 503, endPoint y: 95, distance: 83.1
click at [503, 95] on td "Nhận: VP 330 Lê Duẫn 0345869050 Giao:" at bounding box center [473, 99] width 102 height 44
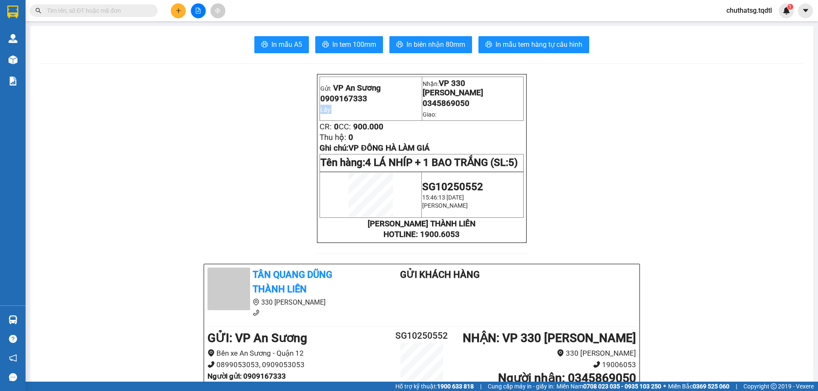
drag, startPoint x: 317, startPoint y: 108, endPoint x: 349, endPoint y: 110, distance: 32.0
click at [338, 108] on p "Lấy:" at bounding box center [370, 109] width 101 height 9
drag, startPoint x: 419, startPoint y: 109, endPoint x: 440, endPoint y: 109, distance: 21.3
click at [441, 109] on p "Giao:" at bounding box center [473, 113] width 101 height 9
drag, startPoint x: 425, startPoint y: 122, endPoint x: 509, endPoint y: 121, distance: 84.3
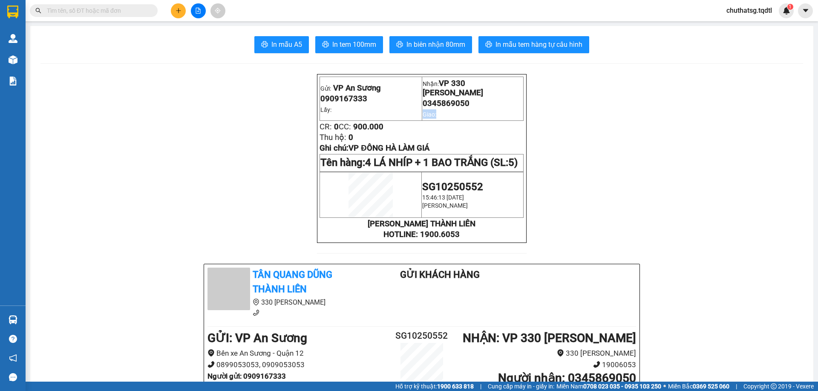
click at [509, 122] on p "CR: 0 CC: 900.000" at bounding box center [421, 126] width 204 height 9
drag, startPoint x: 316, startPoint y: 122, endPoint x: 449, endPoint y: 152, distance: 136.6
click at [449, 152] on div "Gửi: VP An Sương 0909167333 Lấy: Nhận: VP 330 Lê Duẫn 0345869050 Giao: CR: 0 CC…" at bounding box center [421, 158] width 209 height 169
click at [515, 127] on p "CR: 0 CC: 900.000" at bounding box center [421, 126] width 204 height 9
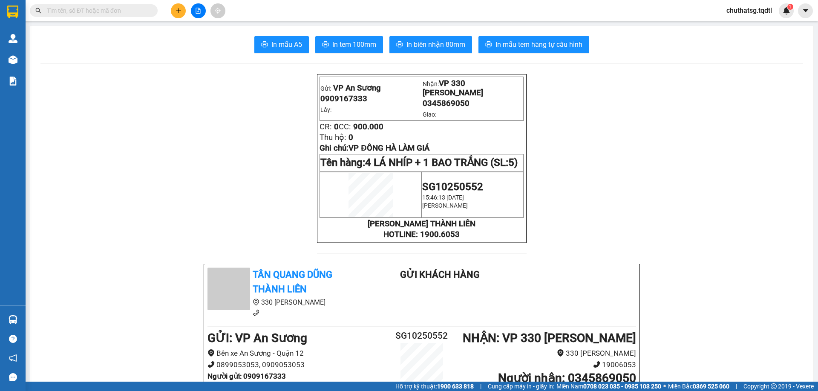
drag, startPoint x: 420, startPoint y: 196, endPoint x: 472, endPoint y: 224, distance: 59.6
click at [472, 218] on td "SG10250552 15:46:13 - 13/10/2025 Nguyễn Quang Thật" at bounding box center [473, 195] width 102 height 46
drag, startPoint x: 362, startPoint y: 239, endPoint x: 464, endPoint y: 253, distance: 102.8
click at [464, 243] on div "Gửi: VP An Sương 0909167333 Lấy: Nhận: VP 330 Lê Duẫn 0345869050 Giao: CR: 0 CC…" at bounding box center [421, 158] width 209 height 169
click at [351, 239] on p "HOTLINE: 1900.6053" at bounding box center [421, 234] width 204 height 9
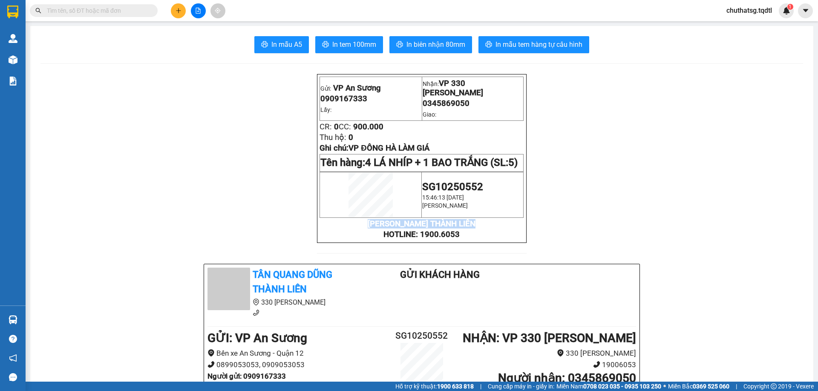
drag, startPoint x: 357, startPoint y: 236, endPoint x: 369, endPoint y: 245, distance: 15.5
click at [368, 229] on strong "[PERSON_NAME] THÀNH LIÊN" at bounding box center [422, 223] width 108 height 9
drag, startPoint x: 529, startPoint y: 231, endPoint x: 601, endPoint y: 220, distance: 71.9
click at [487, 229] on p "[PERSON_NAME] THÀNH LIÊN" at bounding box center [421, 223] width 204 height 9
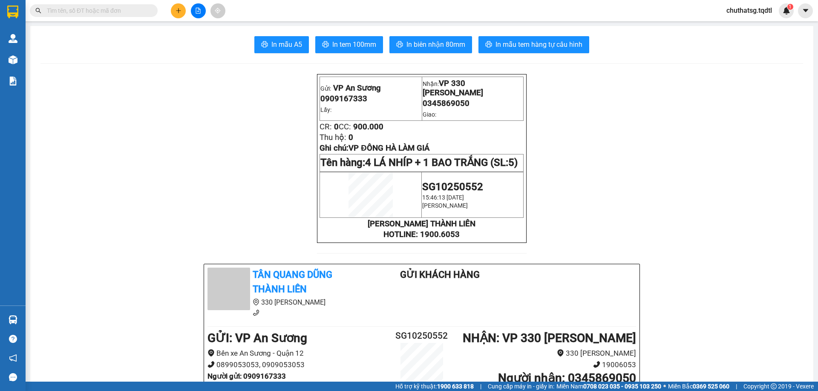
drag, startPoint x: 478, startPoint y: 241, endPoint x: 358, endPoint y: 238, distance: 120.2
click at [368, 229] on strong "[PERSON_NAME] THÀNH LIÊN" at bounding box center [422, 223] width 108 height 9
drag, startPoint x: 479, startPoint y: 200, endPoint x: 421, endPoint y: 204, distance: 58.5
click at [422, 193] on p "SG10250552" at bounding box center [472, 187] width 101 height 12
drag, startPoint x: 476, startPoint y: 211, endPoint x: 419, endPoint y: 216, distance: 57.3
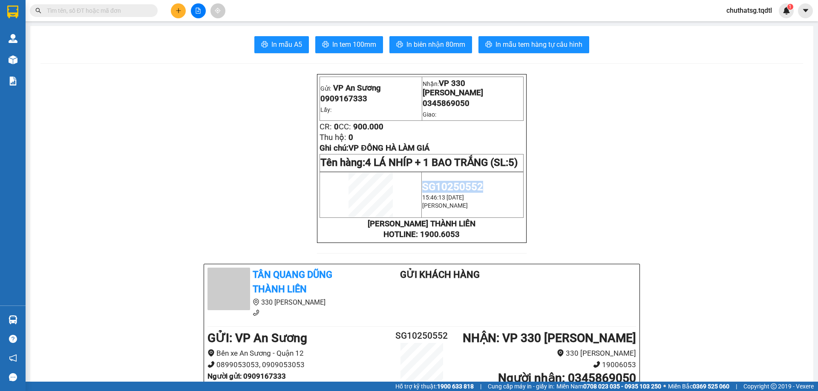
click at [422, 216] on td "SG10250552 15:46:13 - 13/10/2025 Nguyễn Quang Thật" at bounding box center [473, 195] width 102 height 46
drag, startPoint x: 472, startPoint y: 221, endPoint x: 420, endPoint y: 223, distance: 52.0
click at [422, 209] on span "[PERSON_NAME]" at bounding box center [445, 205] width 46 height 7
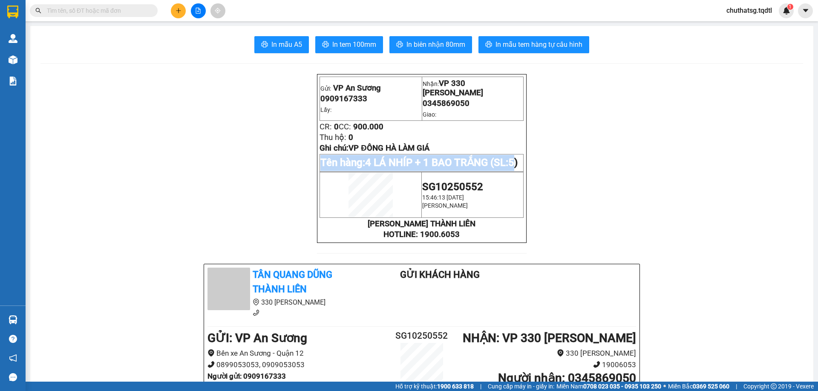
drag, startPoint x: 325, startPoint y: 181, endPoint x: 309, endPoint y: 175, distance: 17.4
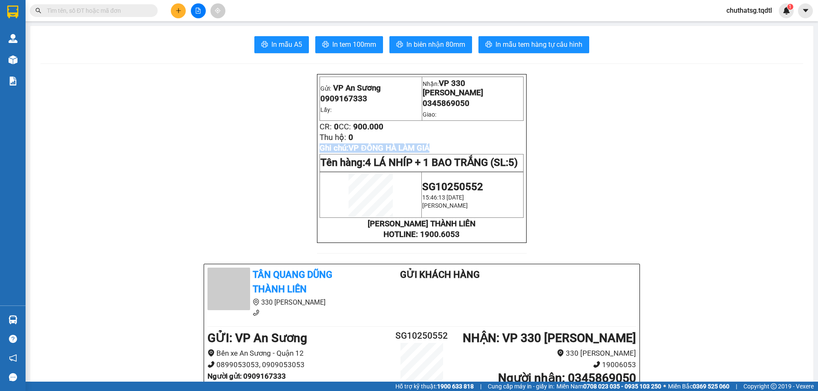
drag, startPoint x: 436, startPoint y: 144, endPoint x: 305, endPoint y: 150, distance: 130.5
drag, startPoint x: 351, startPoint y: 136, endPoint x: 319, endPoint y: 133, distance: 32.1
click at [319, 133] on p "Thu hộ: 0" at bounding box center [421, 137] width 204 height 9
click at [173, 13] on button at bounding box center [178, 10] width 15 height 15
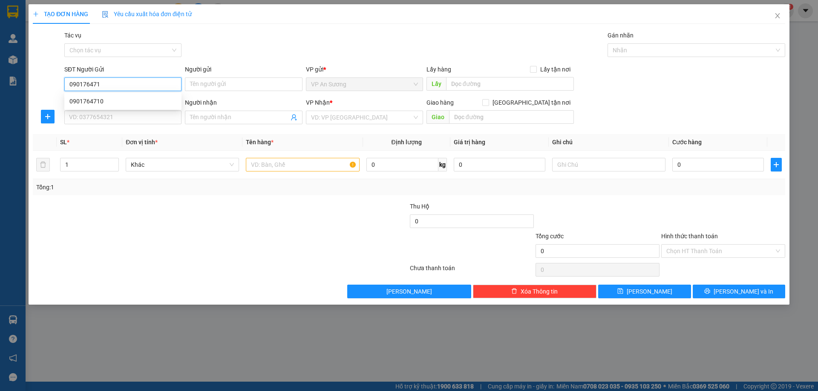
type input "0901764710"
click at [104, 99] on div "0901764710" at bounding box center [122, 101] width 107 height 9
type input "0905282669"
type input "TRIỆU PHONG"
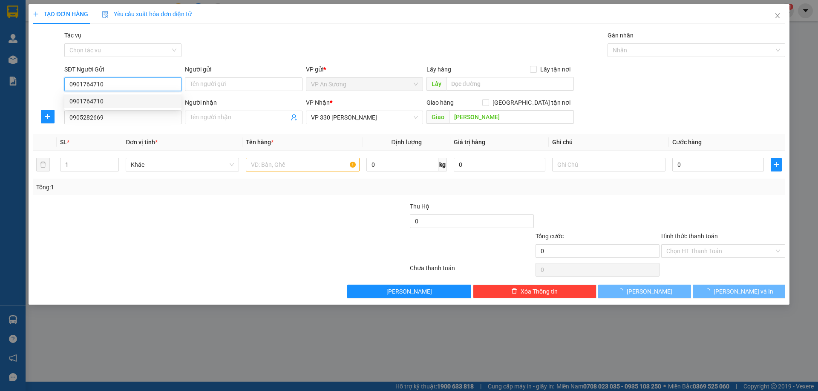
type input "1.600.000"
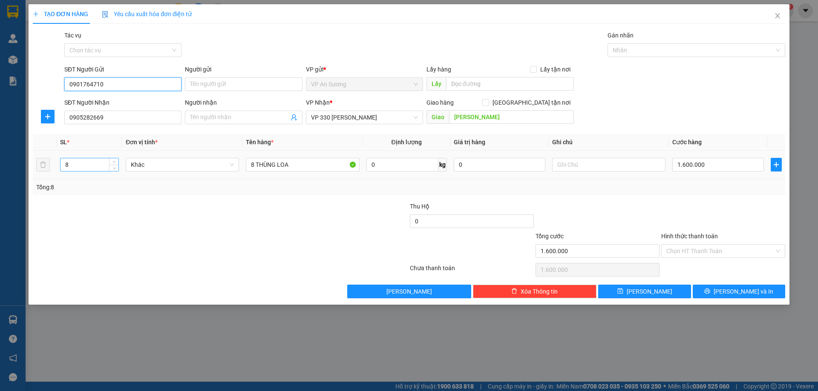
type input "0901764710"
click at [107, 162] on input "8" at bounding box center [89, 164] width 58 height 13
type input "1"
drag, startPoint x: 123, startPoint y: 118, endPoint x: 37, endPoint y: 133, distance: 87.4
click at [20, 139] on div "TẠO ĐƠN HÀNG Yêu cầu xuất hóa đơn điện tử Transit Pickup Surcharge Ids Transit …" at bounding box center [409, 195] width 818 height 391
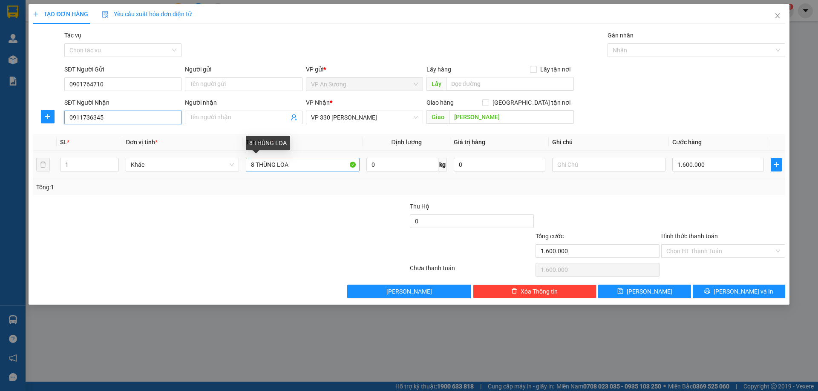
type input "0911736345"
click at [254, 168] on input "8 THÙNG LOA" at bounding box center [302, 165] width 113 height 14
type input "1 THÙNG LOA"
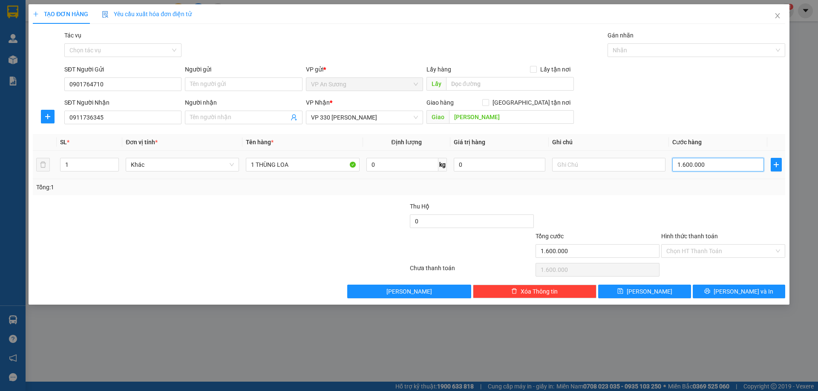
click at [728, 161] on input "1.600.000" at bounding box center [718, 165] width 92 height 14
type input "2"
type input "20"
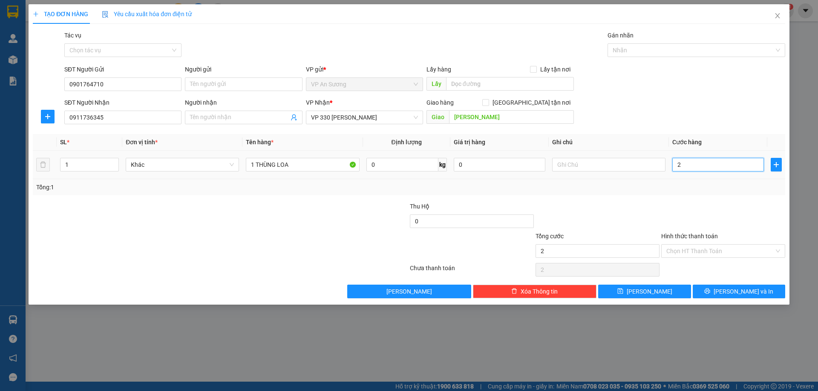
type input "20"
type input "200"
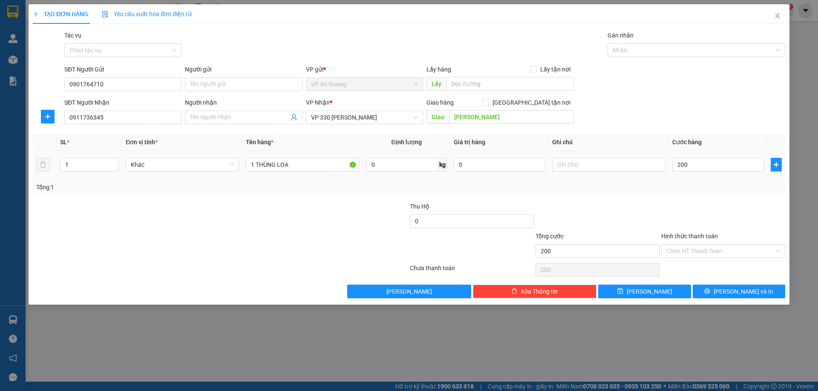
type input "200.000"
drag, startPoint x: 719, startPoint y: 172, endPoint x: 556, endPoint y: 172, distance: 162.7
click at [556, 172] on tr "1 Khác 1 THÙNG LOA 0 kg 0 200.000" at bounding box center [409, 165] width 752 height 29
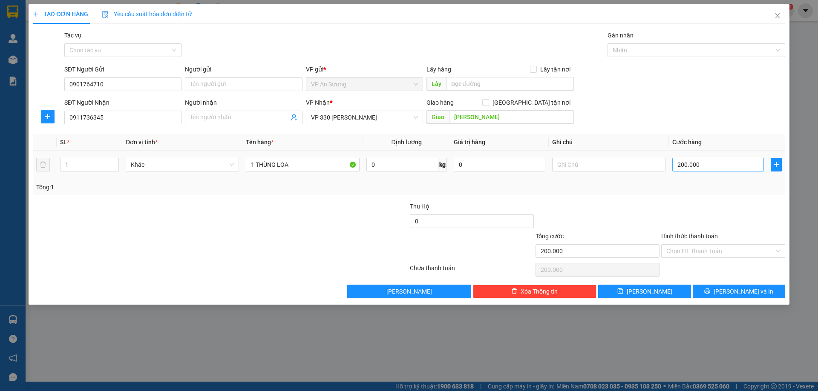
click at [680, 167] on input "200.000" at bounding box center [718, 165] width 92 height 14
click at [716, 166] on input "200.000" at bounding box center [718, 165] width 92 height 14
type input "0"
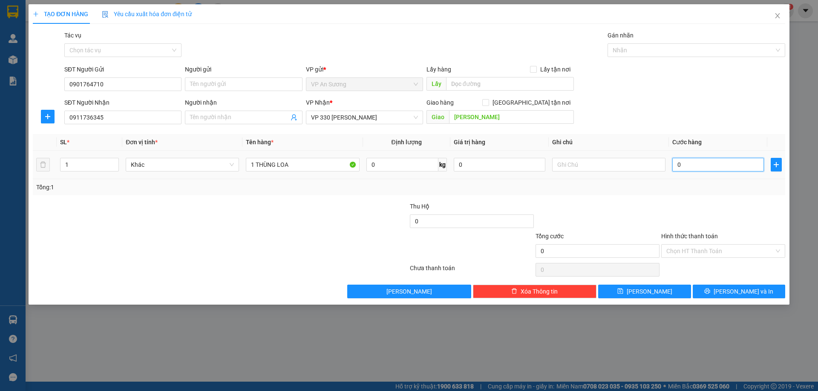
type input "0"
type input "4"
type input "04"
type input "40"
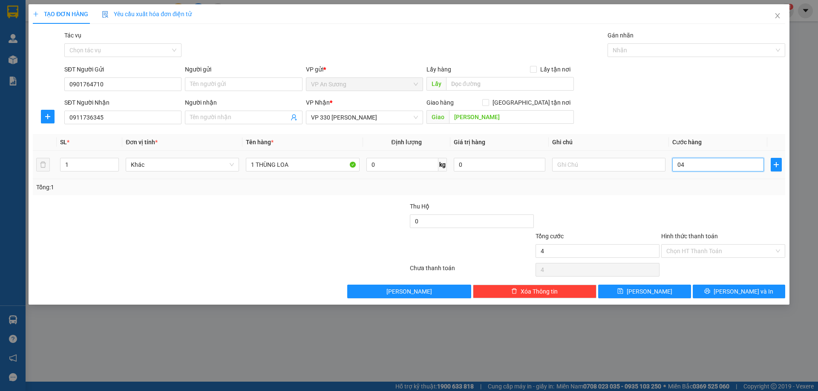
type input "40"
type input "040"
type input "400"
type input "0.400"
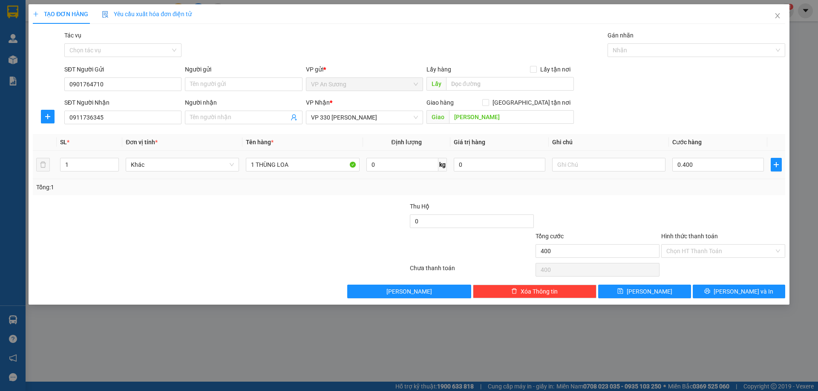
type input "400.000"
click at [701, 127] on div "SĐT Người Nhận 0911736345 Người nhận Tên người nhận VP Nhận * VP 330 Lê Duẫn Gi…" at bounding box center [425, 113] width 724 height 30
click at [693, 251] on input "Hình thức thanh toán" at bounding box center [720, 251] width 108 height 13
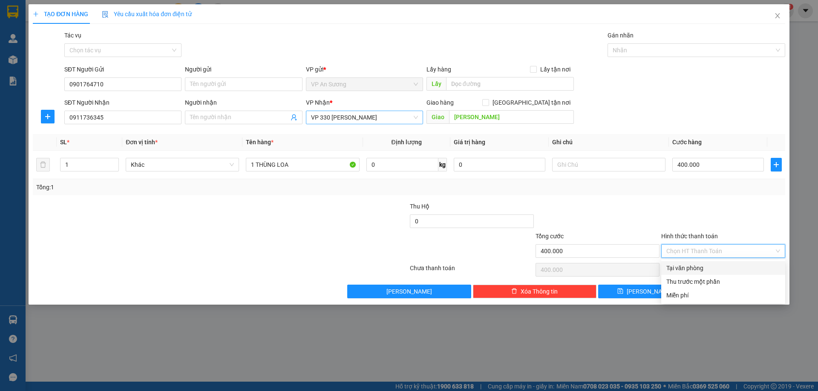
click at [374, 118] on span "VP 330 [PERSON_NAME]" at bounding box center [364, 117] width 107 height 13
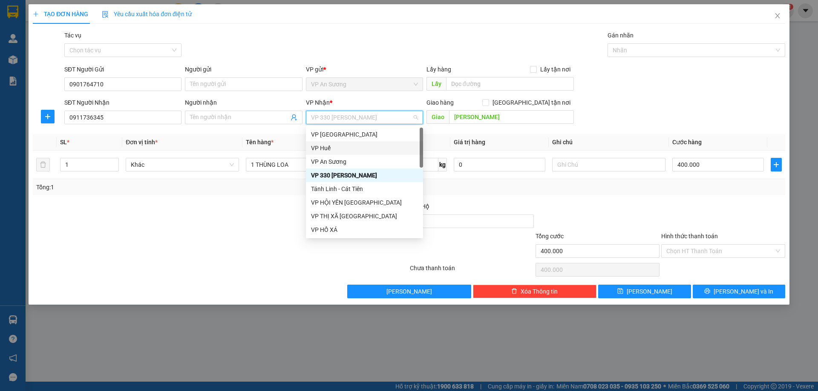
type input "L"
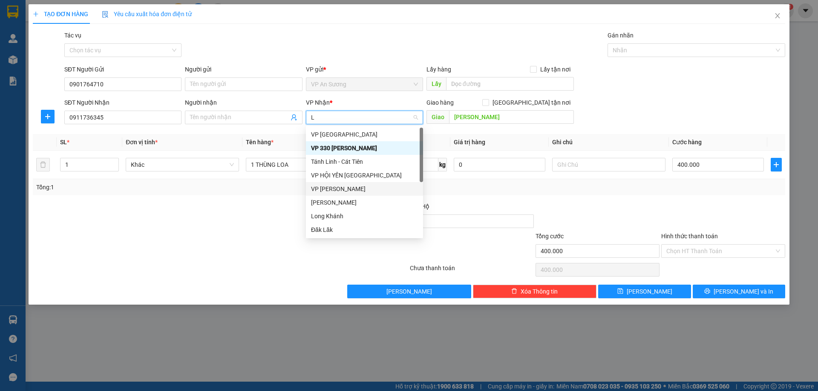
click at [372, 192] on div "VP [PERSON_NAME]" at bounding box center [364, 188] width 107 height 9
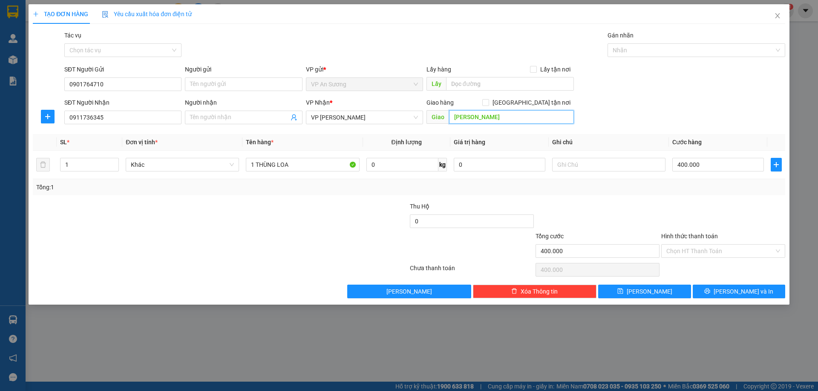
click at [507, 111] on input "TRIỆU PHONG" at bounding box center [511, 117] width 125 height 14
type input "HUONG HOA"
drag, startPoint x: 730, startPoint y: 296, endPoint x: 722, endPoint y: 241, distance: 56.0
click at [722, 241] on div "Transit Pickup Surcharge Ids Transit Deliver Surcharge Ids Transit Deliver Surc…" at bounding box center [409, 165] width 752 height 268
click at [722, 236] on div "Hình thức thanh toán" at bounding box center [723, 238] width 124 height 13
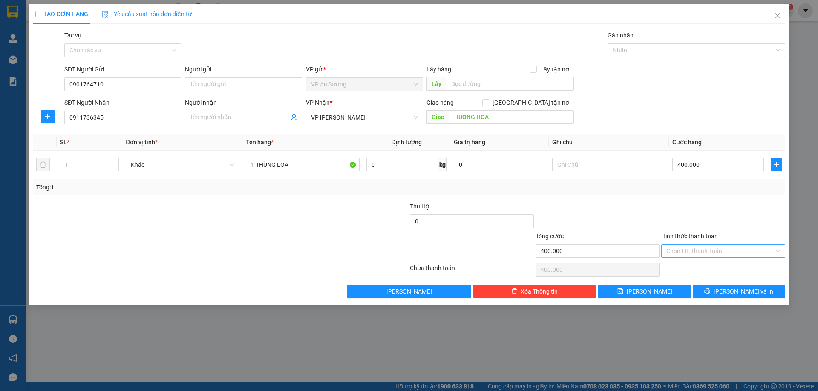
click at [719, 255] on input "Hình thức thanh toán" at bounding box center [720, 251] width 108 height 13
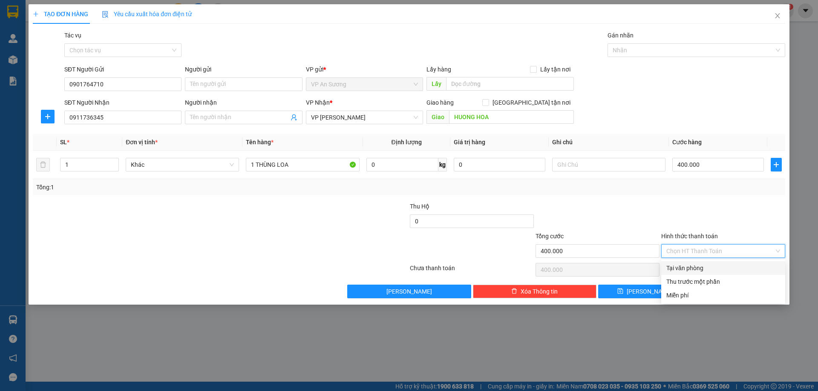
click at [718, 261] on div "Transit Pickup Surcharge Ids Transit Deliver Surcharge Ids Transit Deliver Surc…" at bounding box center [409, 165] width 752 height 268
click at [718, 257] on input "Hình thức thanh toán" at bounding box center [720, 251] width 108 height 13
click at [715, 265] on div "Tại văn phòng" at bounding box center [723, 268] width 114 height 9
type input "0"
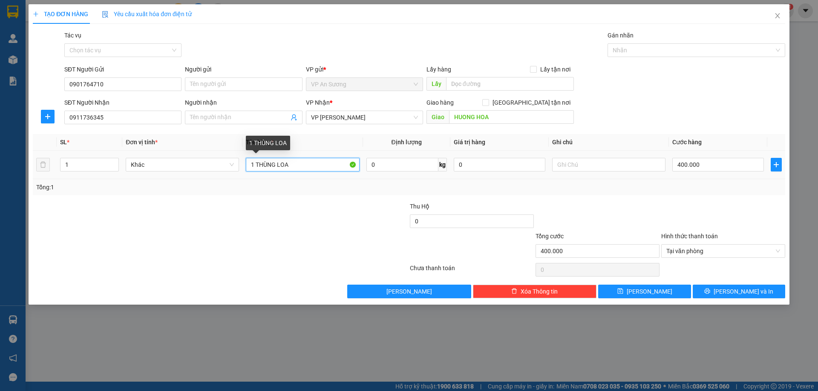
click at [253, 162] on input "1 THÙNG LOA" at bounding box center [302, 165] width 113 height 14
type input "2 THÙNG LOA"
type input "2"
drag, startPoint x: 112, startPoint y: 160, endPoint x: 199, endPoint y: 192, distance: 93.0
click at [112, 161] on span "up" at bounding box center [114, 162] width 5 height 5
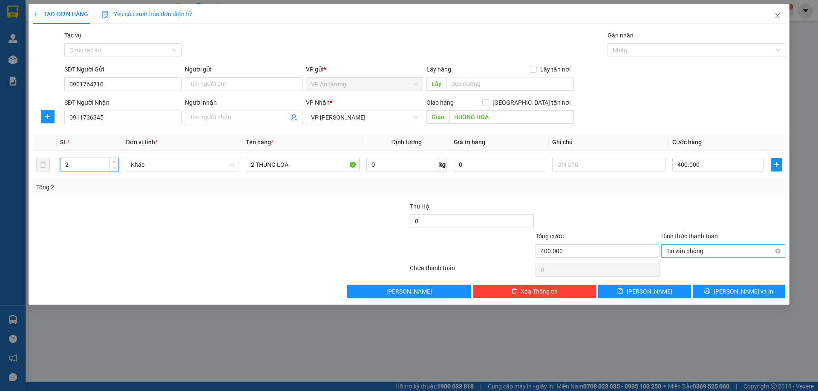
click at [746, 249] on span "Tại văn phòng" at bounding box center [723, 251] width 114 height 13
click at [635, 211] on div at bounding box center [598, 217] width 126 height 30
click at [708, 250] on span "Tại văn phòng" at bounding box center [723, 251] width 114 height 13
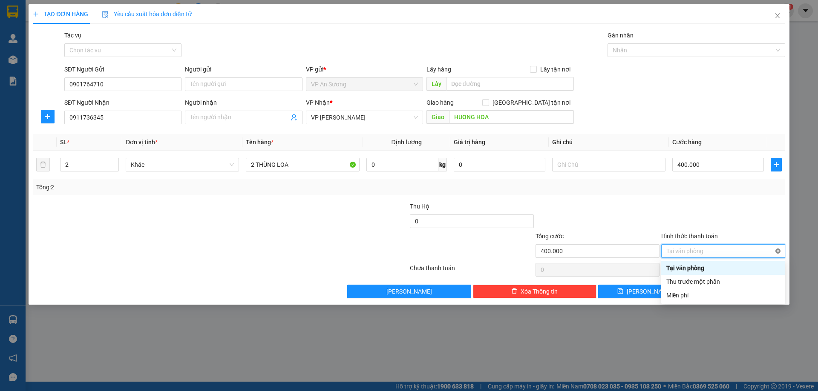
type input "400.000"
click at [693, 215] on div at bounding box center [723, 217] width 126 height 30
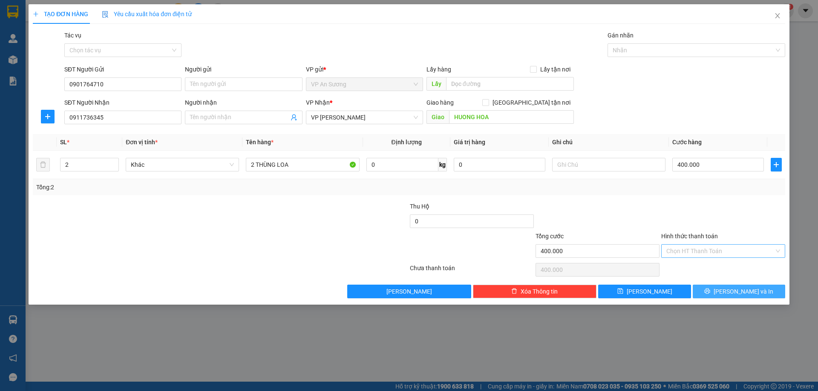
click at [746, 289] on span "[PERSON_NAME] và In" at bounding box center [743, 291] width 60 height 9
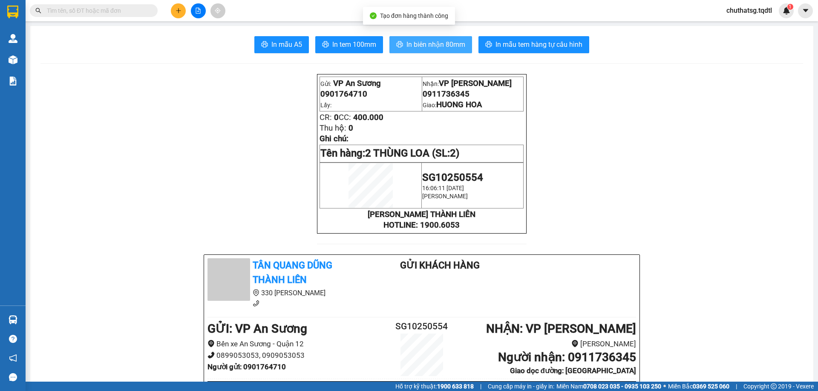
click at [425, 44] on span "In biên nhận 80mm" at bounding box center [435, 44] width 59 height 11
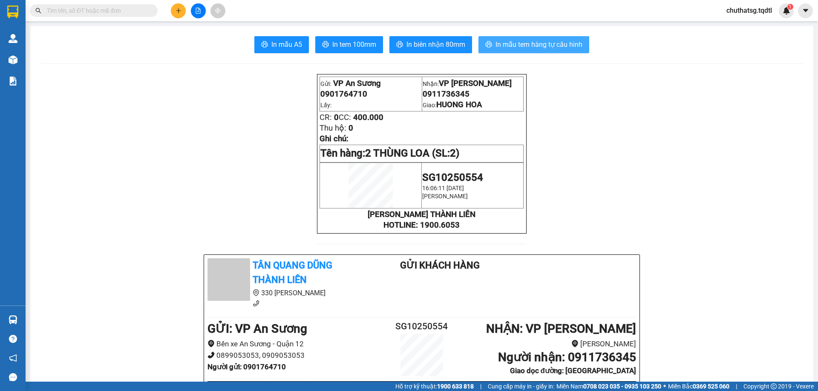
drag, startPoint x: 528, startPoint y: 33, endPoint x: 531, endPoint y: 42, distance: 9.6
click at [531, 42] on span "In mẫu tem hàng tự cấu hình" at bounding box center [538, 44] width 87 height 11
click at [182, 14] on button at bounding box center [178, 10] width 15 height 15
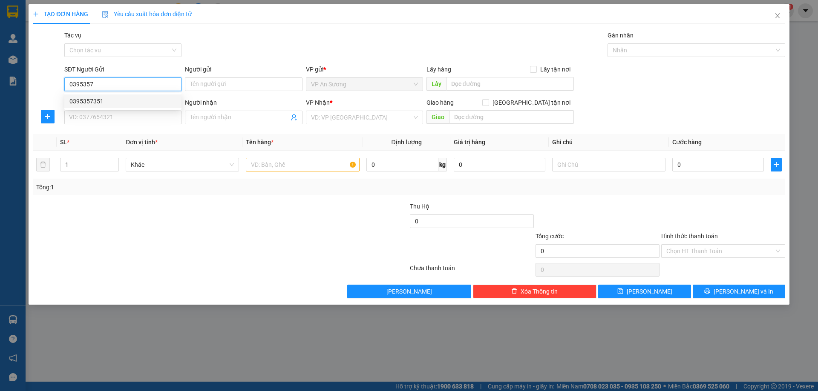
click at [148, 107] on div "0395357351" at bounding box center [122, 102] width 117 height 14
type input "0395357351"
type input "0373051452"
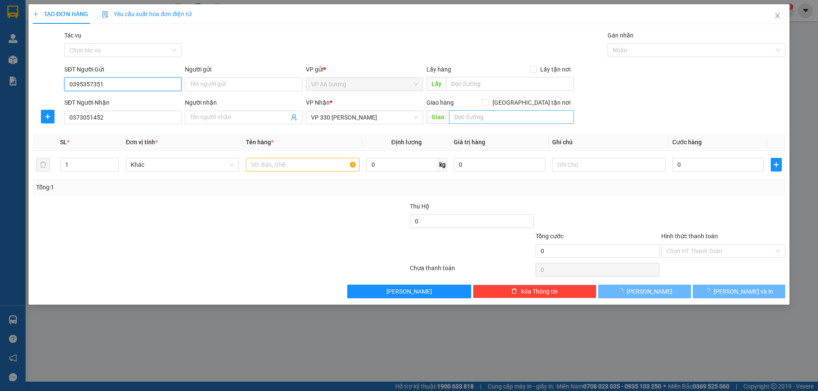
type input "150.000"
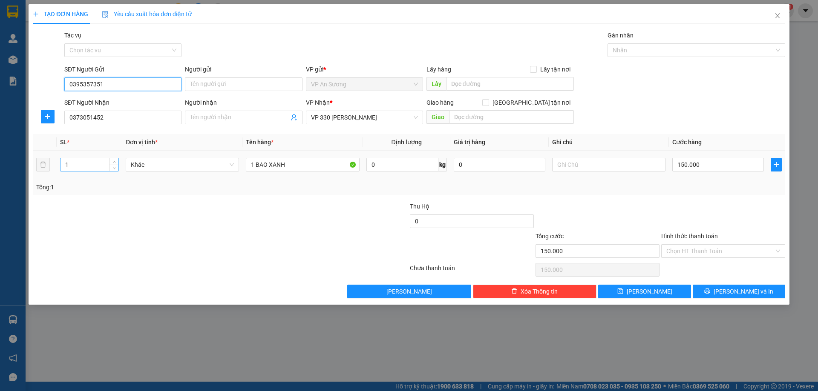
type input "0395357351"
click at [101, 162] on input "1" at bounding box center [89, 164] width 58 height 13
type input "3"
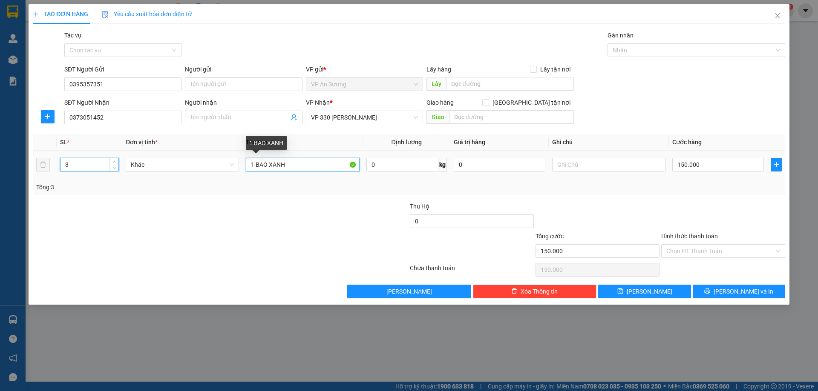
click at [254, 164] on input "1 BAO XANH" at bounding box center [302, 165] width 113 height 14
click at [298, 167] on input "2 BAO XANH" at bounding box center [302, 165] width 113 height 14
type input "2 BAO XANH 1 THUNG"
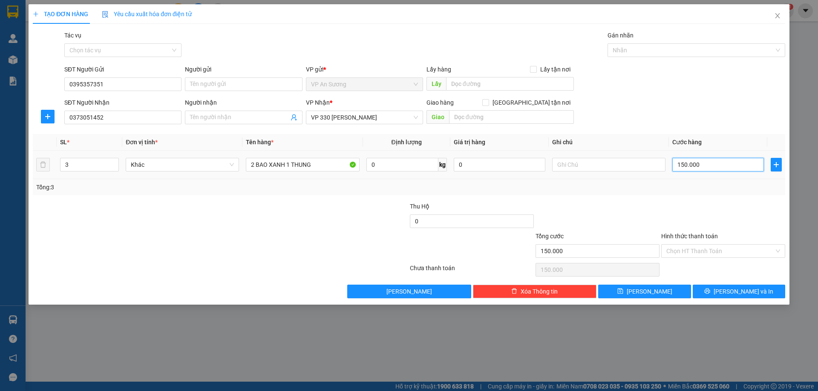
click at [708, 165] on input "150.000" at bounding box center [718, 165] width 92 height 14
type input "5"
type input "50"
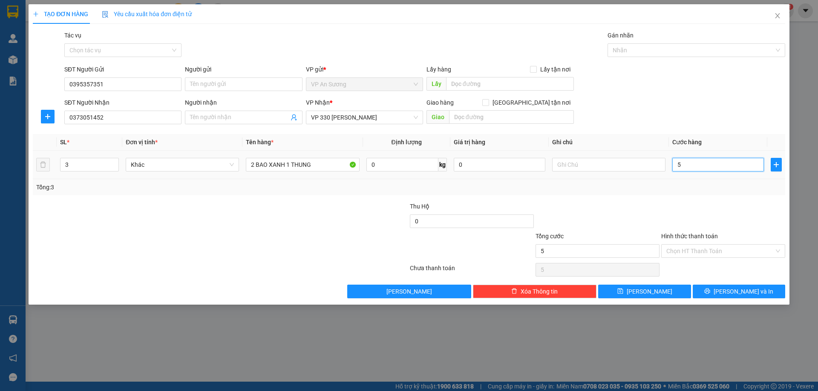
type input "50"
type input "500"
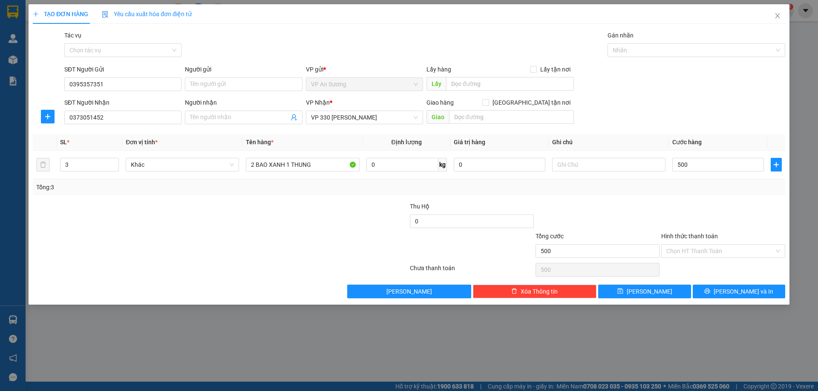
type input "500.000"
click at [735, 121] on div "SĐT Người Nhận 0373051452 Người nhận Tên người nhận VP Nhận * VP 330 Lê Duẫn Gi…" at bounding box center [425, 113] width 724 height 30
click at [757, 287] on button "[PERSON_NAME] và In" at bounding box center [739, 292] width 92 height 14
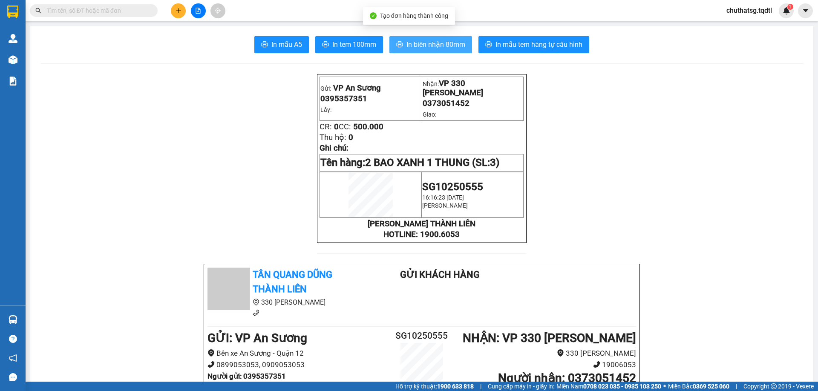
click at [443, 42] on span "In biên nhận 80mm" at bounding box center [435, 44] width 59 height 11
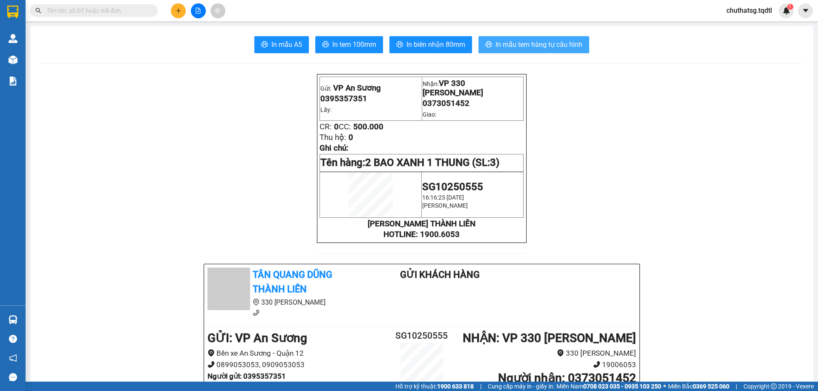
click at [549, 49] on span "In mẫu tem hàng tự cấu hình" at bounding box center [538, 44] width 87 height 11
click at [553, 45] on span "In mẫu tem hàng tự cấu hình" at bounding box center [538, 44] width 87 height 11
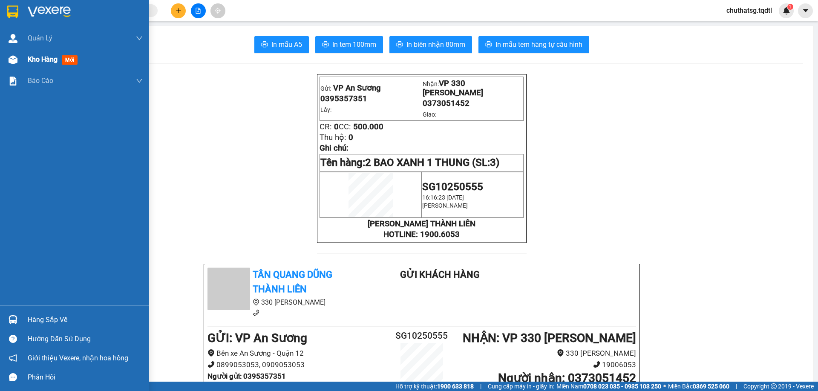
click at [17, 65] on div at bounding box center [13, 59] width 15 height 15
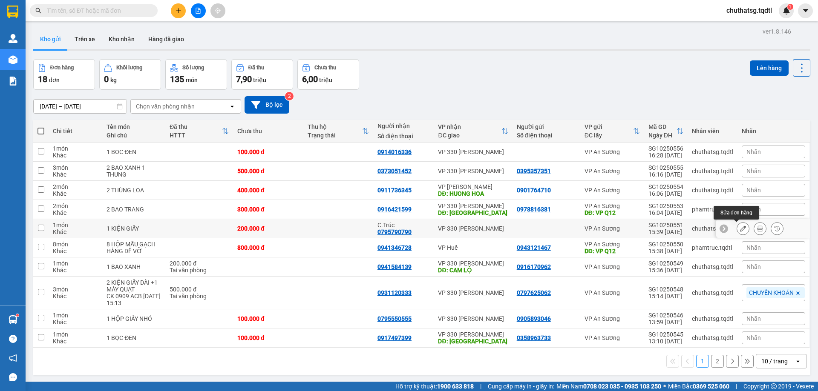
click at [740, 226] on icon at bounding box center [743, 229] width 6 height 6
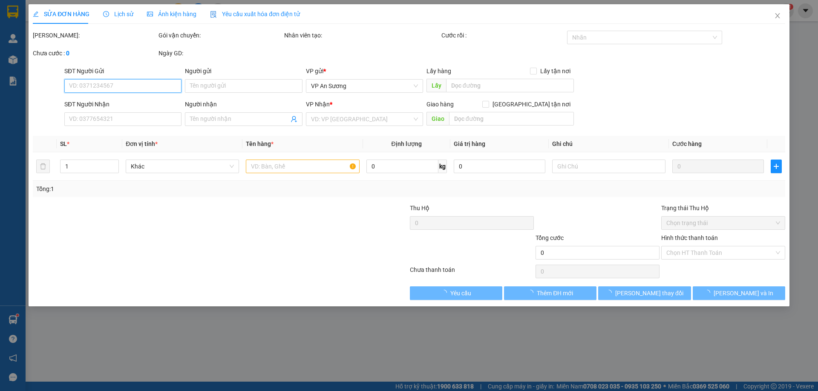
type input "0795790790"
type input "C.Trúc"
type input "200.000"
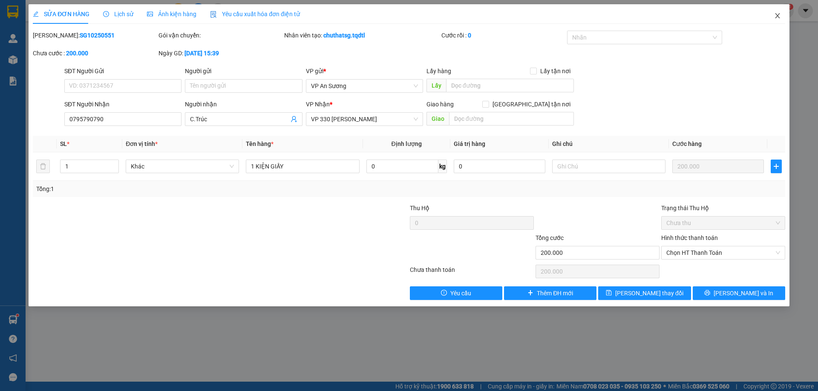
click at [777, 17] on icon "close" at bounding box center [777, 15] width 5 height 5
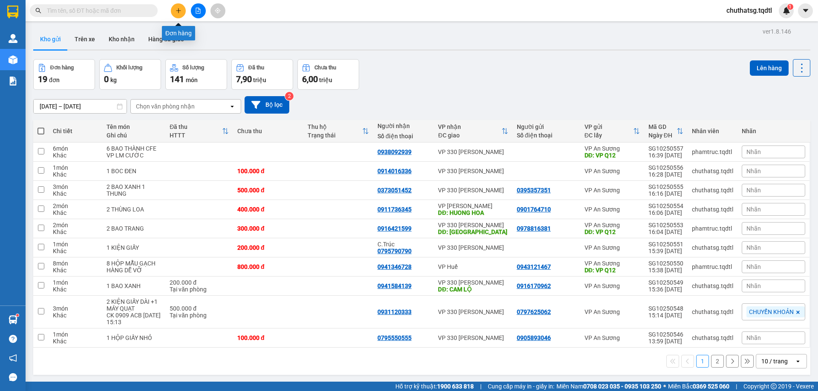
click at [175, 8] on icon "plus" at bounding box center [178, 11] width 6 height 6
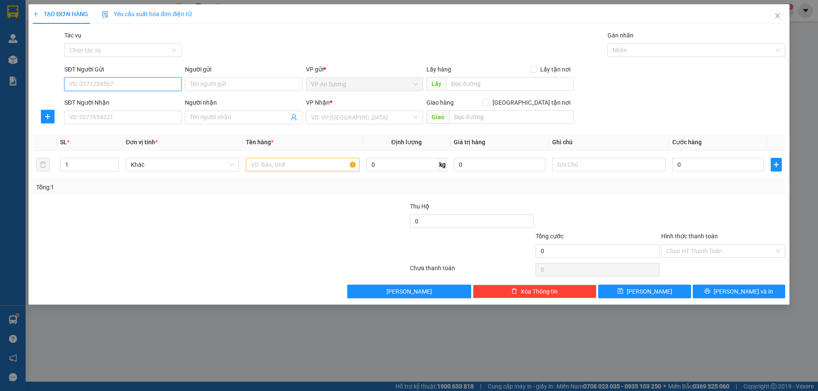
click at [150, 80] on input "SĐT Người Gửi" at bounding box center [122, 85] width 117 height 14
drag, startPoint x: 150, startPoint y: 80, endPoint x: 151, endPoint y: 88, distance: 7.7
click at [151, 84] on input "SĐT Người Gửi" at bounding box center [122, 85] width 117 height 14
click at [151, 88] on input "SĐT Người Gửi" at bounding box center [122, 85] width 117 height 14
type input "0"
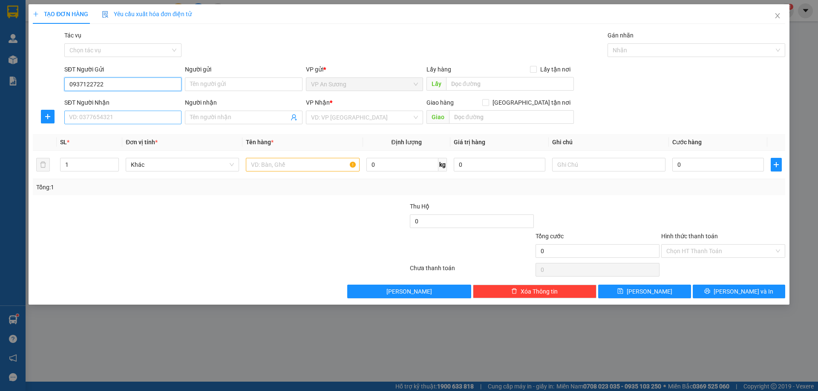
type input "0937122722"
click at [159, 115] on input "SĐT Người Nhận" at bounding box center [122, 118] width 117 height 14
type input "0336876977"
click at [265, 163] on input "text" at bounding box center [302, 165] width 113 height 14
type input "2 T GIẤY"
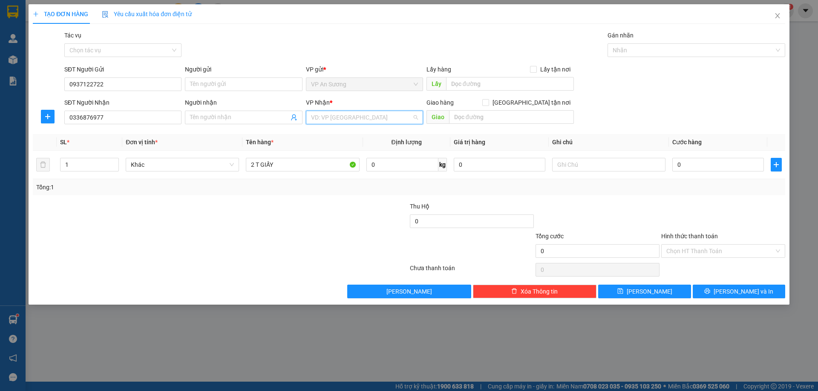
click at [368, 121] on input "search" at bounding box center [361, 117] width 101 height 13
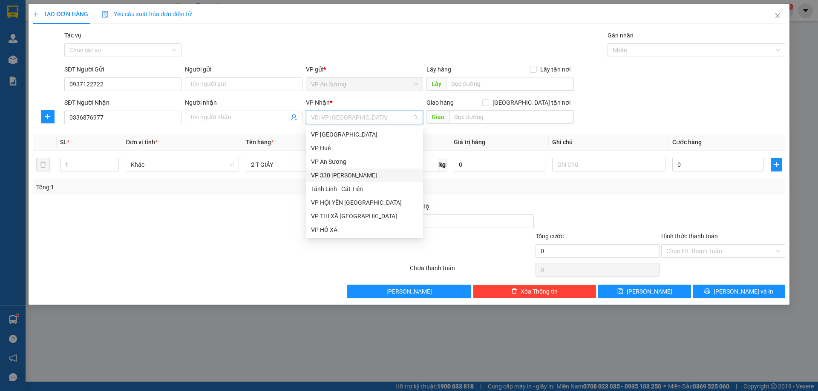
type input "V"
click at [340, 173] on div "VP 330 [PERSON_NAME]" at bounding box center [364, 175] width 107 height 9
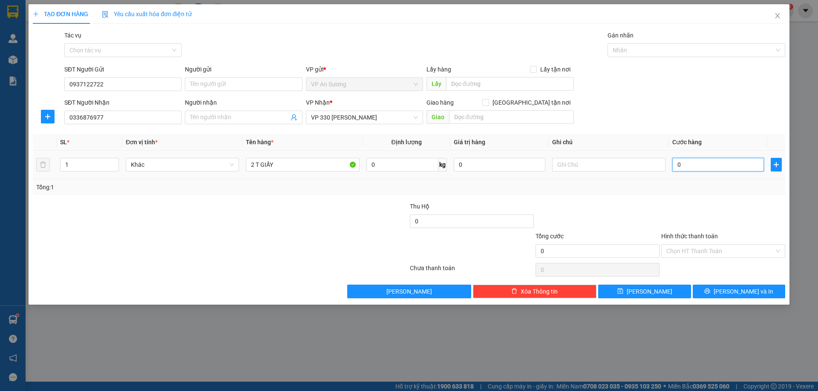
click at [696, 161] on input "0" at bounding box center [718, 165] width 92 height 14
type input "2"
type input "20"
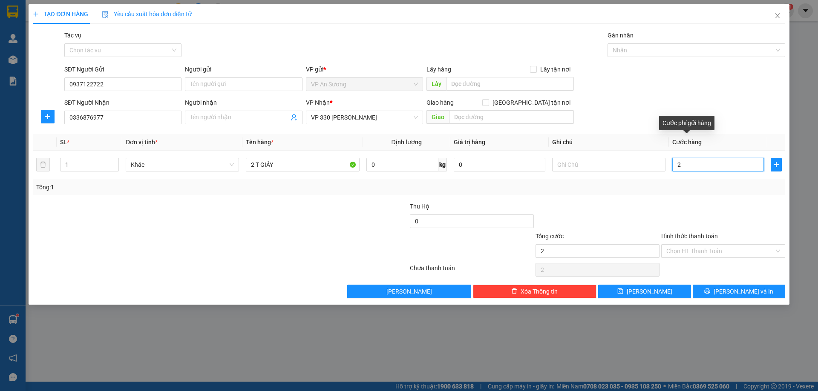
type input "20"
type input "200"
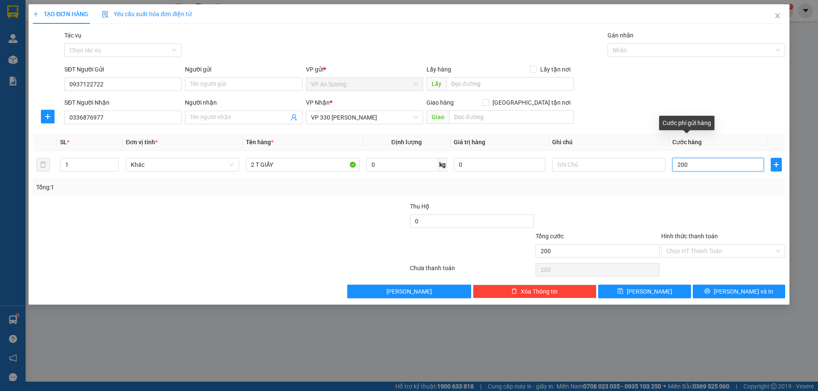
type input "2.000"
type input "20.000"
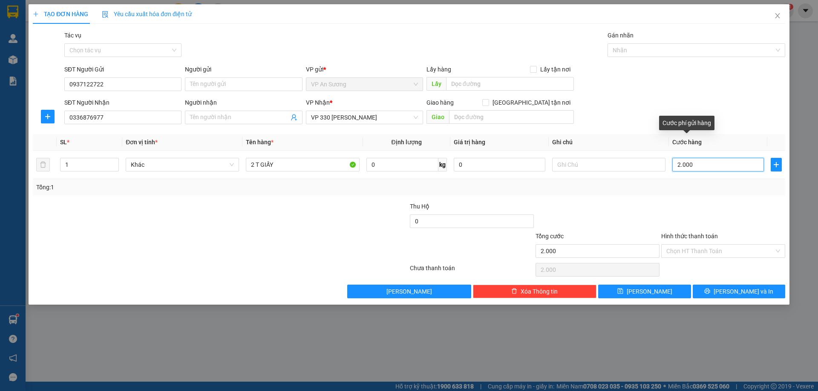
type input "20.000"
type input "200.000"
click at [733, 164] on input "200.000" at bounding box center [718, 165] width 92 height 14
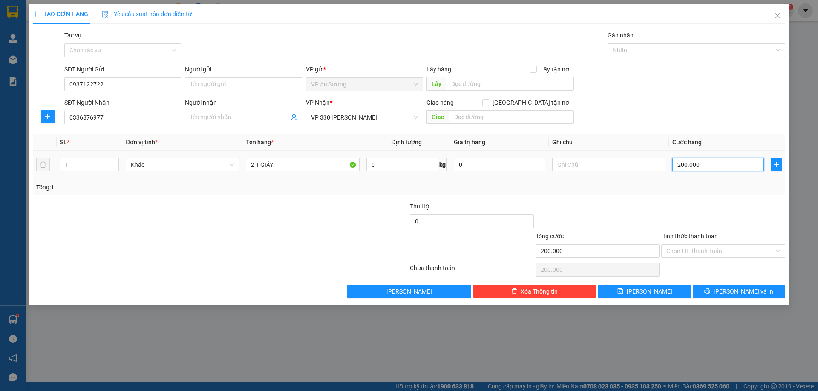
click at [733, 164] on input "200.000" at bounding box center [718, 165] width 92 height 14
type input "0"
type input "01"
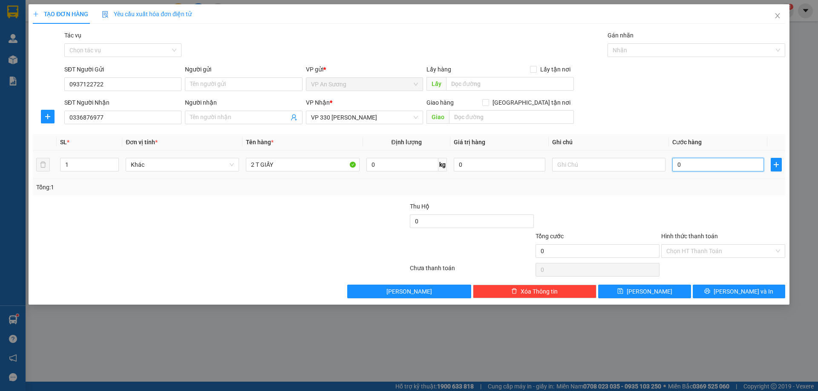
type input "1"
type input "015"
type input "15"
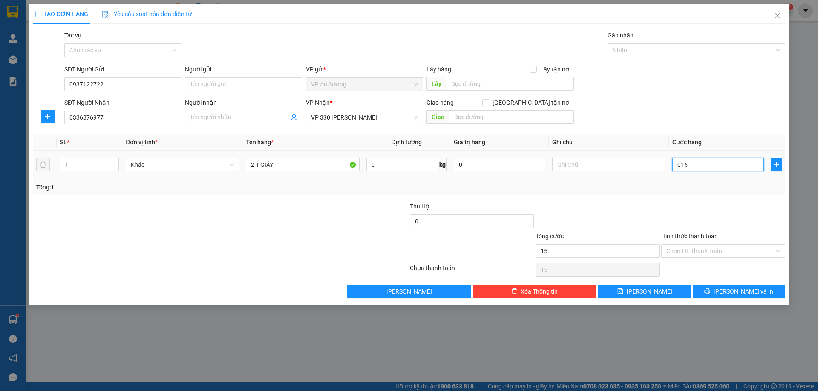
type input "0.150"
type input "150"
type input "01.500"
type input "1.500"
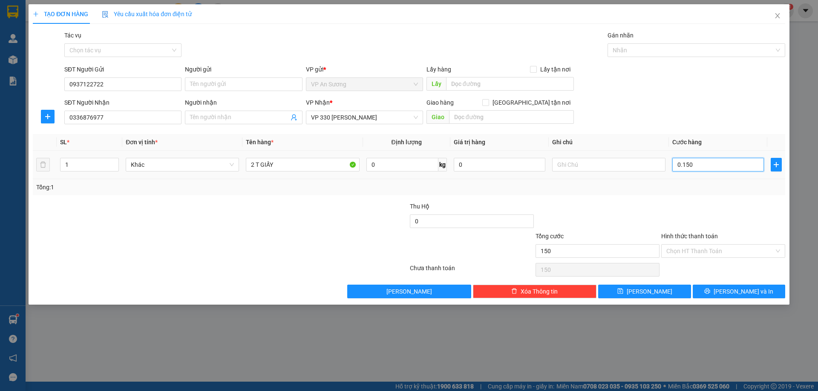
type input "1.500"
type input "015.000"
type input "15.000"
type input "01.500"
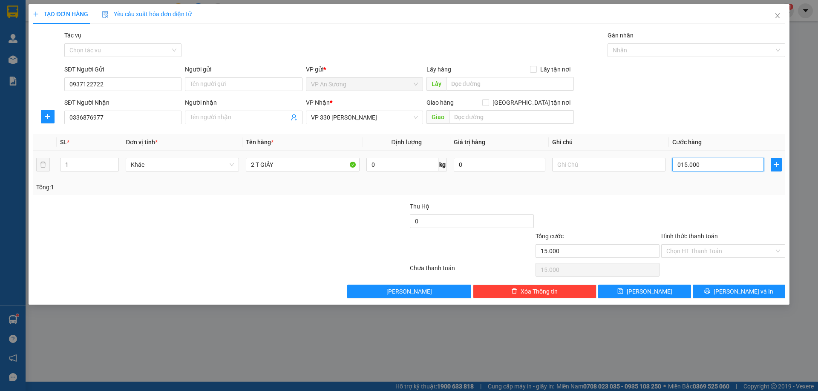
type input "1.500"
type input "1.500.000"
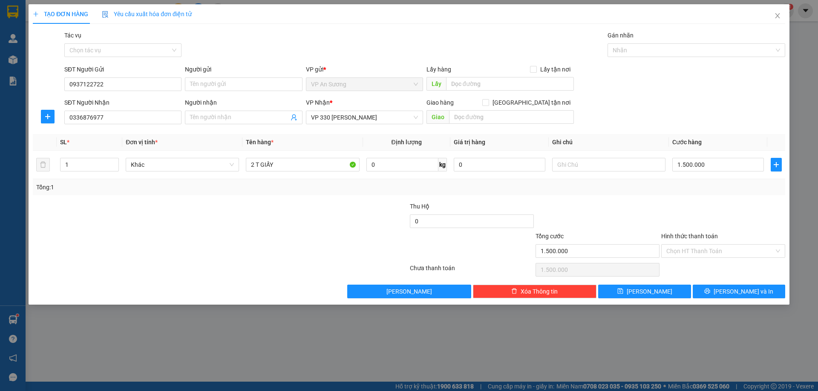
click at [739, 200] on div "Transit Pickup Surcharge Ids Transit Deliver Surcharge Ids Transit Deliver Surc…" at bounding box center [409, 165] width 752 height 268
click at [737, 155] on td "1.500.000" at bounding box center [718, 165] width 98 height 29
click at [736, 159] on input "1.500.000" at bounding box center [718, 165] width 92 height 14
type input "1"
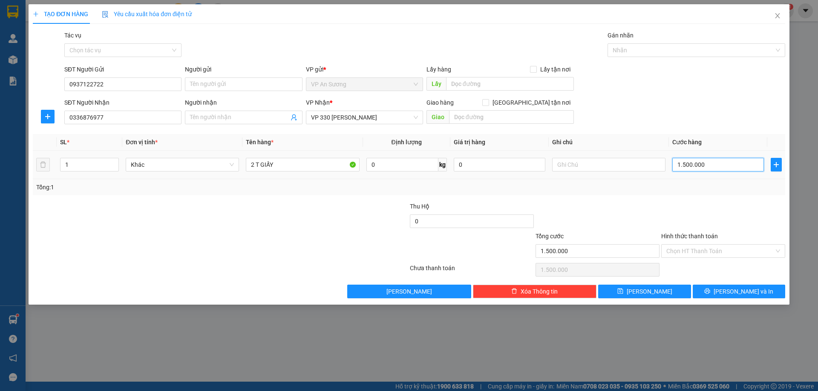
type input "1"
type input "15"
type input "150"
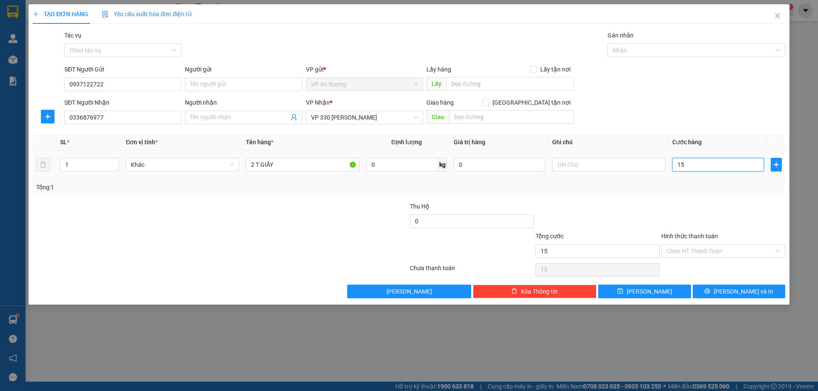
type input "150"
click at [716, 211] on div at bounding box center [723, 217] width 126 height 30
click at [719, 252] on input "Hình thức thanh toán" at bounding box center [720, 251] width 108 height 13
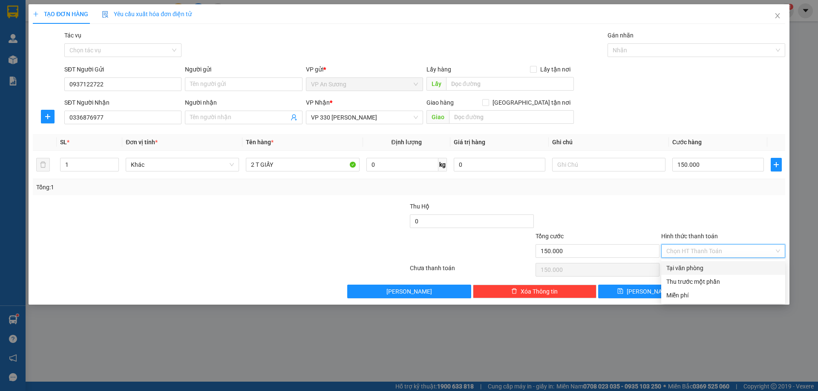
click at [713, 272] on div "Tại văn phòng" at bounding box center [723, 268] width 114 height 9
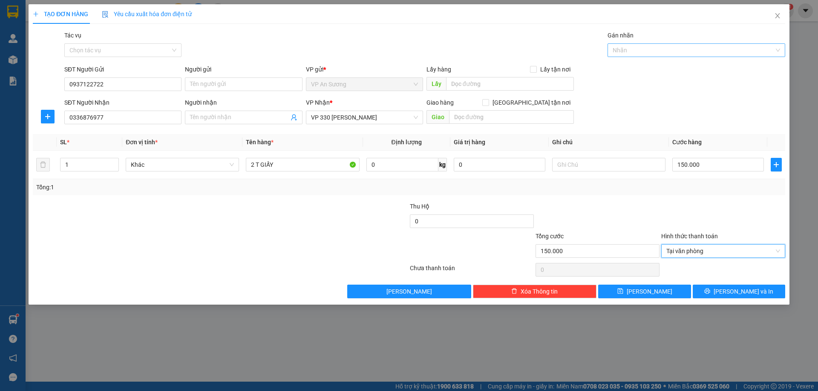
click at [719, 52] on div at bounding box center [692, 50] width 165 height 10
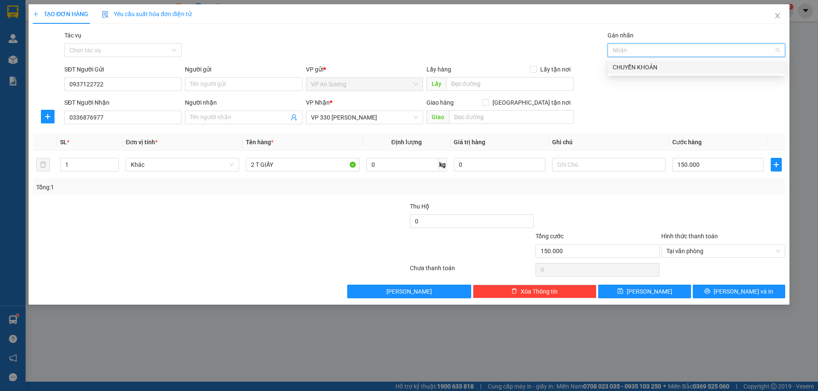
click at [713, 65] on div "CHUYỂN KHOẢN" at bounding box center [696, 67] width 167 height 9
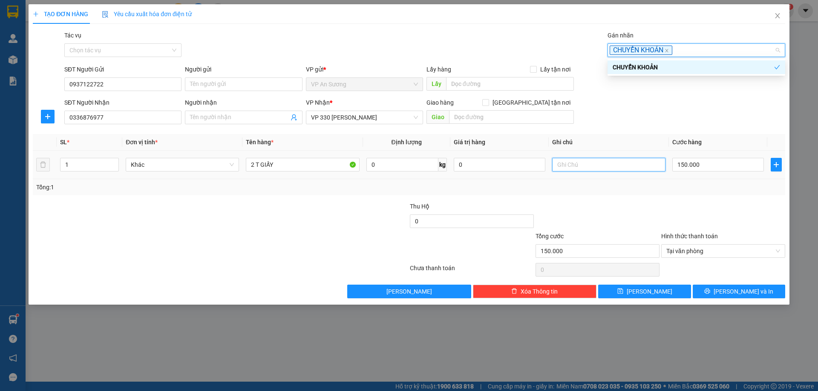
click at [573, 161] on input "text" at bounding box center [608, 165] width 113 height 14
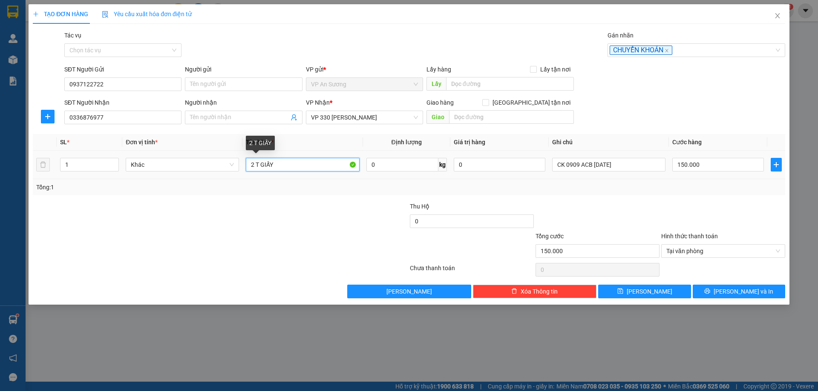
click at [253, 164] on input "2 T GIẤY" at bounding box center [302, 165] width 113 height 14
click at [634, 170] on input "CK 0909 ACB 13/10/2025" at bounding box center [608, 165] width 113 height 14
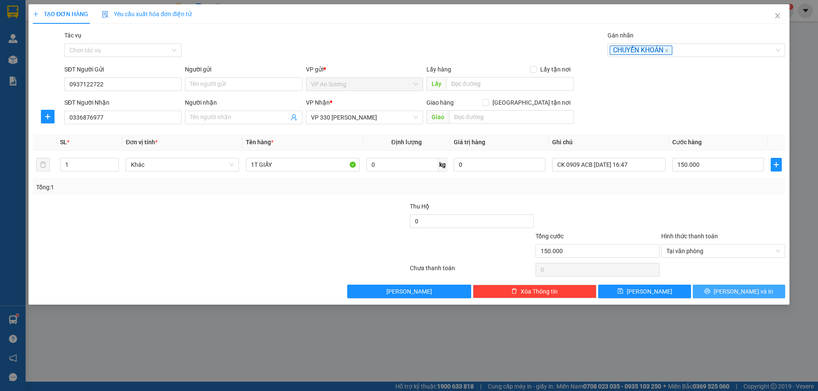
click at [745, 291] on span "[PERSON_NAME] và In" at bounding box center [743, 291] width 60 height 9
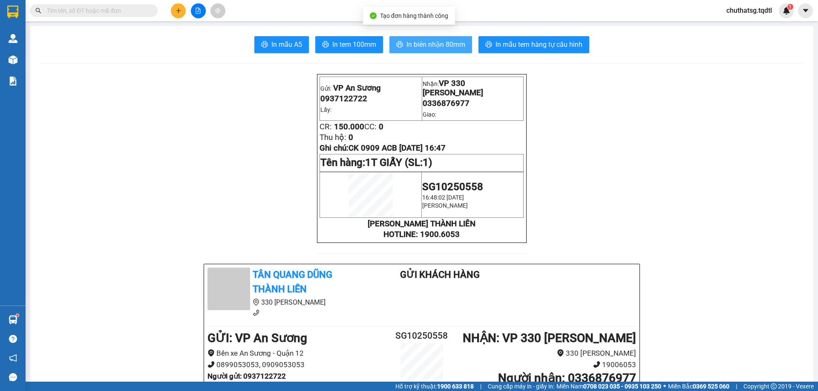
click at [420, 39] on span "In biên nhận 80mm" at bounding box center [435, 44] width 59 height 11
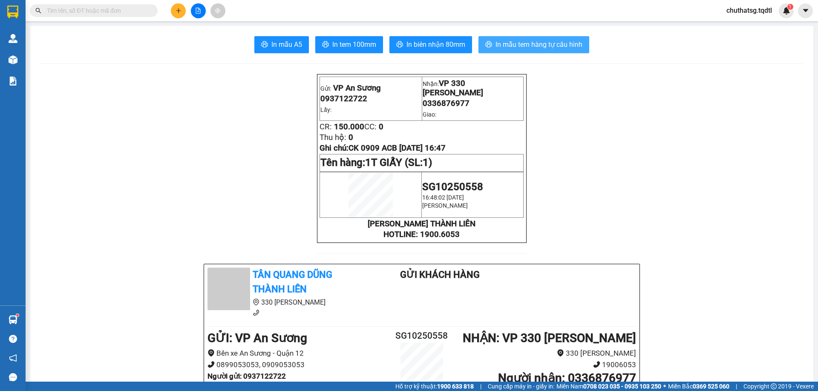
click at [533, 41] on span "In mẫu tem hàng tự cấu hình" at bounding box center [538, 44] width 87 height 11
click at [180, 12] on icon "plus" at bounding box center [178, 11] width 6 height 6
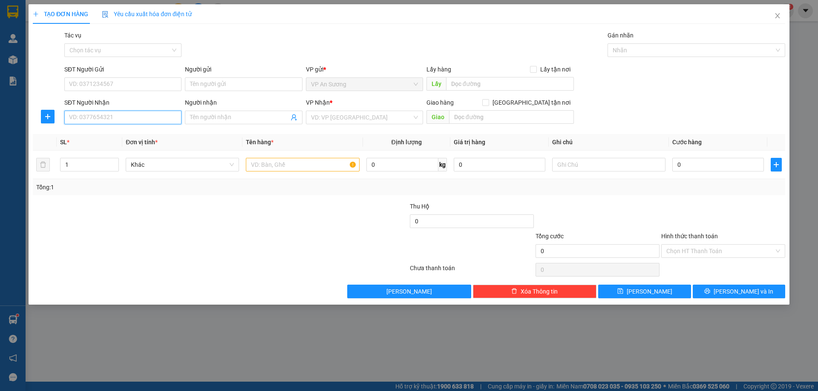
click at [89, 121] on input "SĐT Người Nhận" at bounding box center [122, 118] width 117 height 14
click at [97, 131] on div "0964065536" at bounding box center [122, 134] width 107 height 9
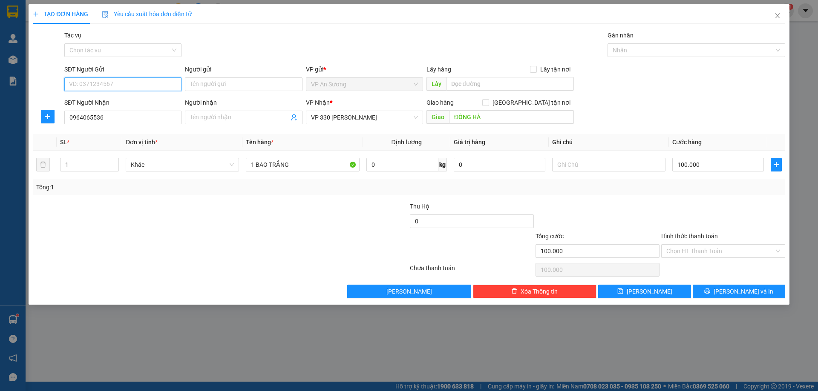
click at [118, 84] on input "SĐT Người Gửi" at bounding box center [122, 85] width 117 height 14
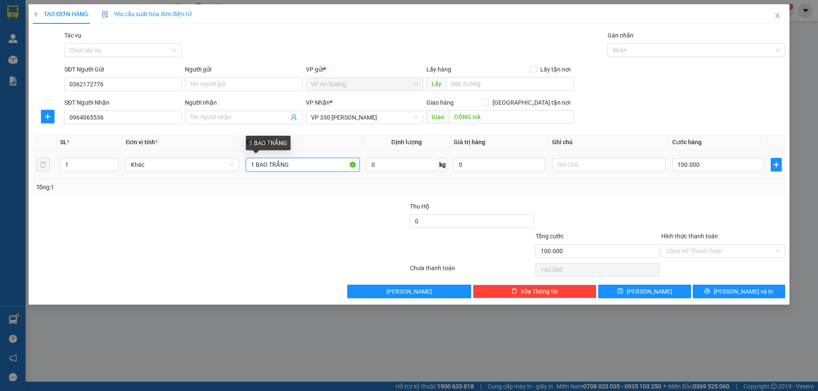
click at [323, 166] on input "1 BAO TRẮNG" at bounding box center [302, 165] width 113 height 14
click at [79, 170] on input "1" at bounding box center [89, 164] width 58 height 13
click at [280, 168] on input "1" at bounding box center [302, 165] width 113 height 14
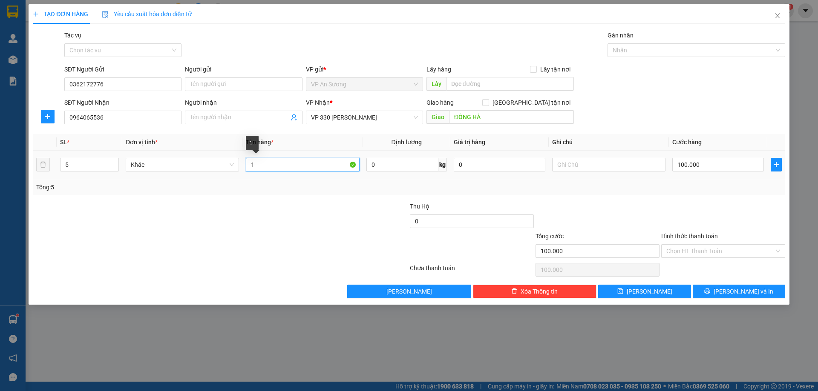
click at [280, 168] on input "1" at bounding box center [302, 165] width 113 height 14
click at [705, 164] on input "100.000" at bounding box center [718, 165] width 92 height 14
click at [711, 171] on input "0" at bounding box center [718, 165] width 92 height 14
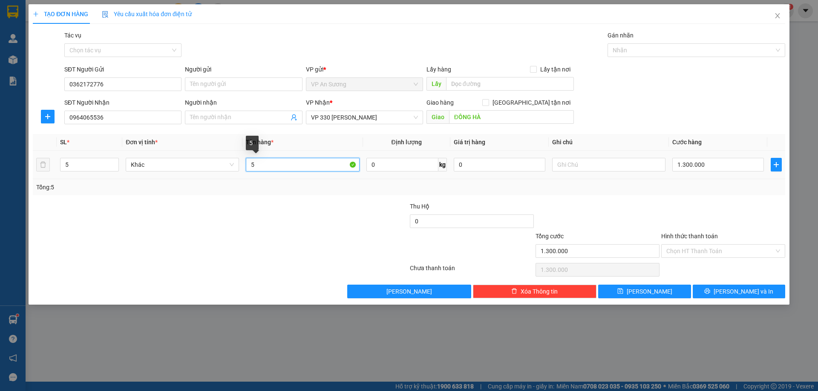
click at [274, 170] on input "5" at bounding box center [302, 165] width 113 height 14
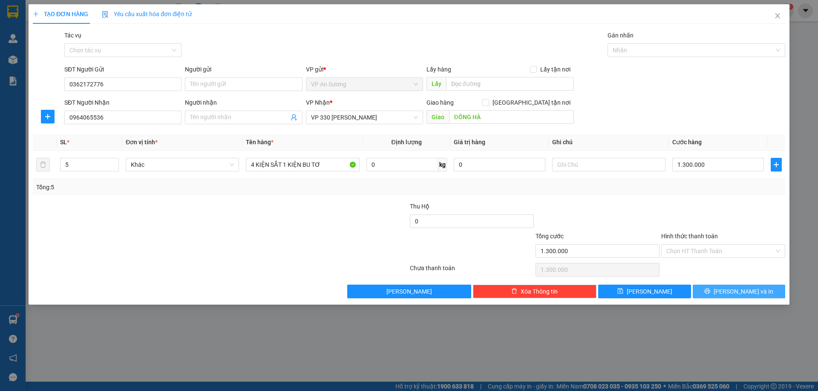
click at [748, 296] on button "[PERSON_NAME] và In" at bounding box center [739, 292] width 92 height 14
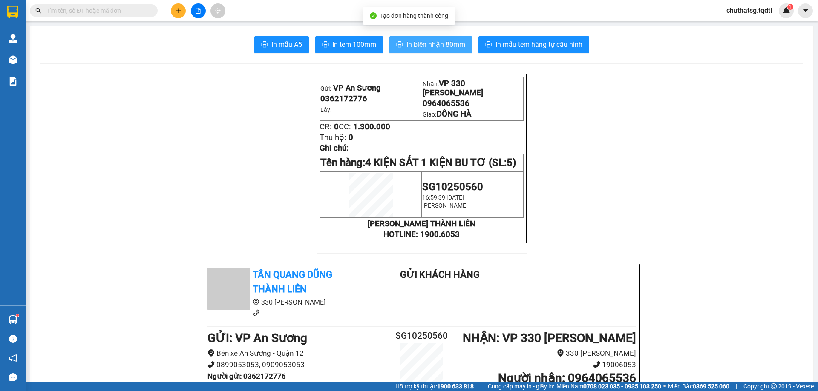
click at [421, 42] on span "In biên nhận 80mm" at bounding box center [435, 44] width 59 height 11
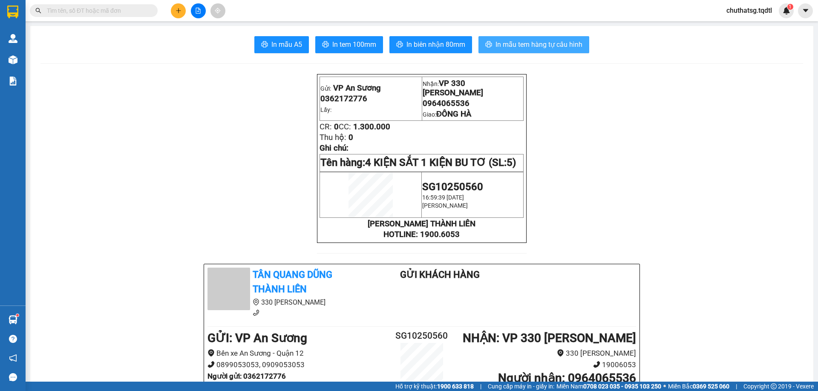
drag, startPoint x: 537, startPoint y: 59, endPoint x: 537, endPoint y: 48, distance: 10.6
click at [537, 48] on span "In mẫu tem hàng tự cấu hình" at bounding box center [538, 44] width 87 height 11
click at [545, 43] on span "In mẫu tem hàng tự cấu hình" at bounding box center [538, 44] width 87 height 11
click at [181, 17] on button at bounding box center [178, 10] width 15 height 15
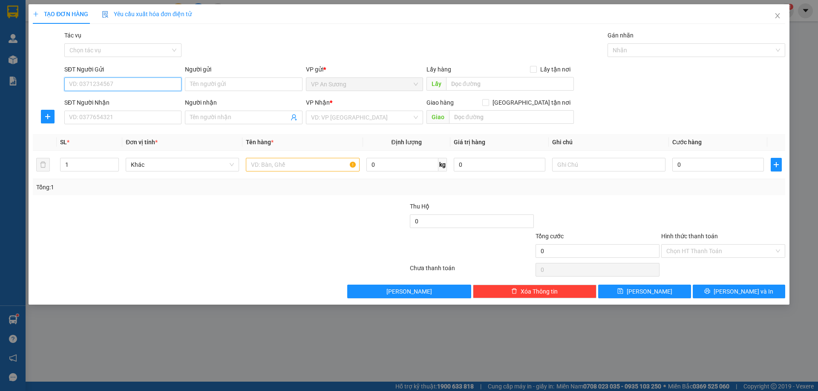
click at [109, 81] on input "SĐT Người Gửi" at bounding box center [122, 85] width 117 height 14
click at [105, 119] on input "SĐT Người Nhận" at bounding box center [122, 118] width 117 height 14
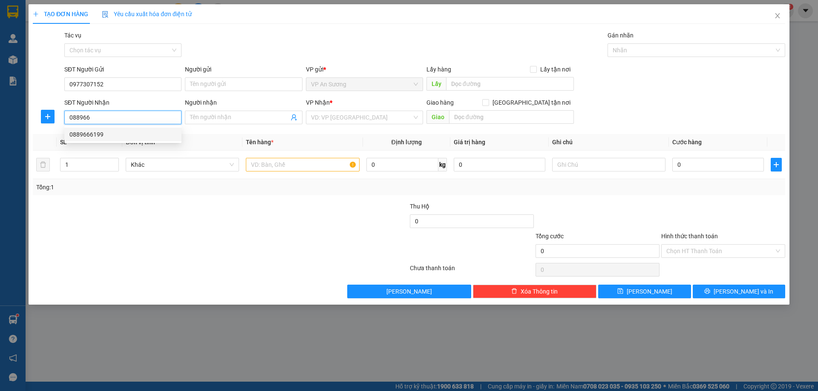
click at [132, 135] on div "0889666199" at bounding box center [122, 134] width 107 height 9
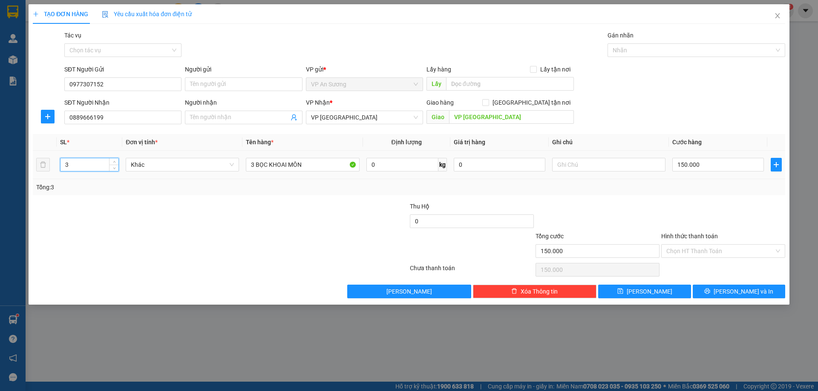
click at [81, 160] on input "3" at bounding box center [89, 164] width 58 height 13
click at [328, 171] on input "3 BỌC KHOAI MÔN" at bounding box center [302, 165] width 113 height 14
click at [724, 160] on input "150.000" at bounding box center [718, 165] width 92 height 14
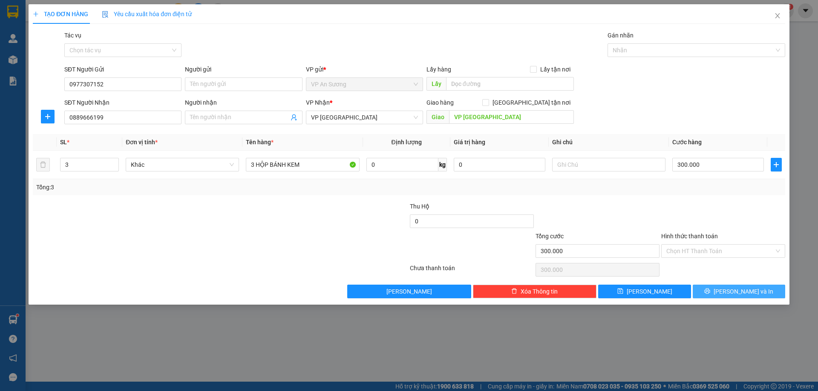
click at [732, 291] on span "[PERSON_NAME] và In" at bounding box center [743, 291] width 60 height 9
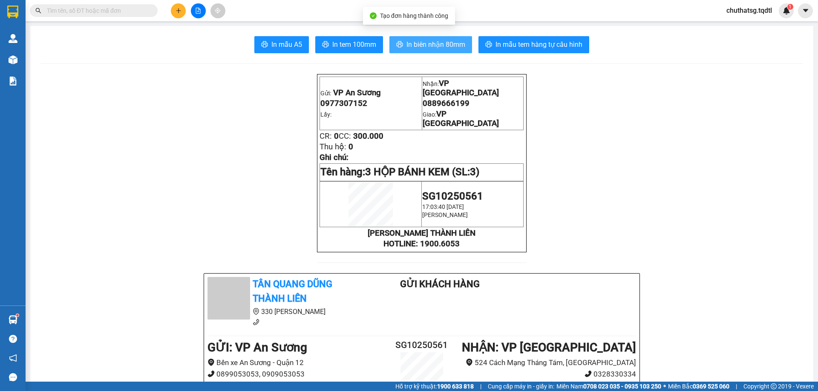
click at [423, 40] on span "In biên nhận 80mm" at bounding box center [435, 44] width 59 height 11
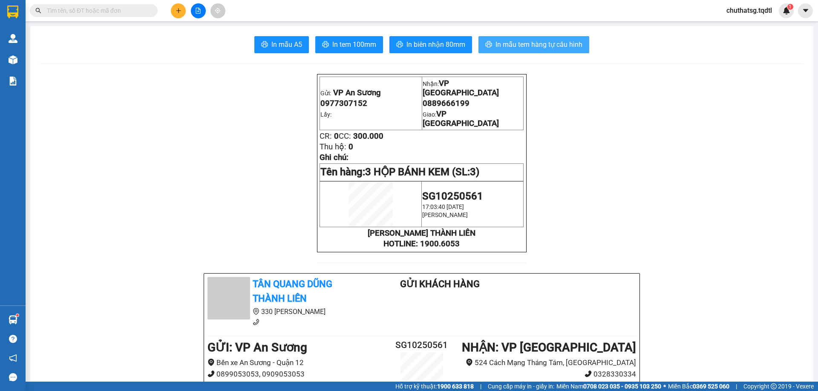
click at [540, 45] on span "In mẫu tem hàng tự cấu hình" at bounding box center [538, 44] width 87 height 11
click at [180, 14] on button at bounding box center [178, 10] width 15 height 15
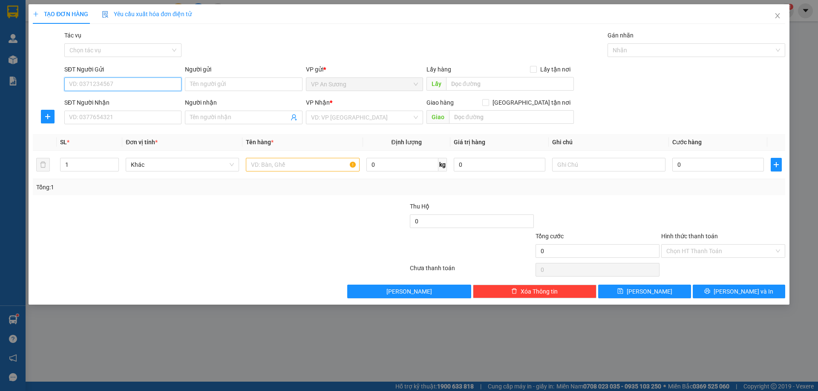
click at [116, 86] on input "SĐT Người Gửi" at bounding box center [122, 85] width 117 height 14
click at [106, 82] on input "SĐT Người Gửi" at bounding box center [122, 85] width 117 height 14
click at [93, 103] on div "0975057499" at bounding box center [122, 101] width 107 height 9
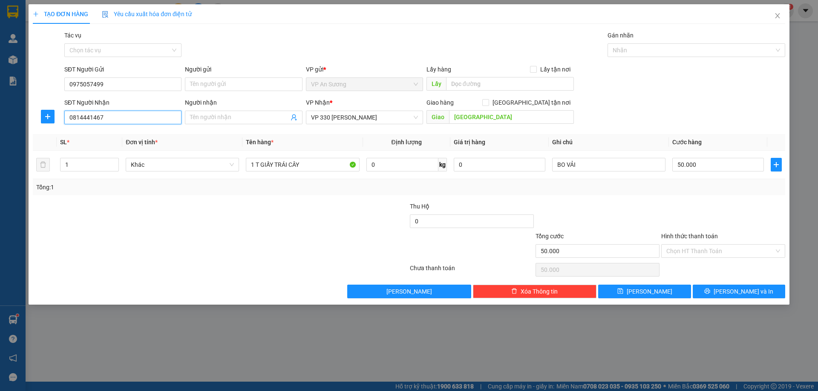
click at [112, 121] on input "0814441467" at bounding box center [122, 118] width 117 height 14
click at [114, 118] on input "0814441467" at bounding box center [122, 118] width 117 height 14
click at [116, 135] on div "0942887097 - HIỆP VẢI BO" at bounding box center [122, 134] width 107 height 9
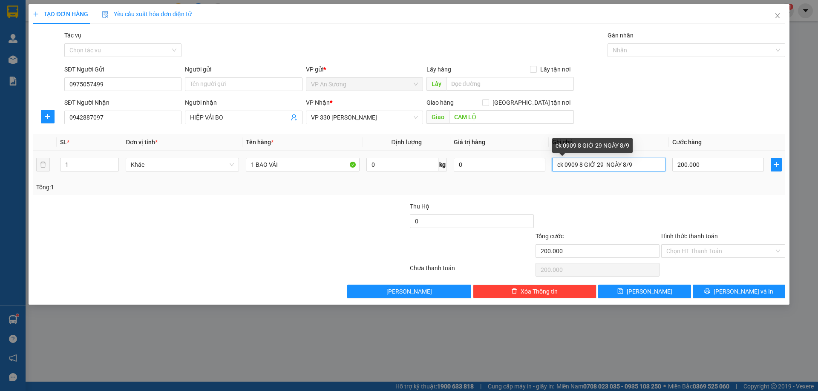
click at [635, 164] on input "ck 0909 8 GIỜ 29 NGÀY 8/9" at bounding box center [608, 165] width 113 height 14
click at [708, 253] on input "Hình thức thanh toán" at bounding box center [720, 251] width 108 height 13
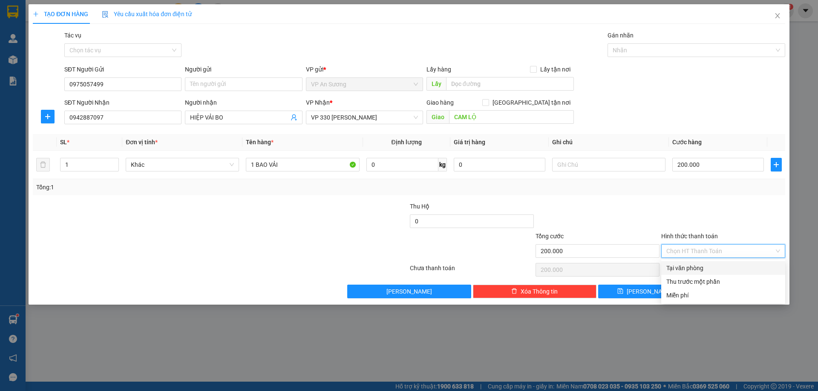
click at [705, 266] on div "Tại văn phòng" at bounding box center [723, 268] width 114 height 9
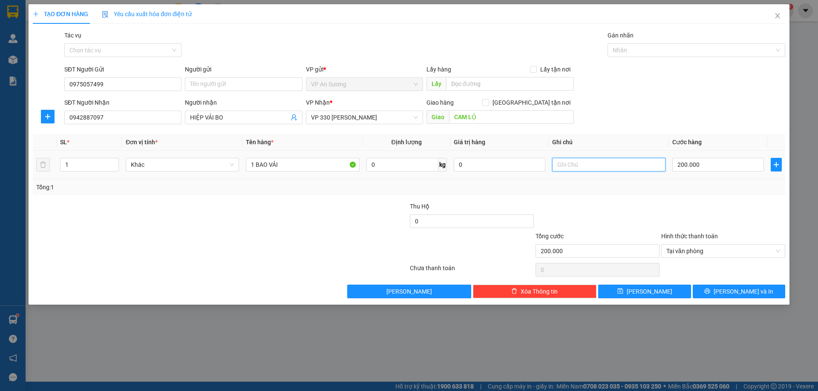
click at [577, 170] on input "text" at bounding box center [608, 165] width 113 height 14
click at [670, 46] on div at bounding box center [692, 50] width 165 height 10
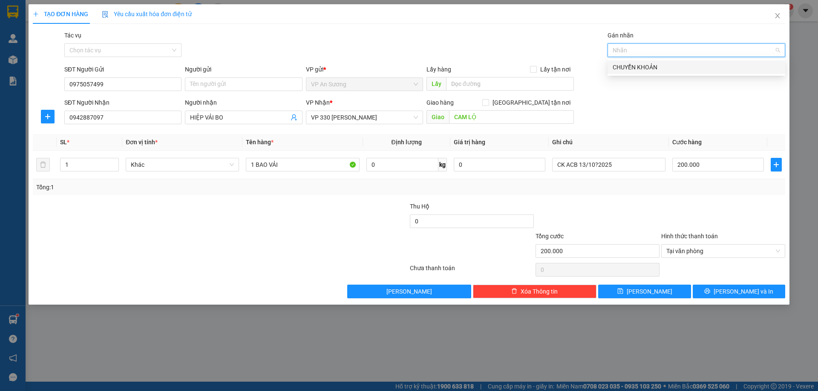
click at [674, 62] on div "CHUYỂN KHOẢN" at bounding box center [696, 67] width 178 height 14
click at [623, 163] on input "CK ACB 13/10?2025" at bounding box center [608, 165] width 113 height 14
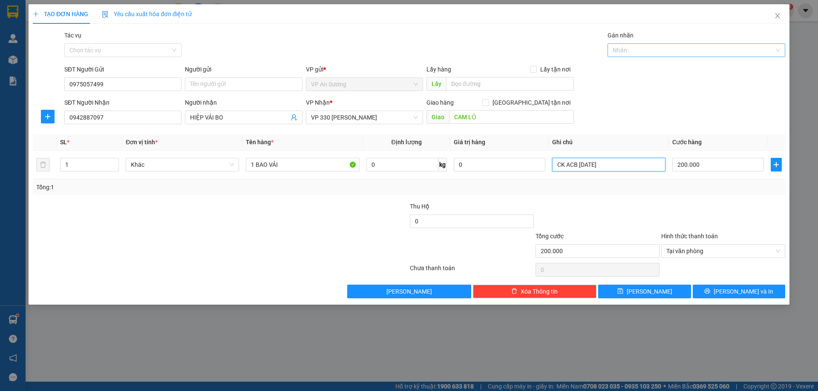
click at [704, 53] on div at bounding box center [692, 50] width 165 height 10
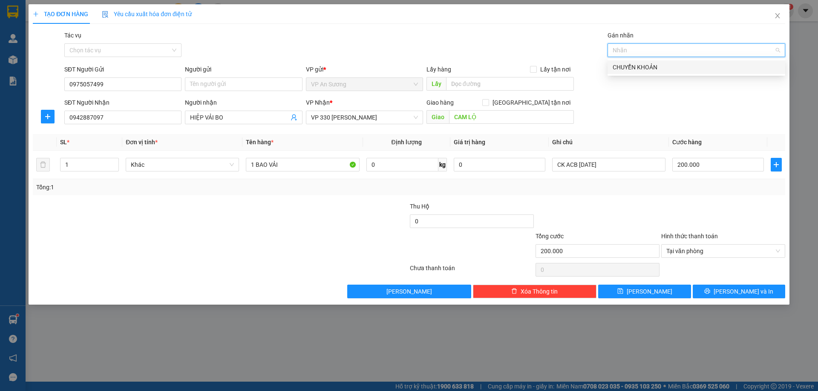
click at [690, 71] on div "CHUYỂN KHOẢN" at bounding box center [696, 67] width 167 height 9
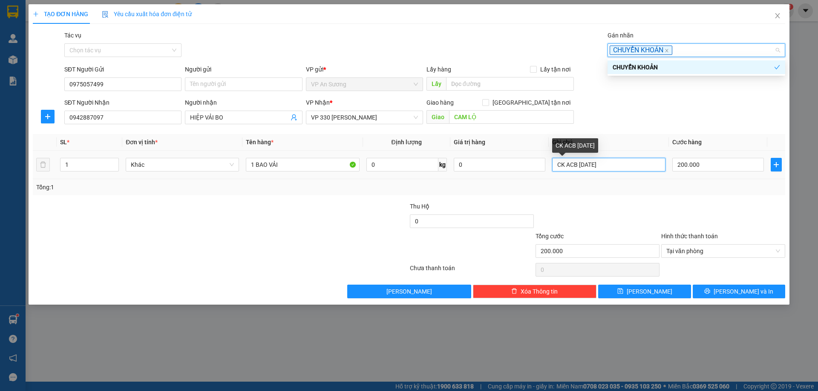
click at [632, 169] on input "CK ACB 13/10/2025" at bounding box center [608, 165] width 113 height 14
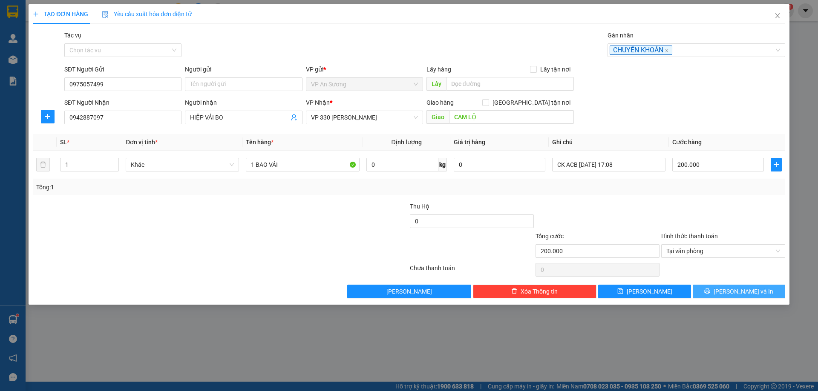
click at [746, 293] on span "[PERSON_NAME] và In" at bounding box center [743, 291] width 60 height 9
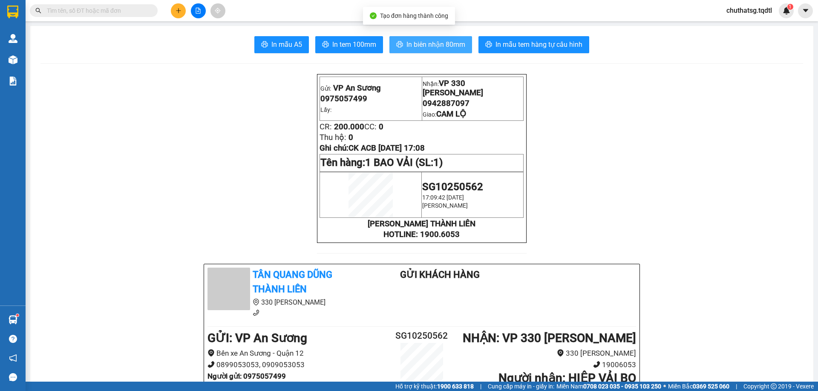
click at [451, 40] on span "In biên nhận 80mm" at bounding box center [435, 44] width 59 height 11
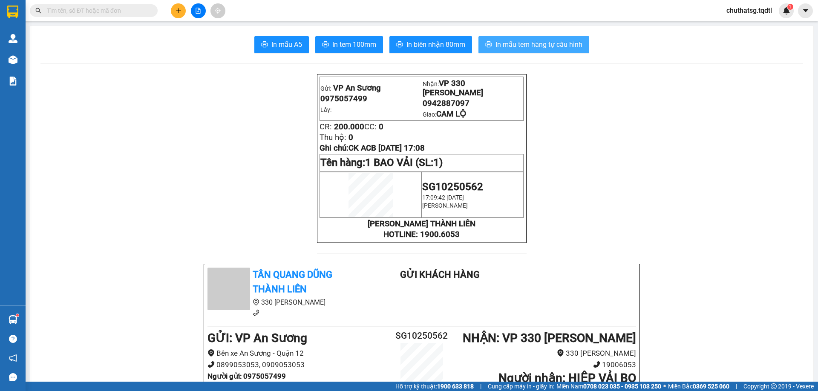
drag, startPoint x: 525, startPoint y: 52, endPoint x: 541, endPoint y: 40, distance: 20.0
click at [525, 52] on button "In mẫu tem hàng tự cấu hình" at bounding box center [533, 44] width 111 height 17
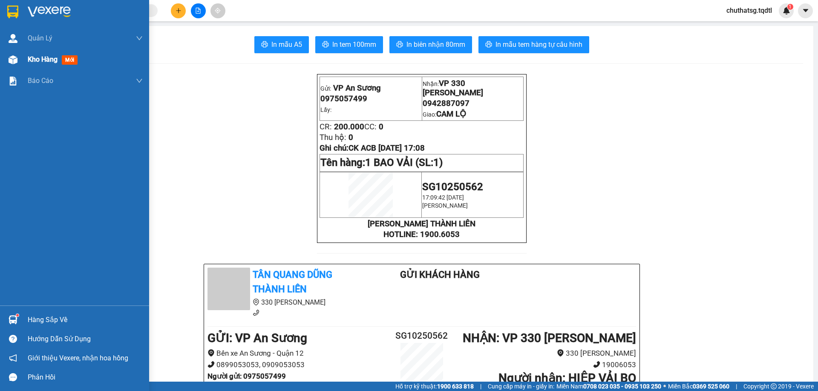
click at [43, 64] on div "Kho hàng mới" at bounding box center [54, 59] width 53 height 11
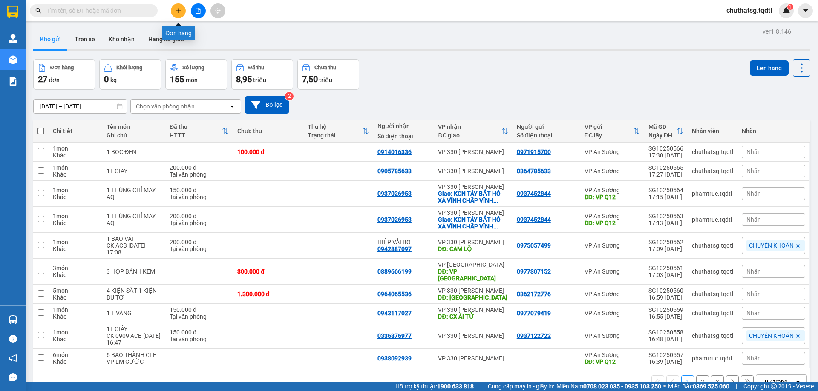
click at [177, 17] on button at bounding box center [178, 10] width 15 height 15
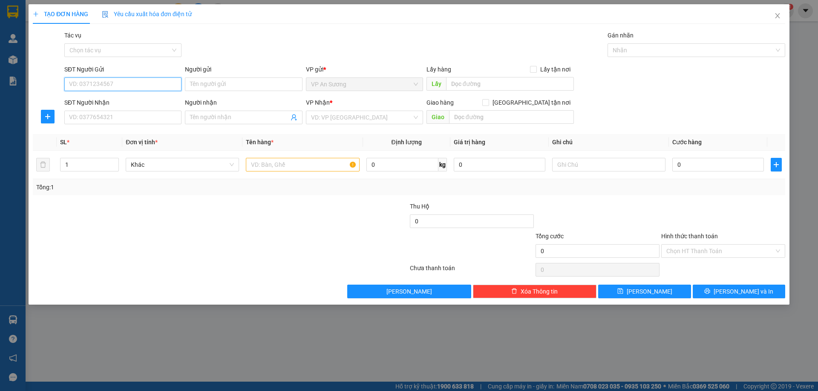
click at [137, 83] on input "SĐT Người Gửi" at bounding box center [122, 85] width 117 height 14
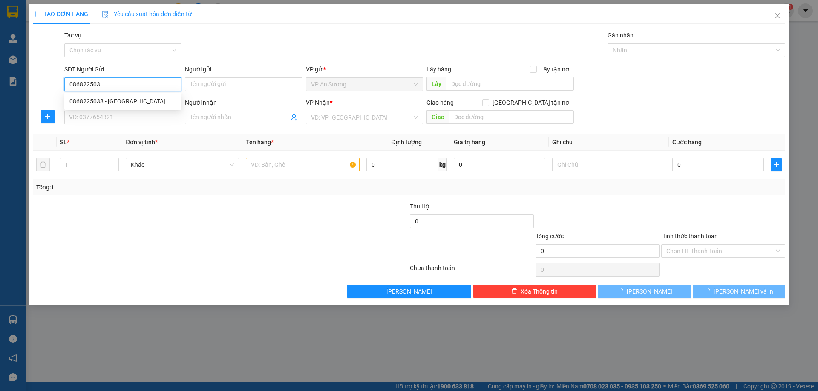
type input "0868225038"
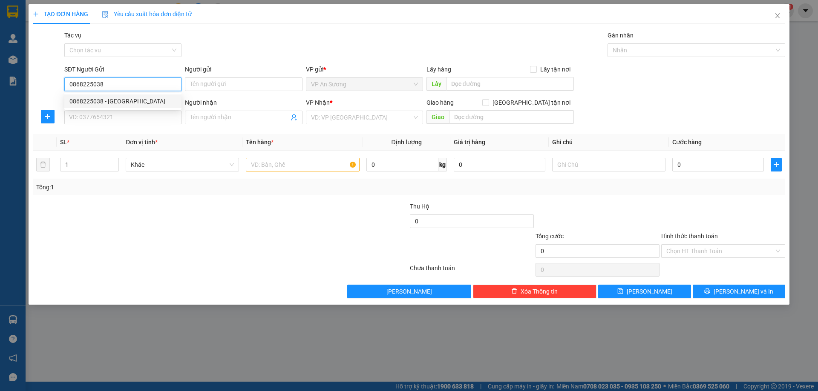
click at [131, 101] on div "0868225038 - [GEOGRAPHIC_DATA]" at bounding box center [122, 101] width 107 height 9
type input "Lộc Trà"
type input "0949868012"
type input "Thuý Hường"
type input "[PERSON_NAME]"
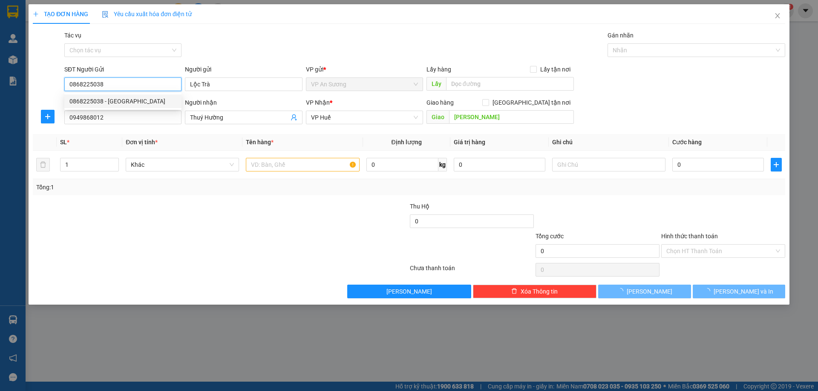
type input "150.000"
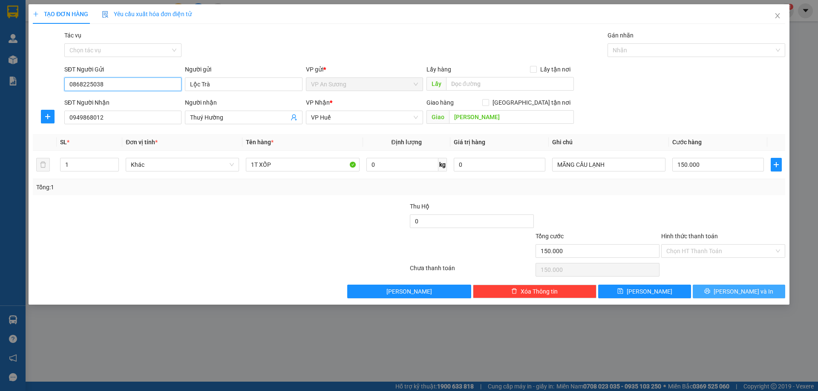
type input "0868225038"
click at [736, 289] on span "[PERSON_NAME] và In" at bounding box center [743, 291] width 60 height 9
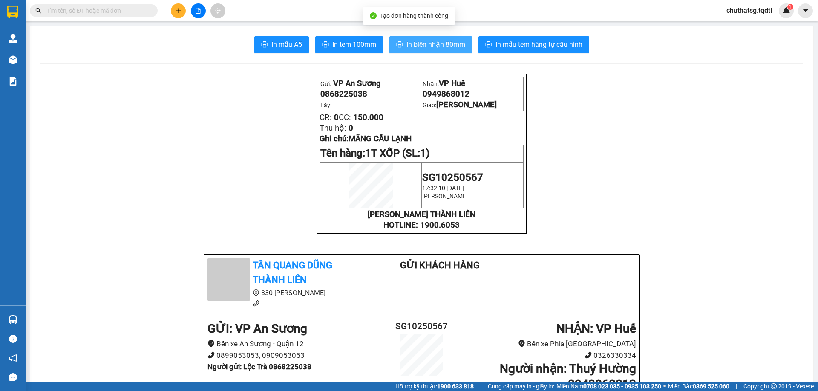
click at [438, 42] on span "In biên nhận 80mm" at bounding box center [435, 44] width 59 height 11
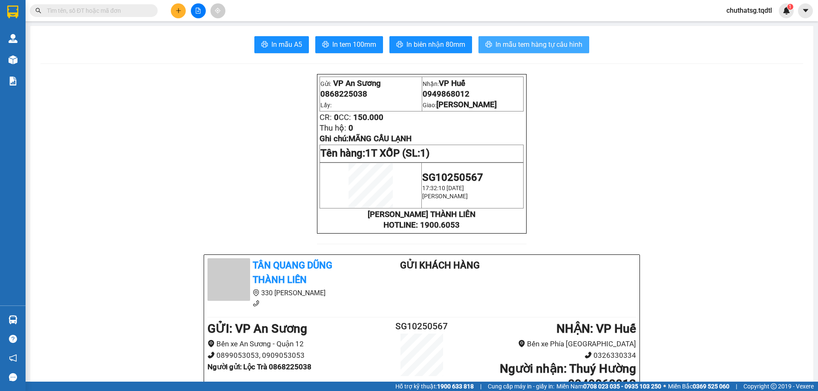
click at [561, 43] on span "In mẫu tem hàng tự cấu hình" at bounding box center [538, 44] width 87 height 11
click at [97, 9] on input "text" at bounding box center [97, 10] width 101 height 9
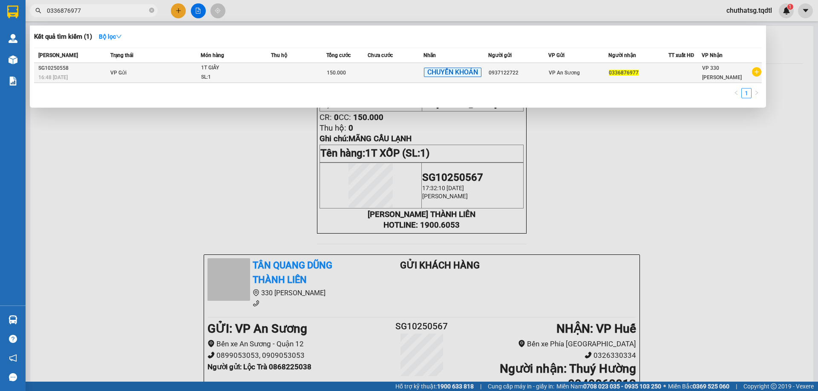
type input "0336876977"
click at [226, 72] on div "1T GIẤY" at bounding box center [233, 67] width 64 height 9
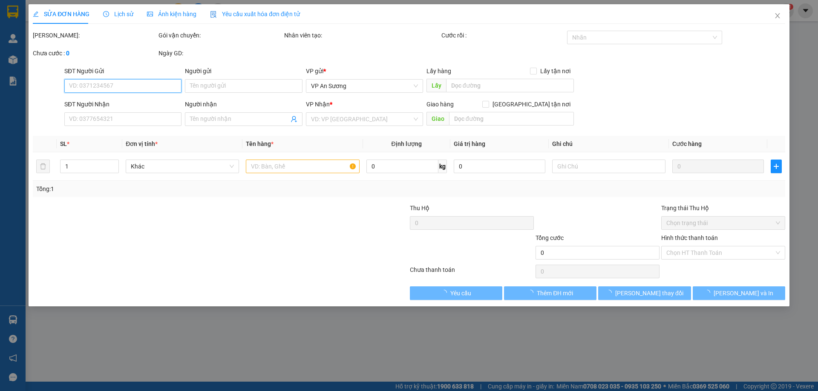
type input "0937122722"
type input "0336876977"
type input "150.000"
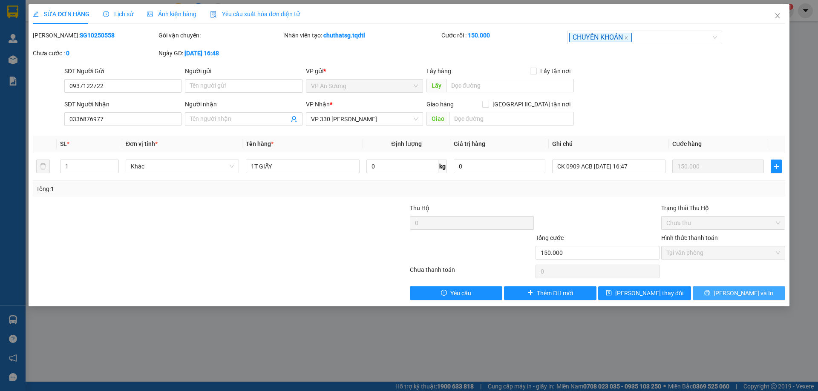
drag, startPoint x: 734, startPoint y: 285, endPoint x: 741, endPoint y: 294, distance: 11.0
click at [734, 286] on div "Total Paid Fee 150.000 Total UnPaid Fee 0 Cash Collection Total Fee Mã ĐH: SG10…" at bounding box center [409, 166] width 752 height 270
click at [742, 295] on span "[PERSON_NAME] và In" at bounding box center [743, 293] width 60 height 9
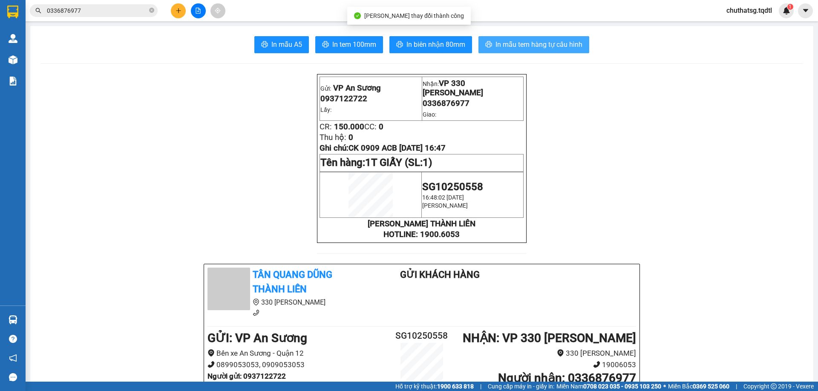
click at [521, 43] on span "In mẫu tem hàng tự cấu hình" at bounding box center [538, 44] width 87 height 11
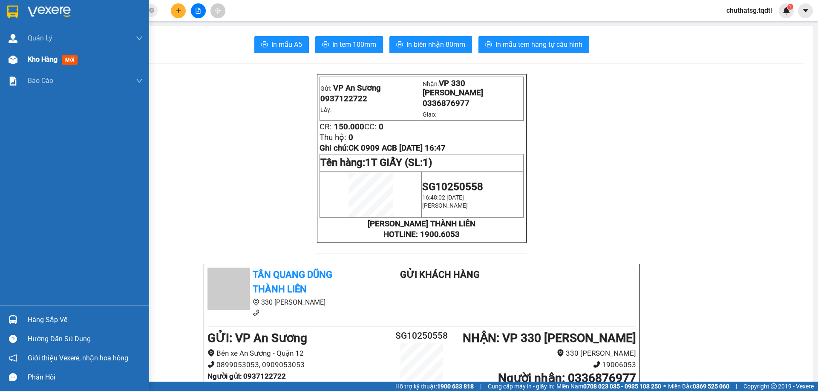
click at [18, 60] on div at bounding box center [13, 59] width 15 height 15
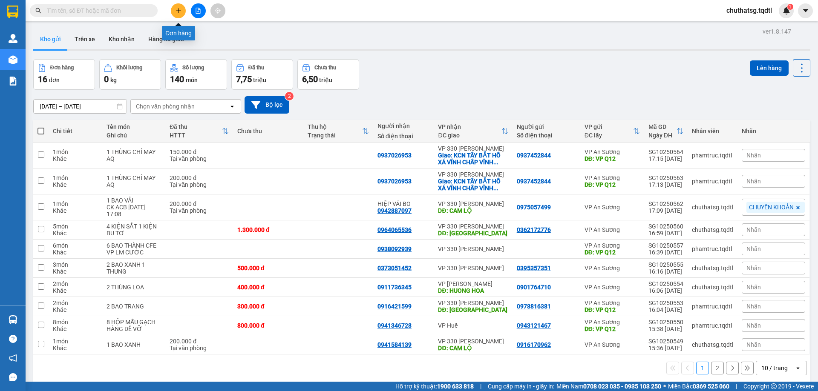
click at [183, 8] on button at bounding box center [178, 10] width 15 height 15
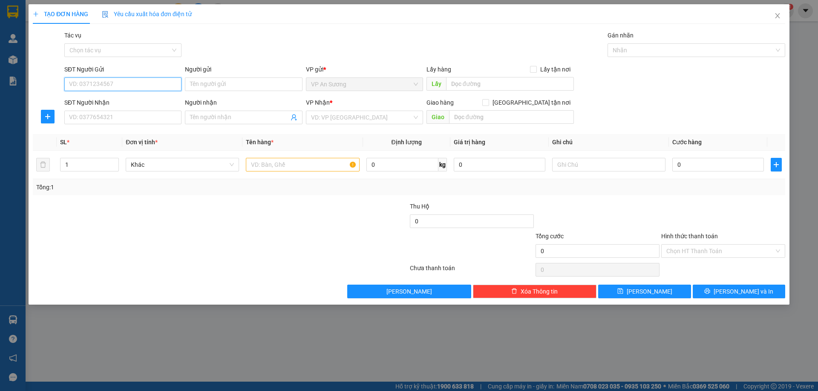
click at [132, 82] on input "SĐT Người Gửi" at bounding box center [122, 85] width 117 height 14
click at [121, 100] on div "0975057499" at bounding box center [122, 101] width 107 height 9
type input "0975057499"
type input "0942887097"
type input "HIỆP VẢI BO"
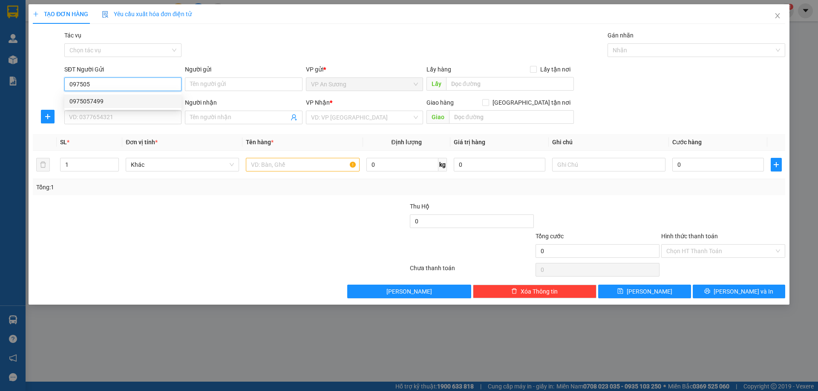
type input "CAM LỘ"
type input "200.000"
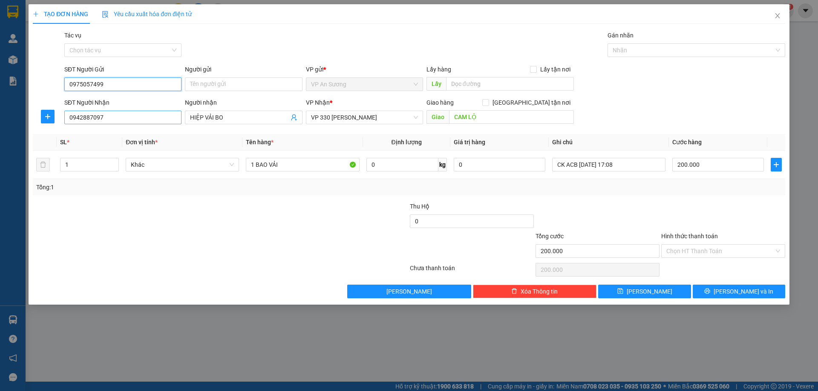
type input "0975057499"
click at [118, 116] on input "0942887097" at bounding box center [122, 118] width 117 height 14
type input "0"
click at [109, 127] on div "0814441467 0814441467" at bounding box center [122, 134] width 117 height 17
click at [112, 114] on input "0814441" at bounding box center [122, 118] width 117 height 14
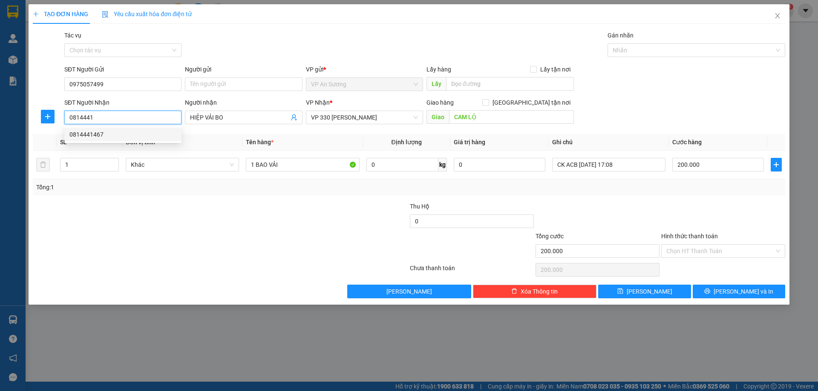
click at [104, 133] on div "0814441467" at bounding box center [122, 134] width 107 height 9
type input "0814441467"
type input "HẢI LĂNG"
type input "50.000"
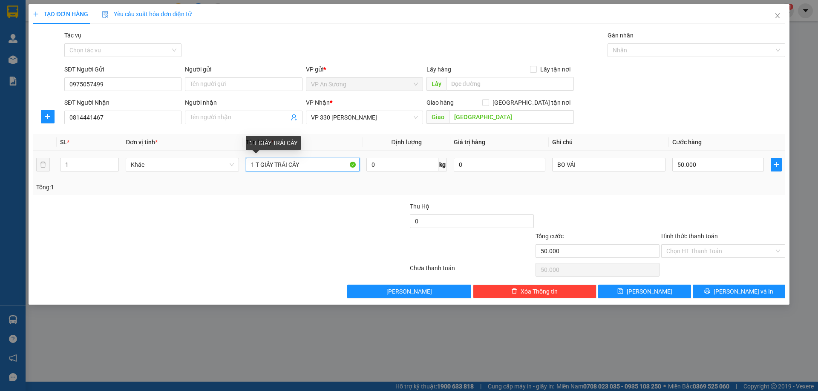
click at [318, 164] on input "1 T GIẤY TRÁI CÂY" at bounding box center [302, 165] width 113 height 14
type input "1 BAOI VÃI"
click at [597, 158] on div "BO VẢI" at bounding box center [608, 164] width 113 height 17
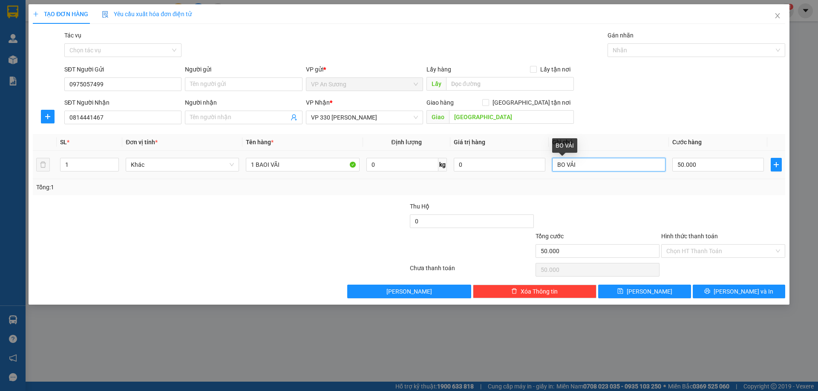
click at [599, 162] on input "BO VẢI" at bounding box center [608, 165] width 113 height 14
type input "B"
click at [713, 165] on input "50.000" at bounding box center [718, 165] width 92 height 14
type input "2"
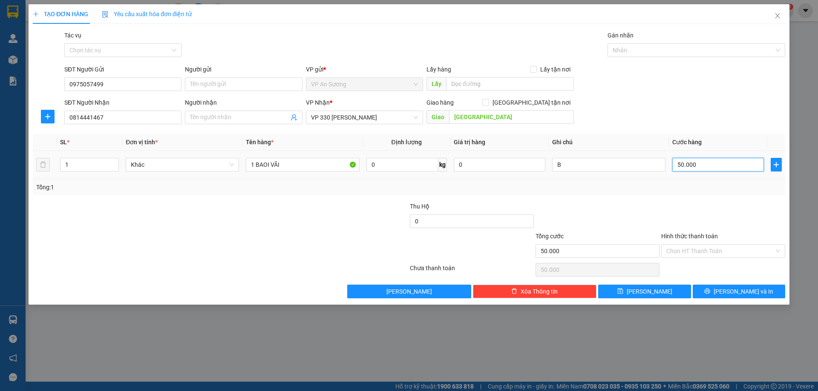
type input "2"
type input "20"
type input "200"
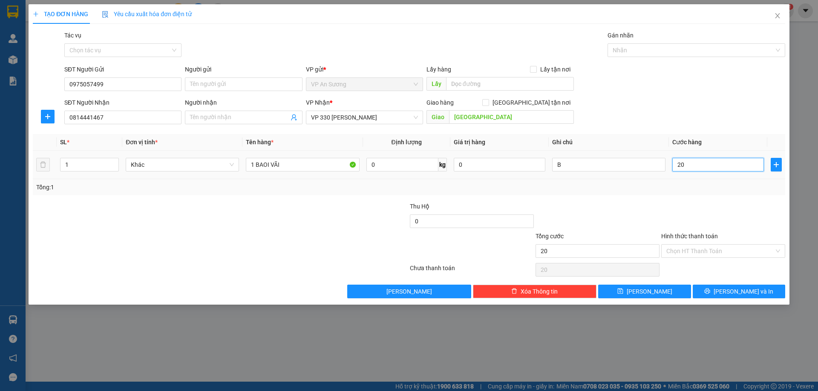
type input "200"
type input "2.000"
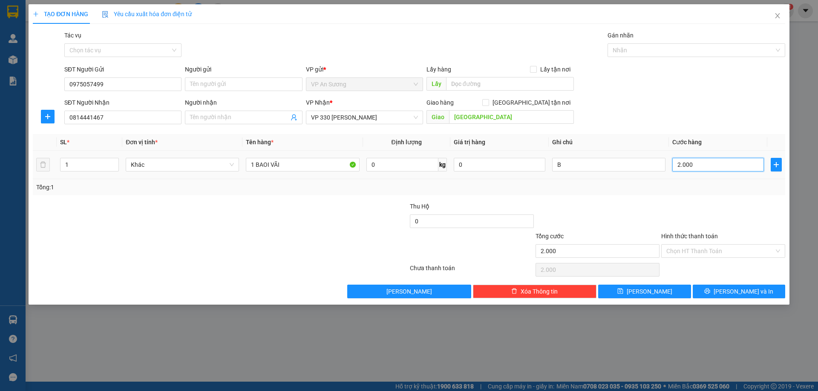
type input "20.000"
type input "200.000"
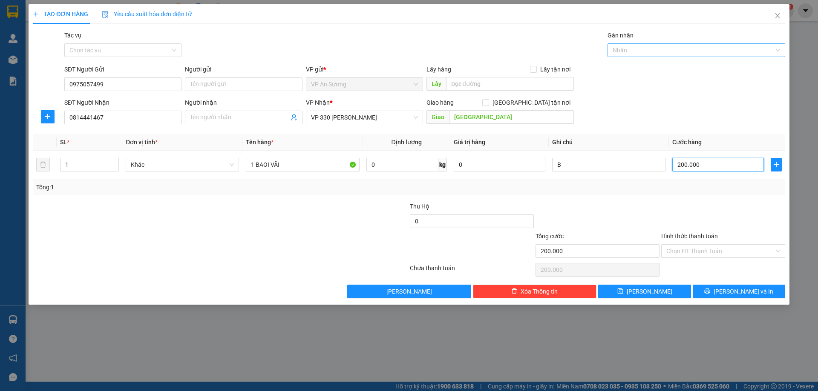
click at [661, 49] on div at bounding box center [692, 50] width 165 height 10
type input "200.000"
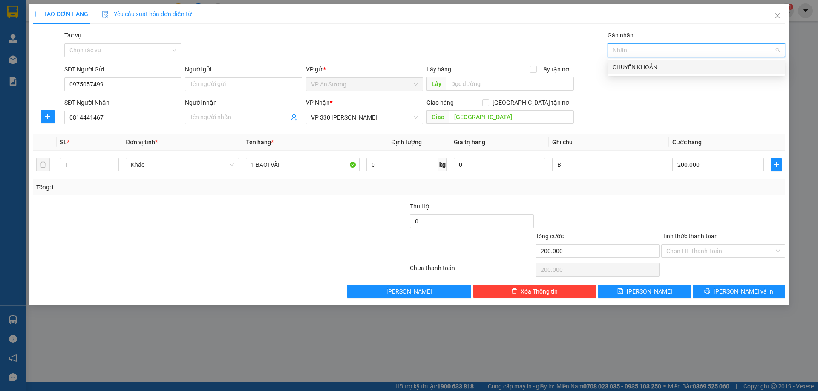
click at [646, 61] on div "CHUYỂN KHOẢN" at bounding box center [696, 67] width 178 height 14
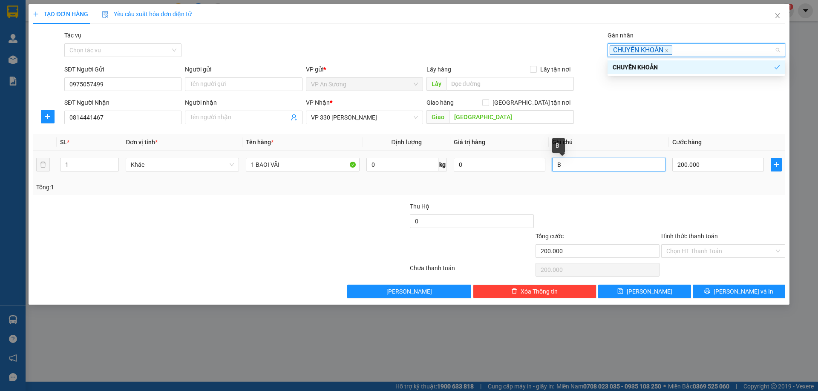
click at [575, 165] on input "B" at bounding box center [608, 165] width 113 height 14
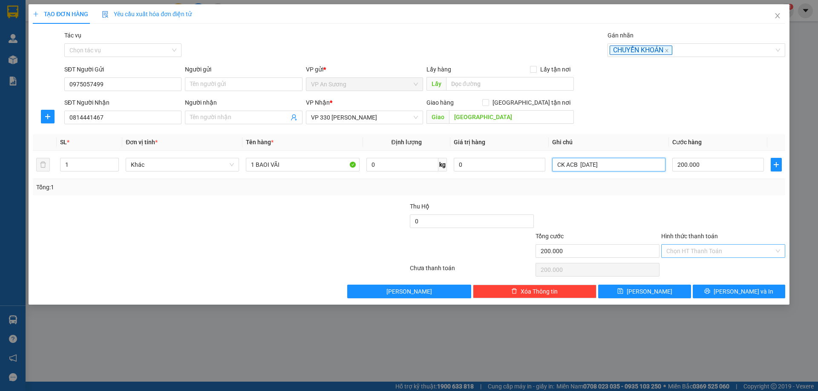
type input "CK ACB 13/10/2025"
click at [694, 253] on input "Hình thức thanh toán" at bounding box center [720, 251] width 108 height 13
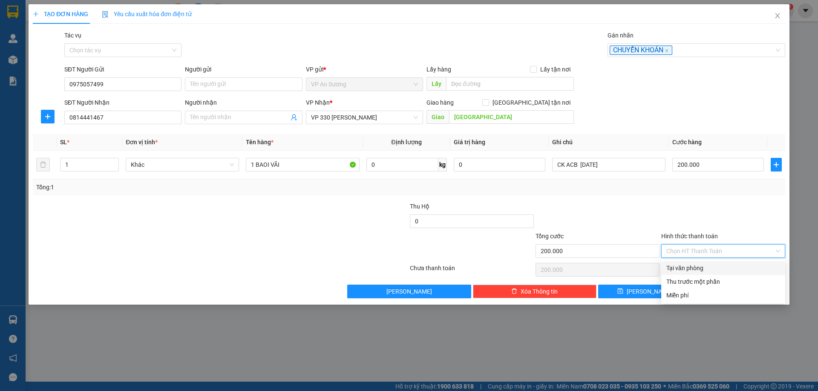
click at [706, 266] on div "Tại văn phòng" at bounding box center [723, 268] width 114 height 9
type input "0"
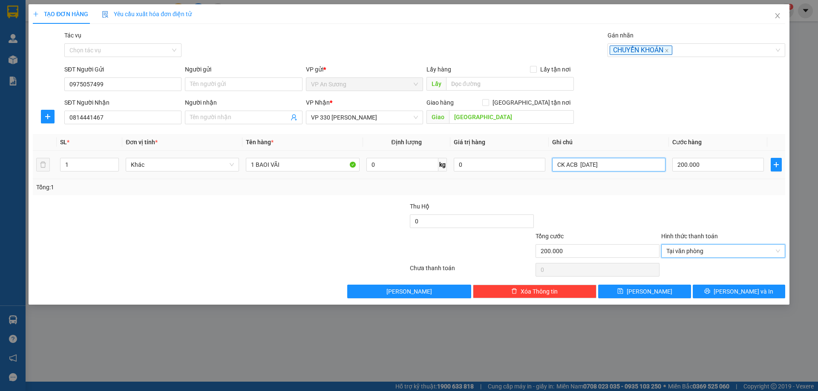
click at [642, 169] on input "CK ACB 13/10/2025" at bounding box center [608, 165] width 113 height 14
type input "CK ACB [DATE] 17;52"
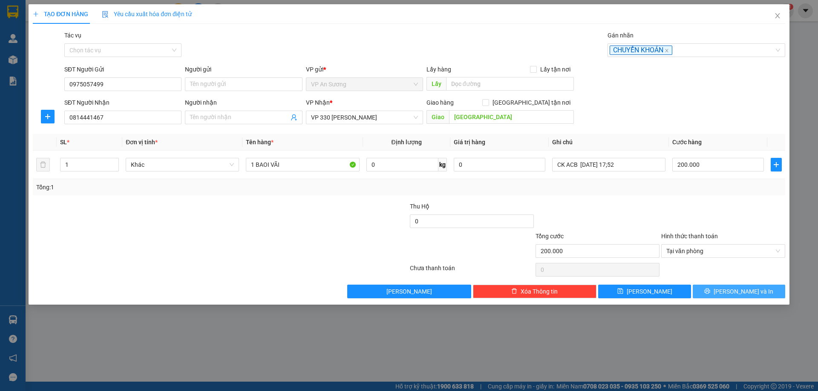
drag, startPoint x: 731, startPoint y: 293, endPoint x: 702, endPoint y: 267, distance: 39.2
click at [732, 293] on span "[PERSON_NAME] và In" at bounding box center [743, 291] width 60 height 9
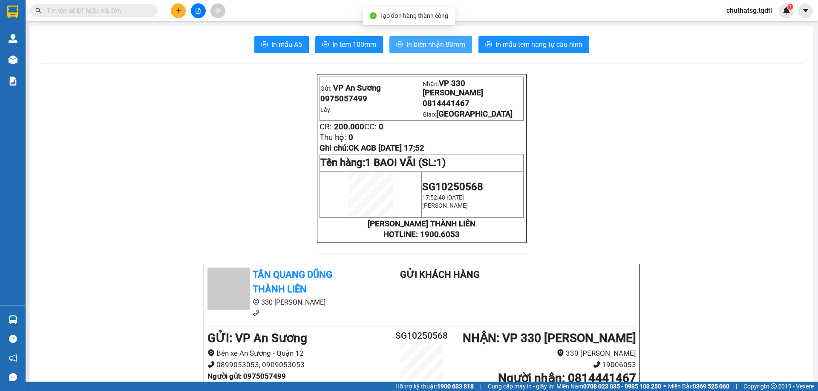
click at [430, 38] on button "In biên nhận 80mm" at bounding box center [430, 44] width 83 height 17
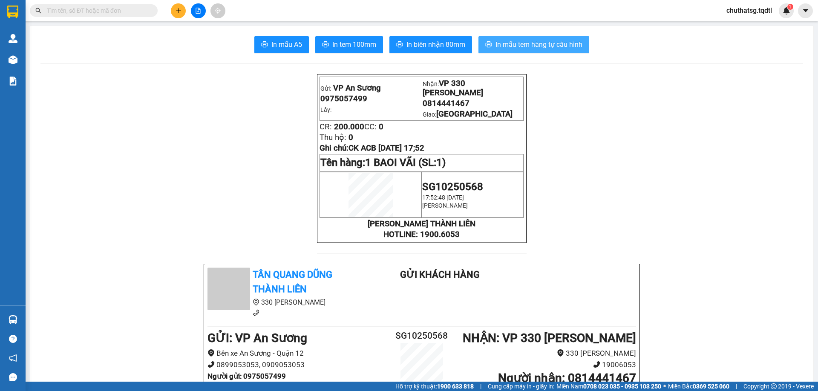
click at [521, 36] on button "In mẫu tem hàng tự cấu hình" at bounding box center [533, 44] width 111 height 17
click at [177, 13] on icon "plus" at bounding box center [178, 11] width 6 height 6
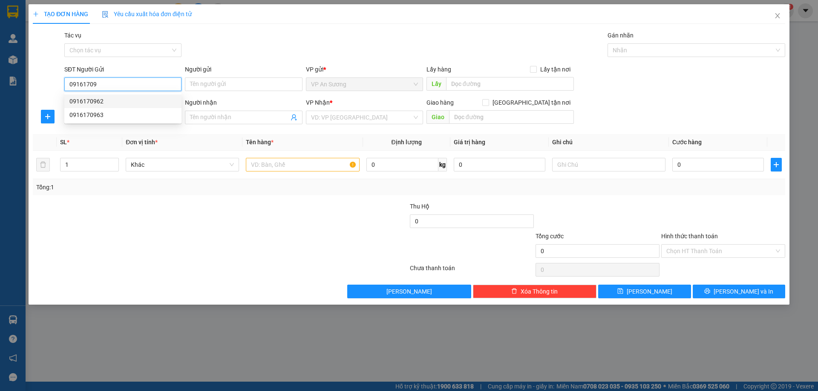
click at [114, 102] on div "0916170962" at bounding box center [122, 101] width 107 height 9
type input "0916170962"
type input "0941584139"
type input "CAM LỘ"
type input "200.000"
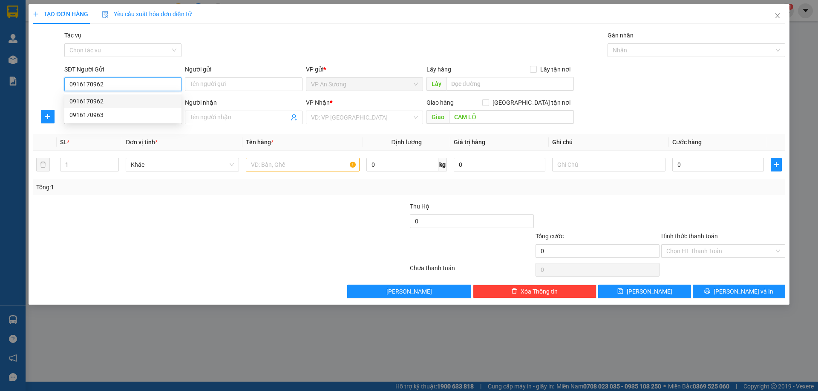
type input "200.000"
type input "0916170962"
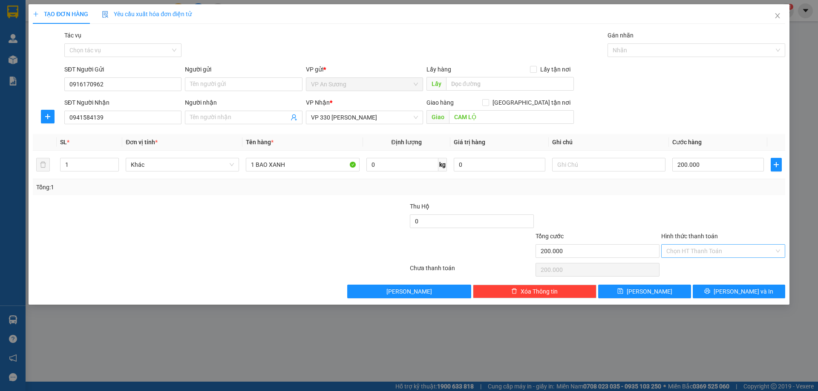
click at [710, 248] on input "Hình thức thanh toán" at bounding box center [720, 251] width 108 height 13
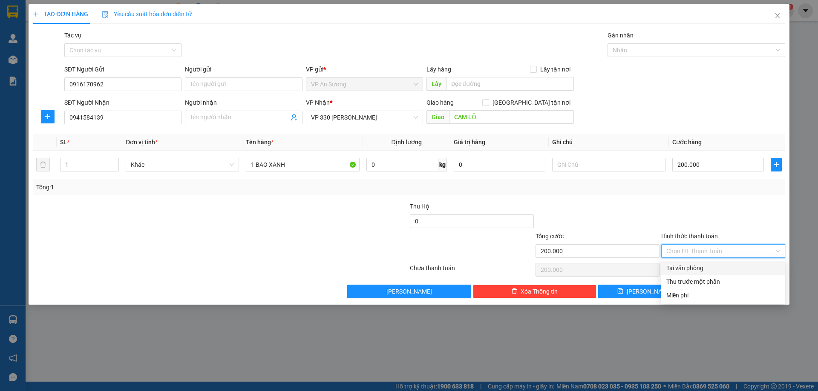
click at [715, 269] on div "Tại văn phòng" at bounding box center [723, 268] width 114 height 9
type input "0"
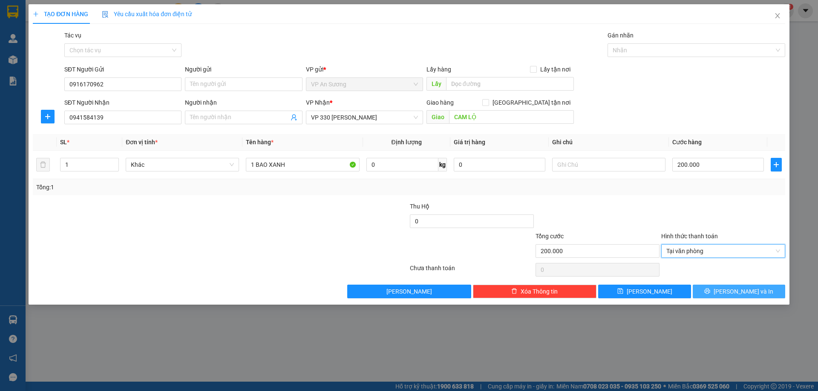
click at [734, 288] on span "[PERSON_NAME] và In" at bounding box center [743, 291] width 60 height 9
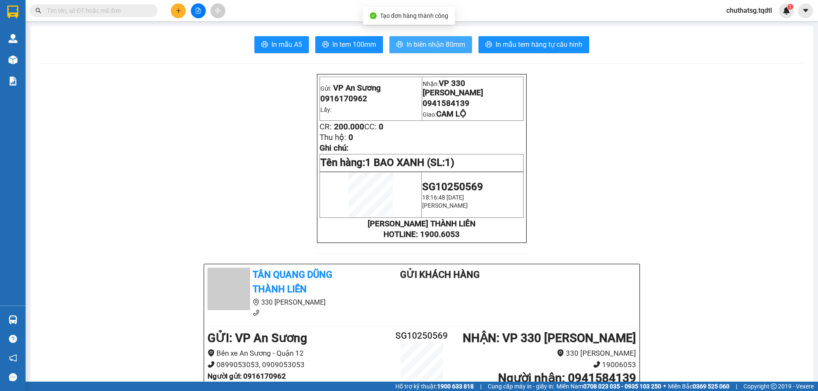
click at [447, 50] on span "In biên nhận 80mm" at bounding box center [435, 44] width 59 height 11
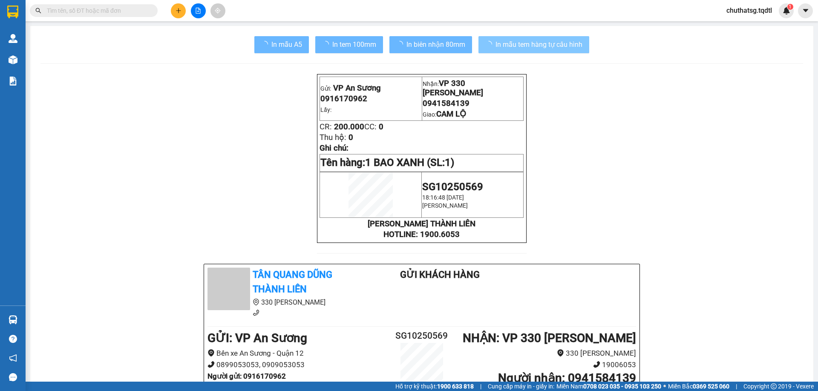
click at [552, 39] on button "In mẫu tem hàng tự cấu hình" at bounding box center [533, 44] width 111 height 17
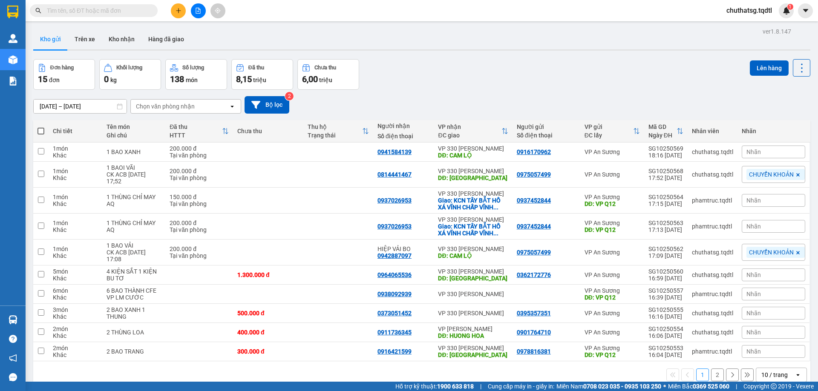
click at [112, 9] on input "text" at bounding box center [97, 10] width 101 height 9
click at [181, 9] on button at bounding box center [178, 10] width 15 height 15
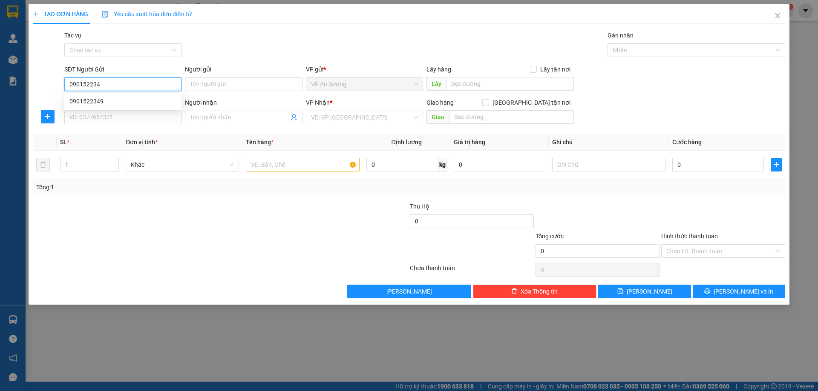
type input "0901522349"
click at [151, 102] on div "0901522349" at bounding box center [122, 101] width 107 height 9
type input "0985178513"
type input "[PERSON_NAME]"
type input "100.000"
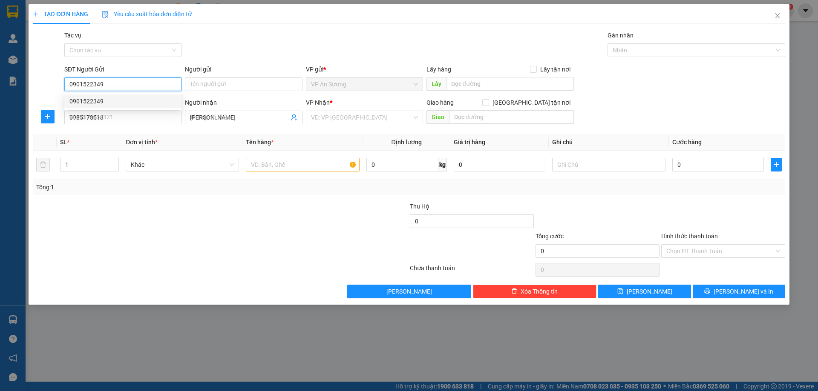
type input "100.000"
type input "0901522349"
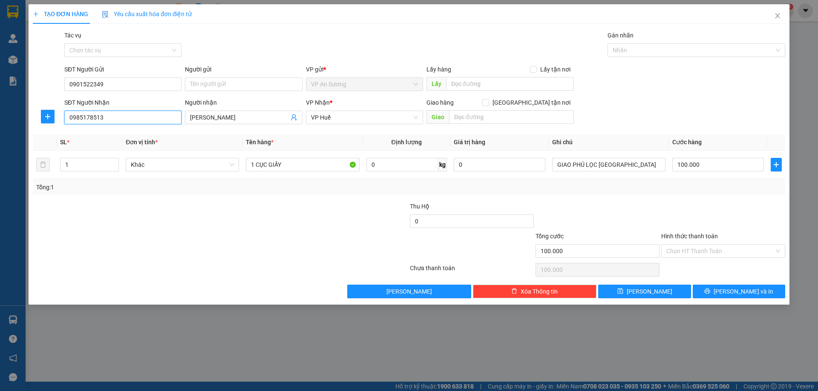
click at [125, 118] on input "0985178513" at bounding box center [122, 118] width 117 height 14
type input "0947515027"
click at [121, 137] on div "0947515027" at bounding box center [122, 134] width 107 height 9
type input "CỬA VIỆT"
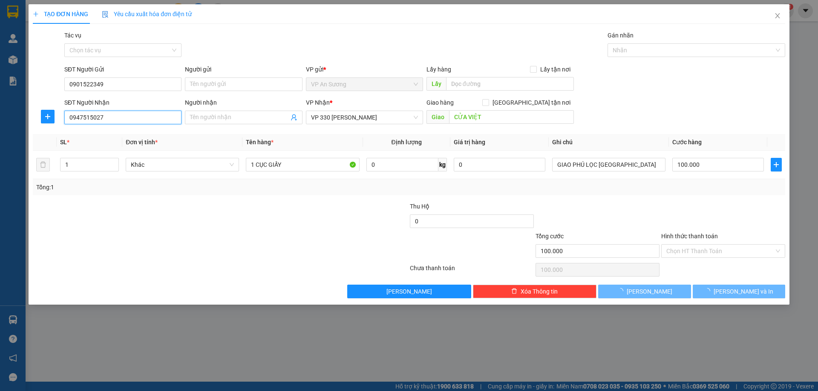
type input "50.000"
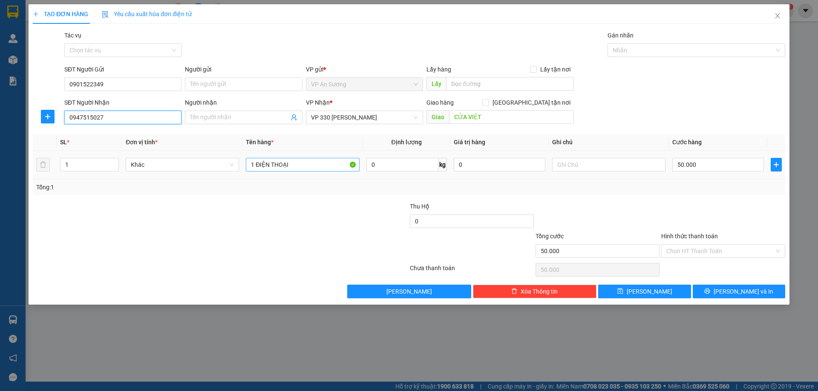
type input "0947515027"
click at [325, 167] on input "1 ĐIỆN THOẠI" at bounding box center [302, 165] width 113 height 14
type input "1"
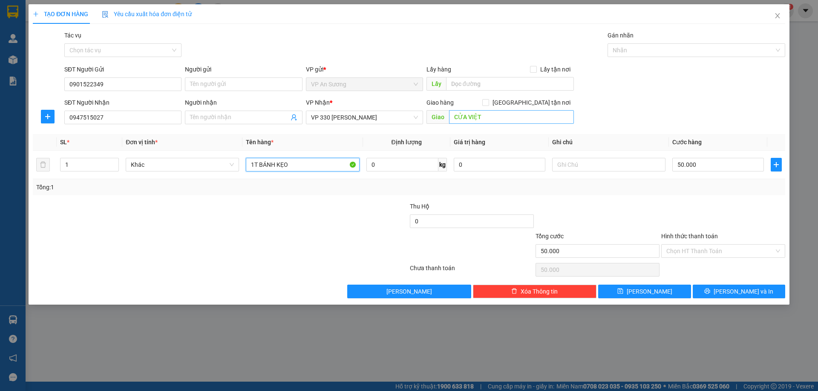
type input "1T BÁNH KẸO"
click at [475, 116] on input "CỬA VIỆT" at bounding box center [511, 117] width 125 height 14
click at [706, 164] on input "50.000" at bounding box center [718, 165] width 92 height 14
type input "1"
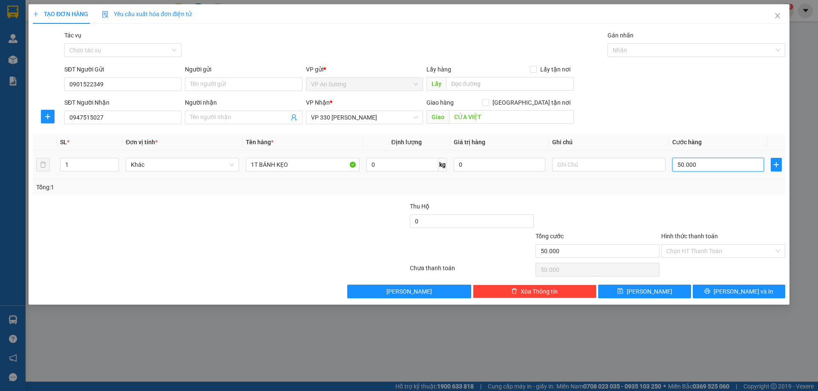
type input "1"
type input "10"
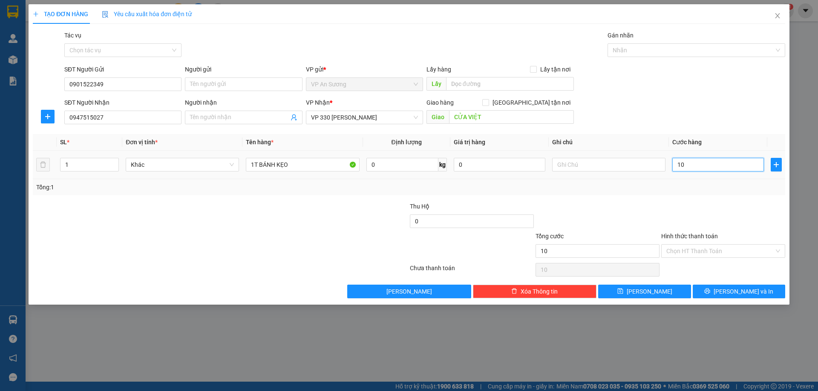
type input "100"
type input "1.000"
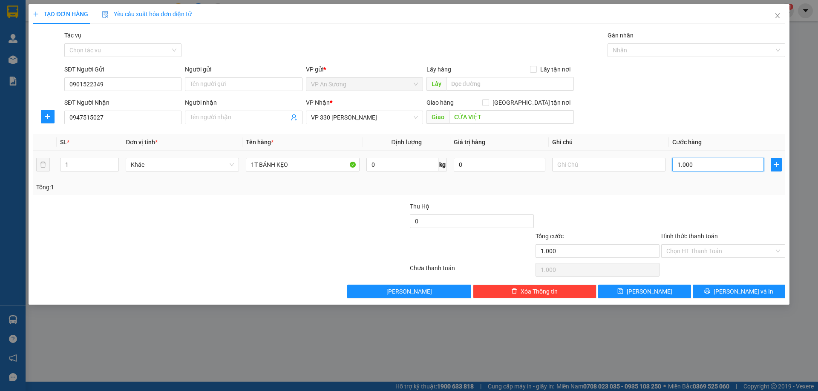
type input "10.000"
type input "100.000"
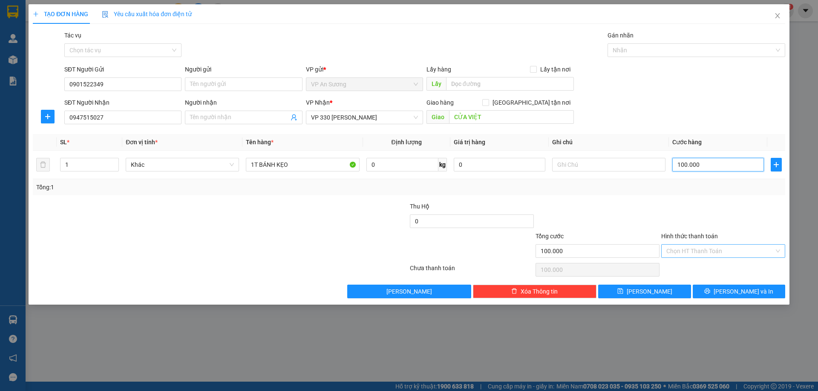
type input "100.000"
click at [722, 249] on input "Hình thức thanh toán" at bounding box center [720, 251] width 108 height 13
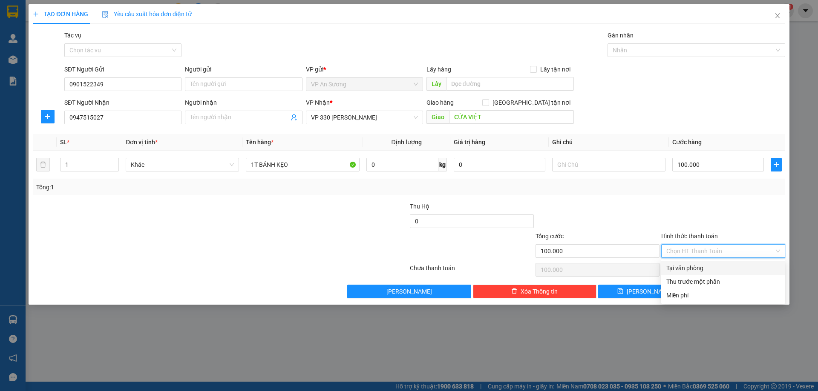
click at [718, 271] on div "Tại văn phòng" at bounding box center [723, 268] width 114 height 9
type input "0"
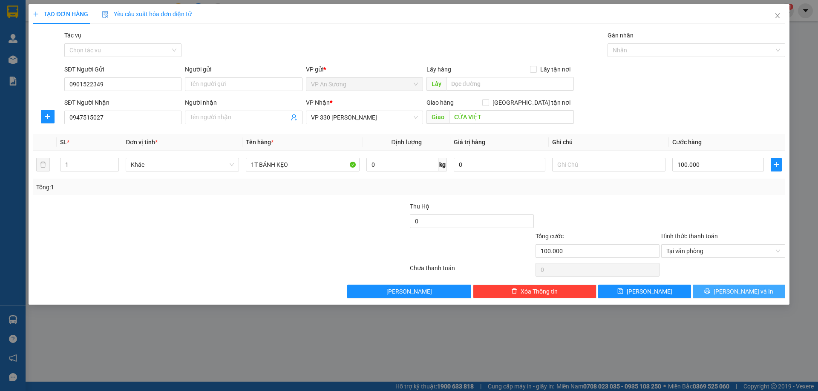
click at [710, 295] on span "printer" at bounding box center [707, 291] width 6 height 7
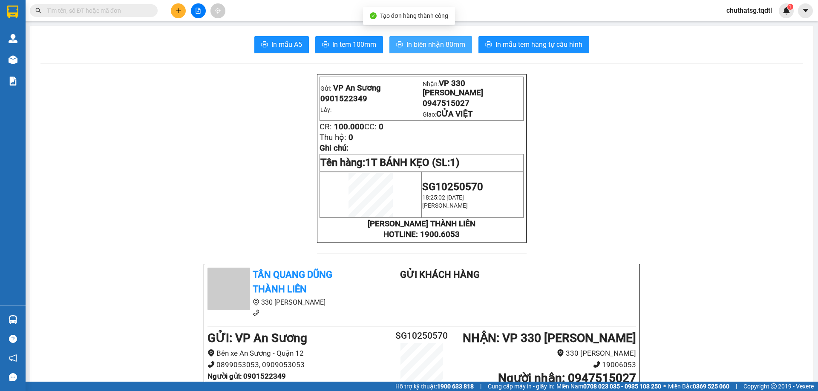
click at [427, 47] on span "In biên nhận 80mm" at bounding box center [435, 44] width 59 height 11
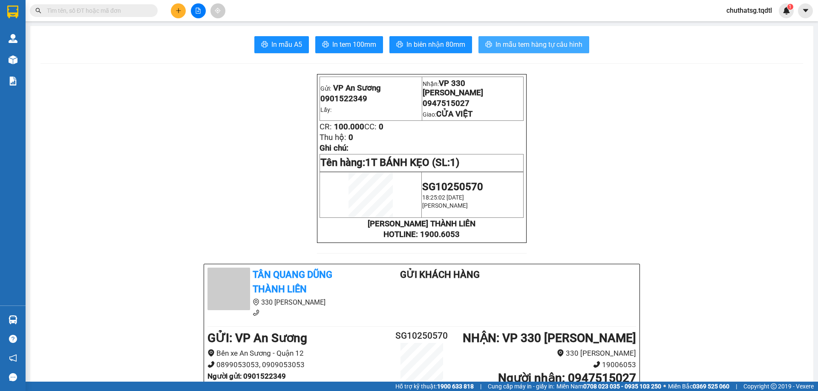
click at [520, 44] on span "In mẫu tem hàng tự cấu hình" at bounding box center [538, 44] width 87 height 11
